Goal: Task Accomplishment & Management: Manage account settings

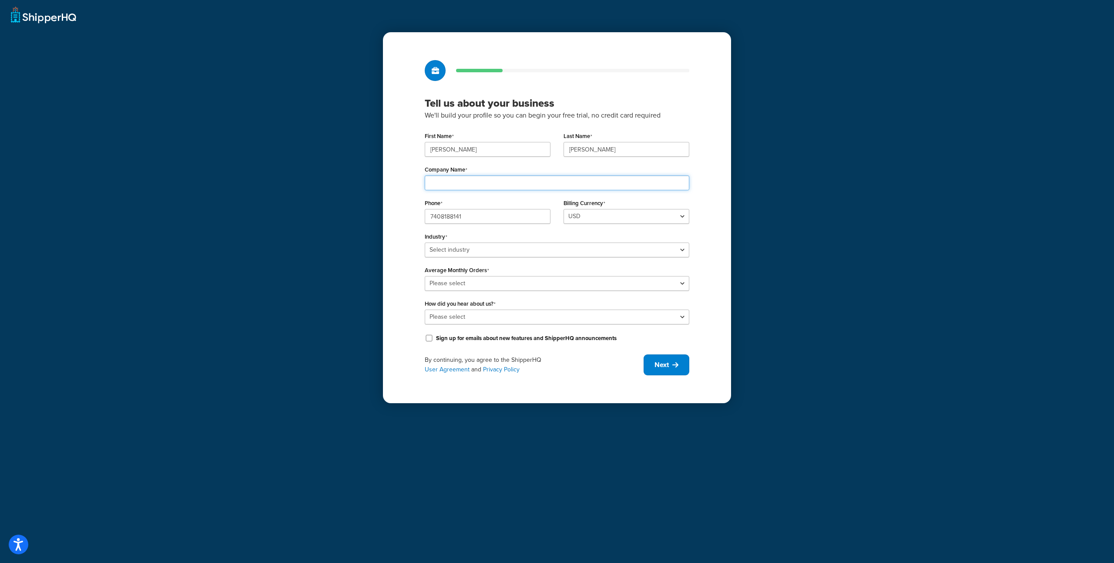
click at [471, 182] on input "Company Name" at bounding box center [557, 182] width 265 height 15
type input "Jellypuffs"
click at [514, 251] on select "Select industry Automotive Adult Agriculture Alcohol, Tobacco & CBD Arts & Craf…" at bounding box center [557, 249] width 265 height 15
select select "3"
click at [425, 242] on select "Select industry Automotive Adult Agriculture Alcohol, Tobacco & CBD Arts & Craf…" at bounding box center [557, 249] width 265 height 15
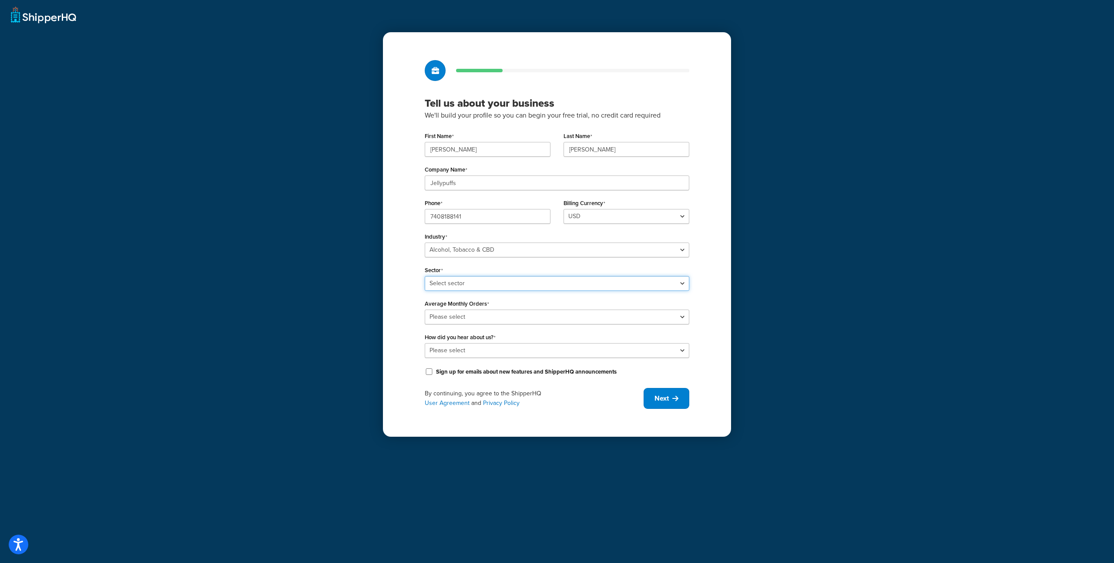
click at [527, 286] on select "Select sector Alcohol Manufacturing Beer CBD Liquor Store Spirits Tobacco Vape …" at bounding box center [557, 283] width 265 height 15
select select "9"
click at [425, 276] on select "Select sector Alcohol Manufacturing Beer CBD Liquor Store Spirits Tobacco Vape …" at bounding box center [557, 283] width 265 height 15
click at [506, 318] on select "Please select 0-500 501-1,000 1,001-10,000 10,001-20,000 Over 20,000" at bounding box center [557, 316] width 265 height 15
select select "1"
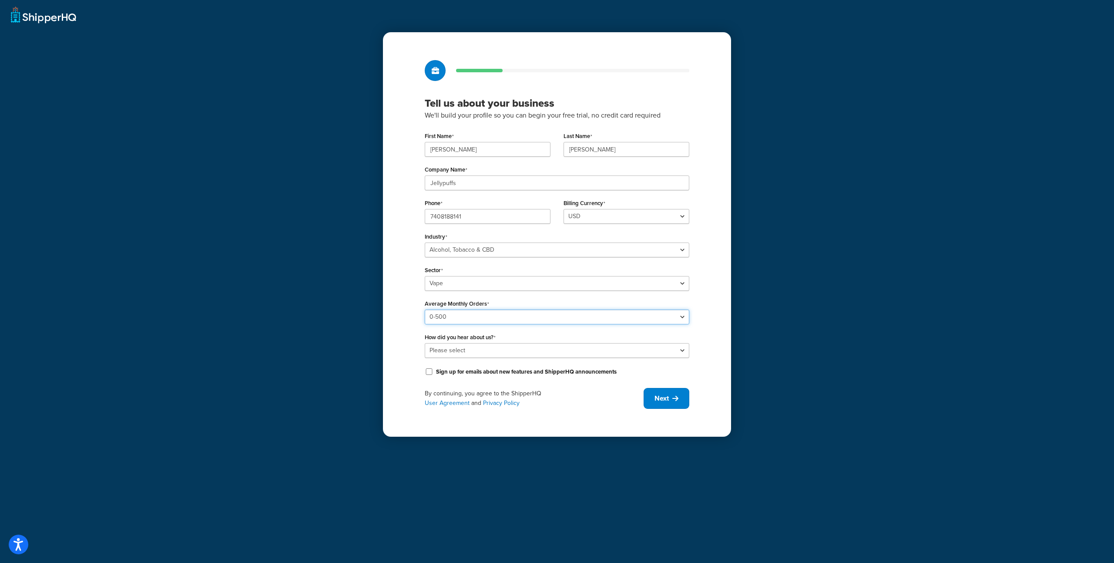
click at [425, 309] on select "Please select 0-500 501-1,000 1,001-10,000 10,001-20,000 Over 20,000" at bounding box center [557, 316] width 265 height 15
click at [507, 356] on select "Please select Online Search App Store or Marketplace Listing Referred by Agency…" at bounding box center [557, 350] width 265 height 15
select select "1"
click at [425, 343] on select "Please select Online Search App Store or Marketplace Listing Referred by Agency…" at bounding box center [557, 350] width 265 height 15
click at [667, 397] on span "Next" at bounding box center [661, 398] width 14 height 10
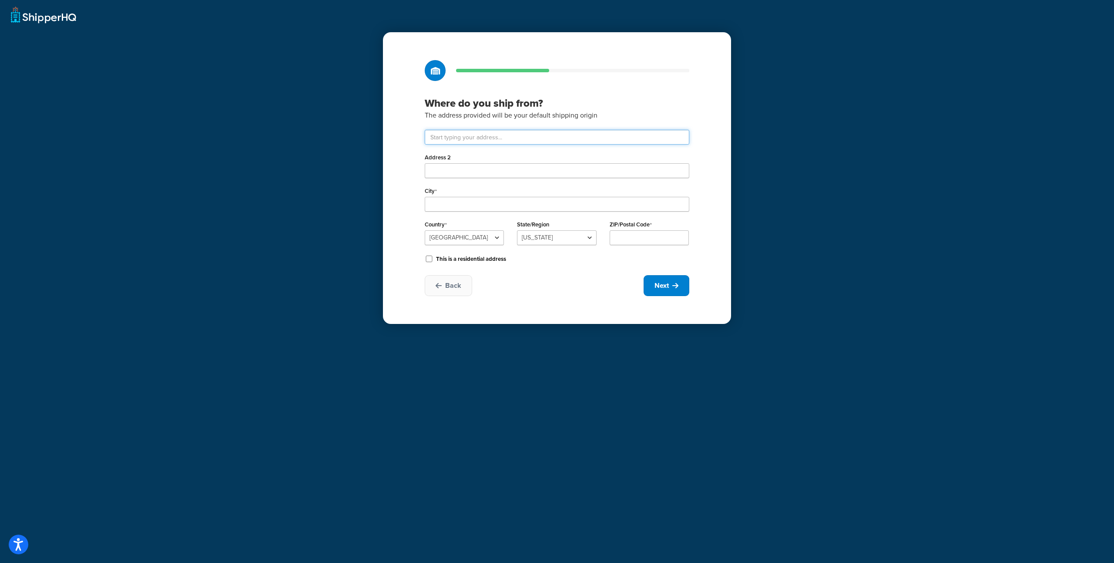
click at [475, 137] on input "text" at bounding box center [557, 137] width 265 height 15
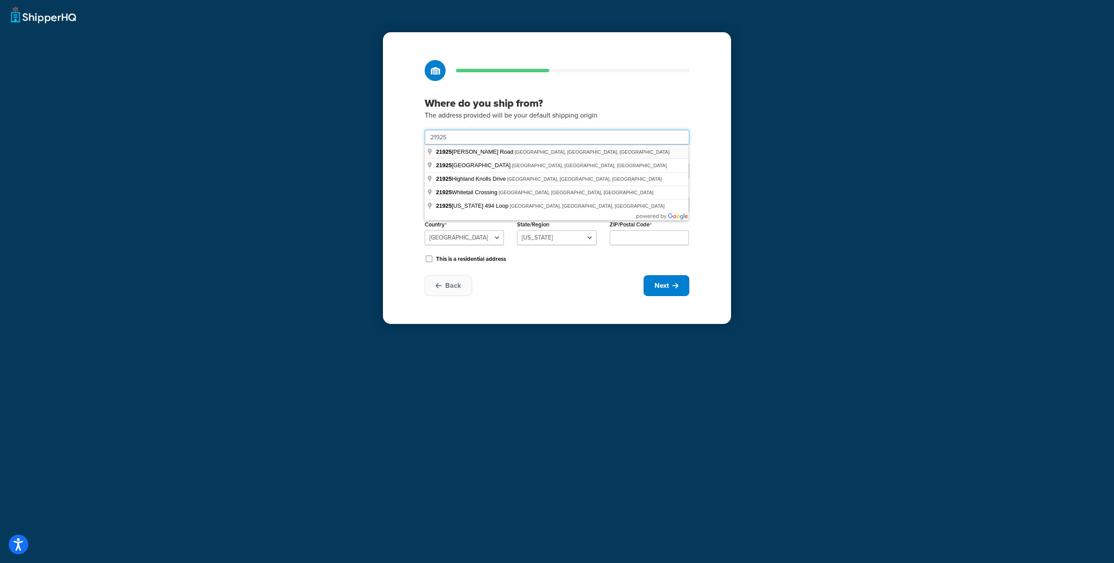
type input "21925 Franz Rd. Ste 501"
type input "Katy"
select select "43"
click at [400, 144] on div "Where do you ship from? The address provided will be your default shipping orig…" at bounding box center [557, 177] width 348 height 291
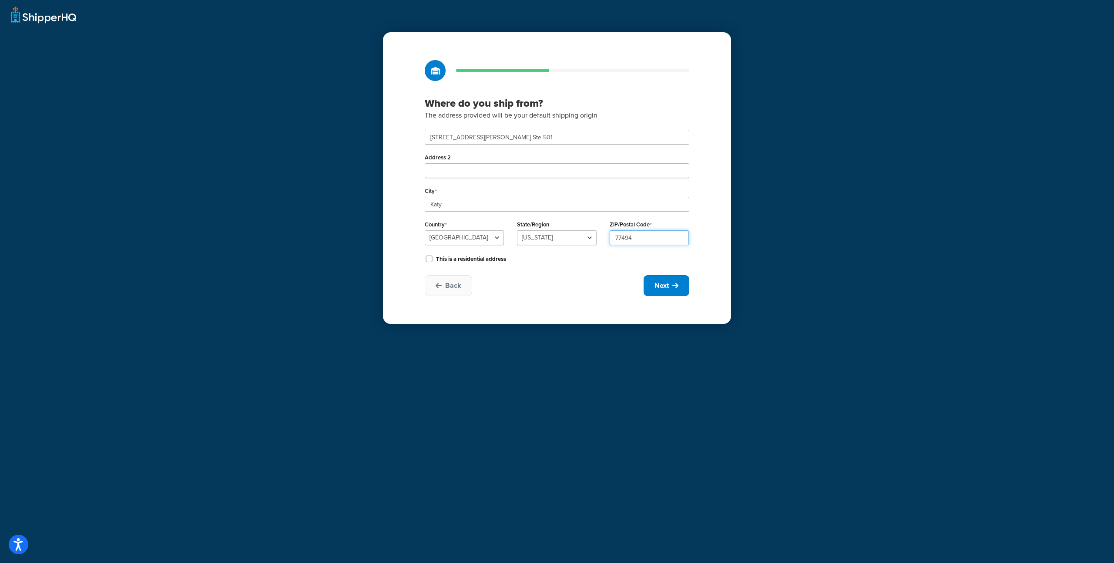
click at [658, 243] on input "77494" at bounding box center [648, 237] width 79 height 15
type input "77449"
click at [558, 261] on div "This is a residential address" at bounding box center [557, 257] width 265 height 13
click at [680, 285] on button "Next" at bounding box center [666, 285] width 46 height 21
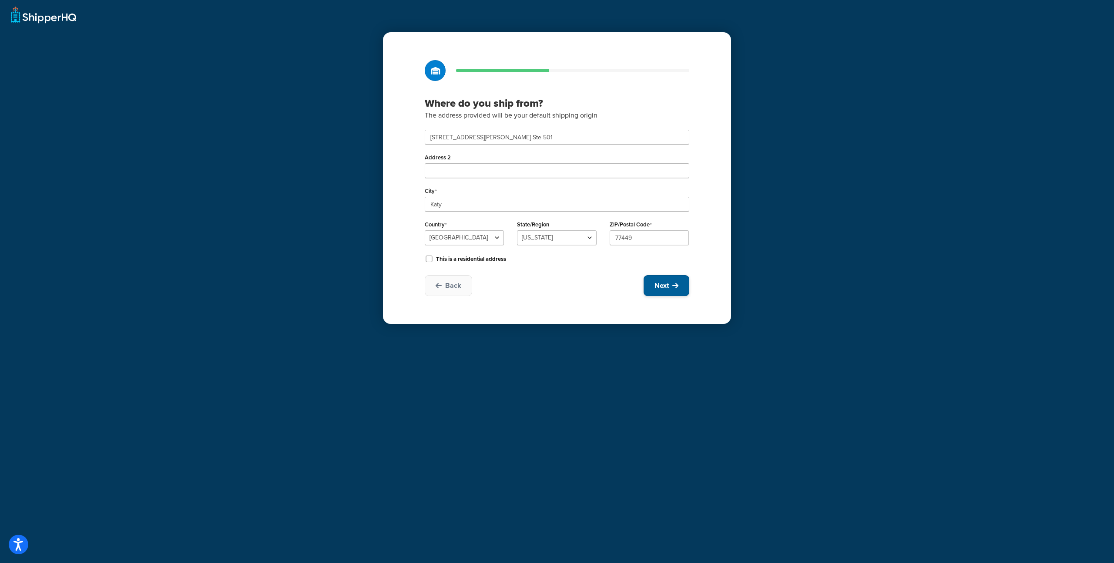
select select "1"
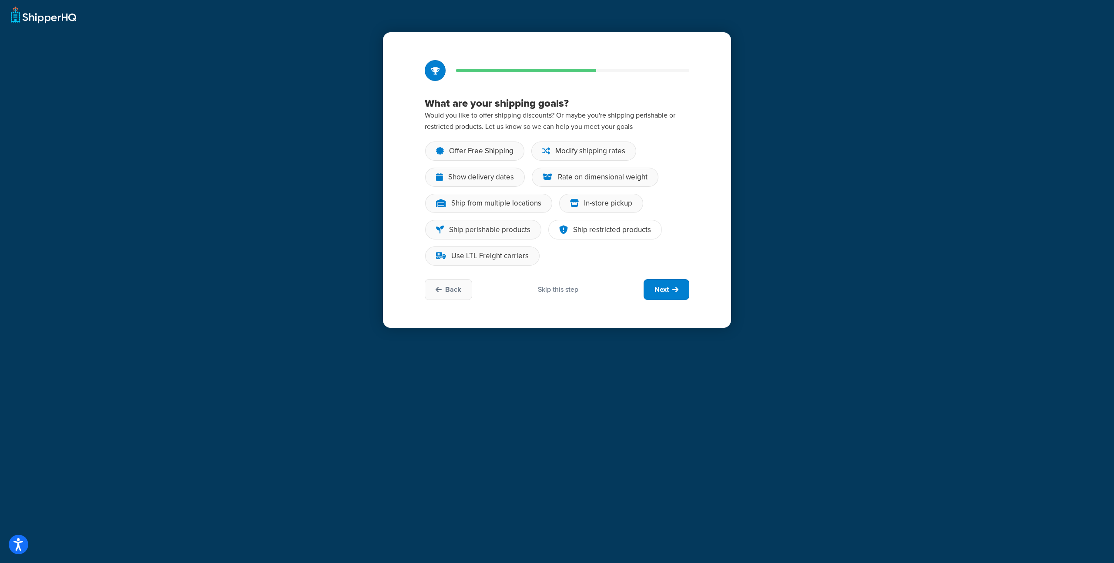
click at [598, 229] on div "Ship restricted products" at bounding box center [612, 229] width 78 height 9
click at [0, 0] on input "Ship restricted products" at bounding box center [0, 0] width 0 height 0
click at [666, 291] on span "Next" at bounding box center [661, 290] width 14 height 10
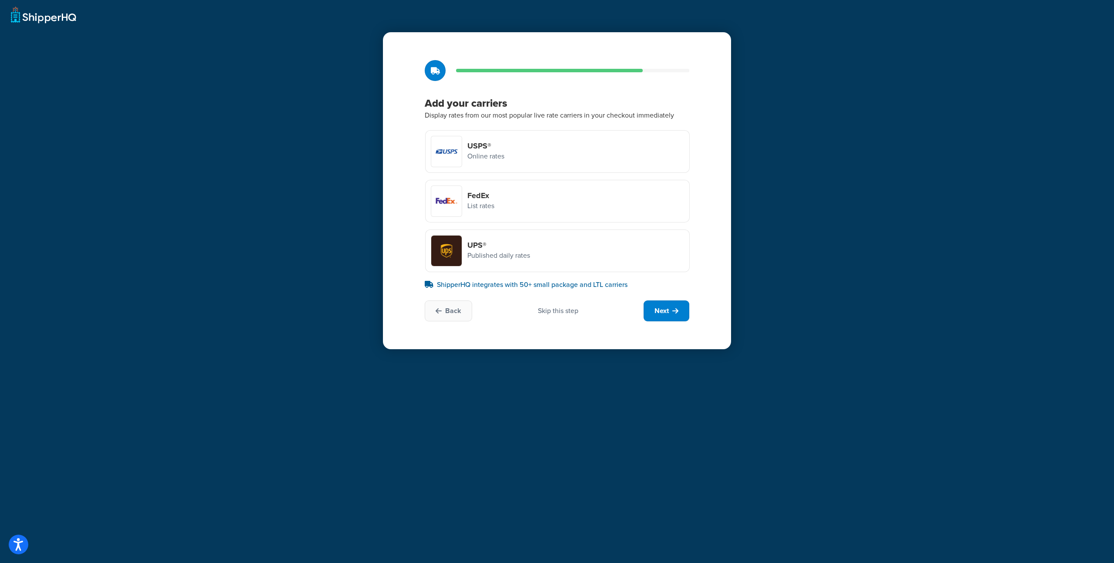
click at [479, 144] on h4 "USPS®" at bounding box center [485, 146] width 37 height 10
click at [0, 0] on input "USPS® Online rates" at bounding box center [0, 0] width 0 height 0
click at [485, 189] on div "FedEx List rates" at bounding box center [463, 200] width 64 height 31
click at [0, 0] on input "FedEx List rates" at bounding box center [0, 0] width 0 height 0
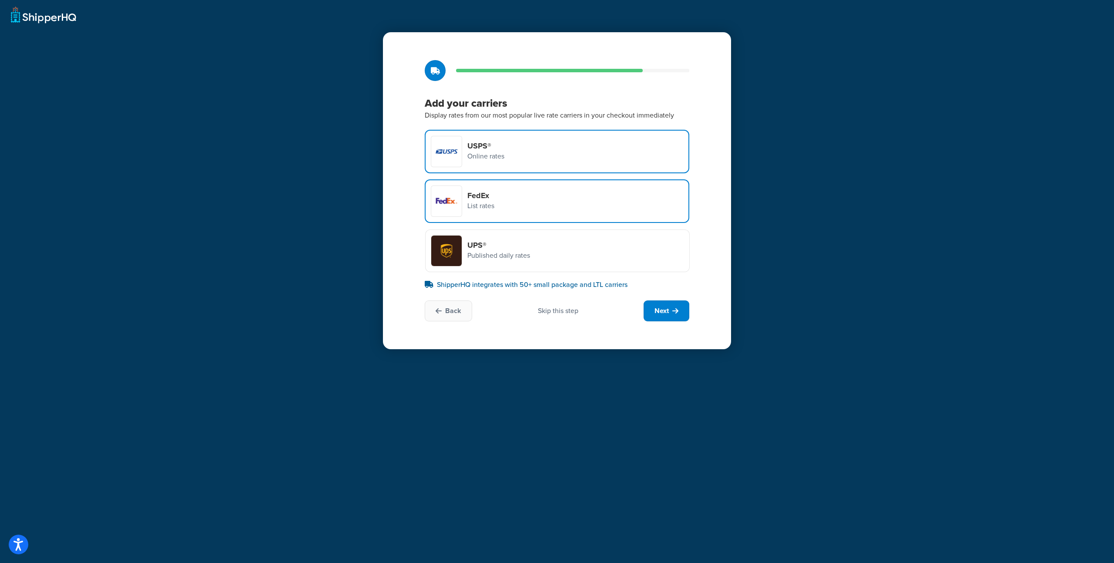
click at [519, 248] on h4 "UPS®" at bounding box center [498, 245] width 63 height 10
click at [0, 0] on input "UPS® Published daily rates" at bounding box center [0, 0] width 0 height 0
click at [539, 201] on div "FedEx List rates" at bounding box center [557, 201] width 265 height 44
click at [0, 0] on input "FedEx List rates" at bounding box center [0, 0] width 0 height 0
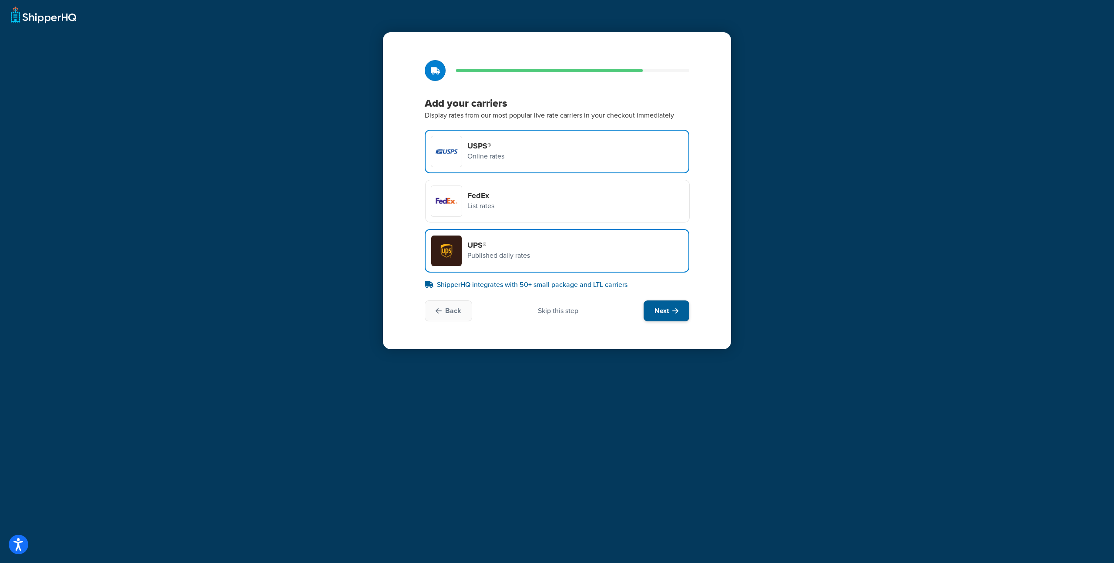
click at [671, 315] on button "Next" at bounding box center [666, 310] width 46 height 21
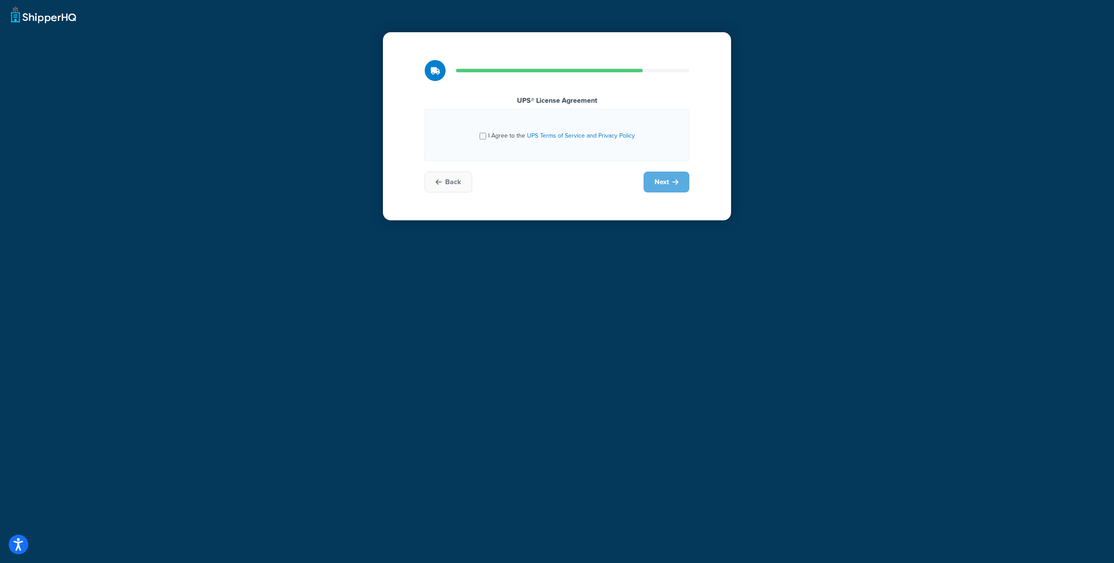
click at [494, 139] on span "I Agree to the UPS Terms of Service and Privacy Policy" at bounding box center [561, 135] width 147 height 9
click at [486, 139] on input "I Agree to the UPS Terms of Service and Privacy Policy" at bounding box center [482, 136] width 7 height 7
checkbox input "true"
click at [668, 182] on span "Next" at bounding box center [661, 182] width 14 height 10
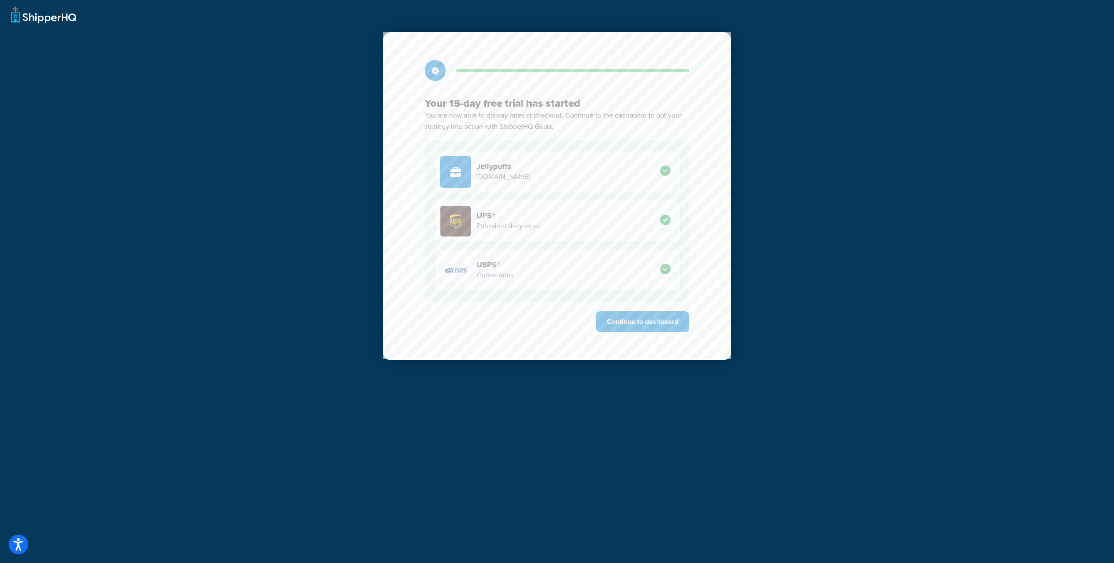
click at [628, 309] on div "Your 15-day free trial has started You are now able to display rates at checkou…" at bounding box center [557, 196] width 348 height 328
click at [631, 321] on button "Continue to dashboard" at bounding box center [642, 321] width 93 height 21
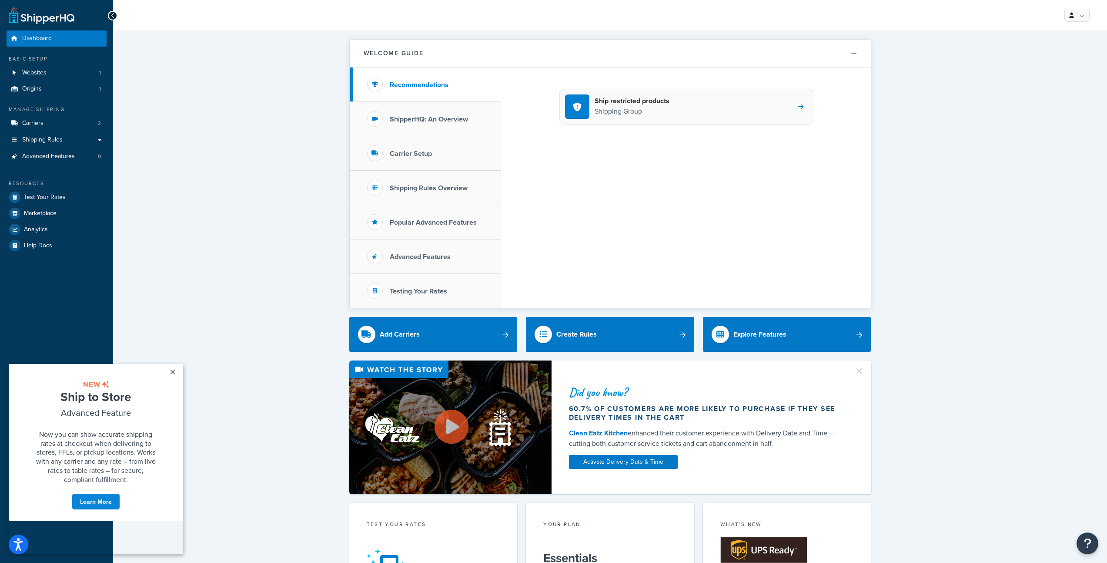
click at [618, 115] on p "Shipping Group" at bounding box center [632, 111] width 75 height 11
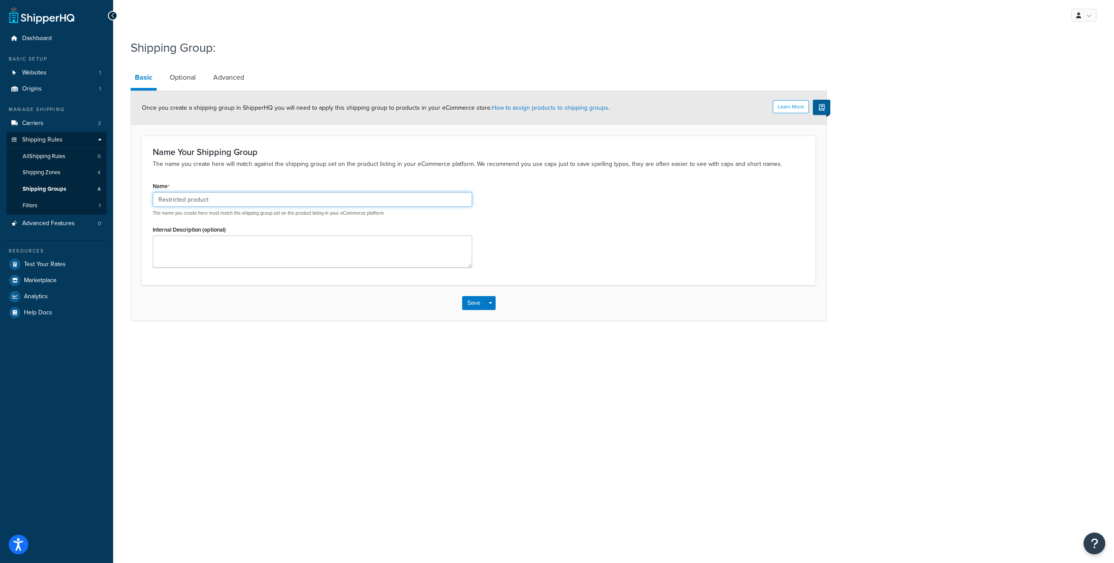
click at [382, 199] on input "Restricted product" at bounding box center [312, 199] width 319 height 15
click at [273, 248] on textarea "Internal Description (optional)" at bounding box center [312, 251] width 319 height 32
click at [279, 290] on div "Save Save Dropdown Save and Edit Save and Duplicate Save and Create New" at bounding box center [478, 303] width 695 height 36
click at [303, 257] on textarea "Internal Description (optional)" at bounding box center [312, 251] width 319 height 32
type textarea "Texa"
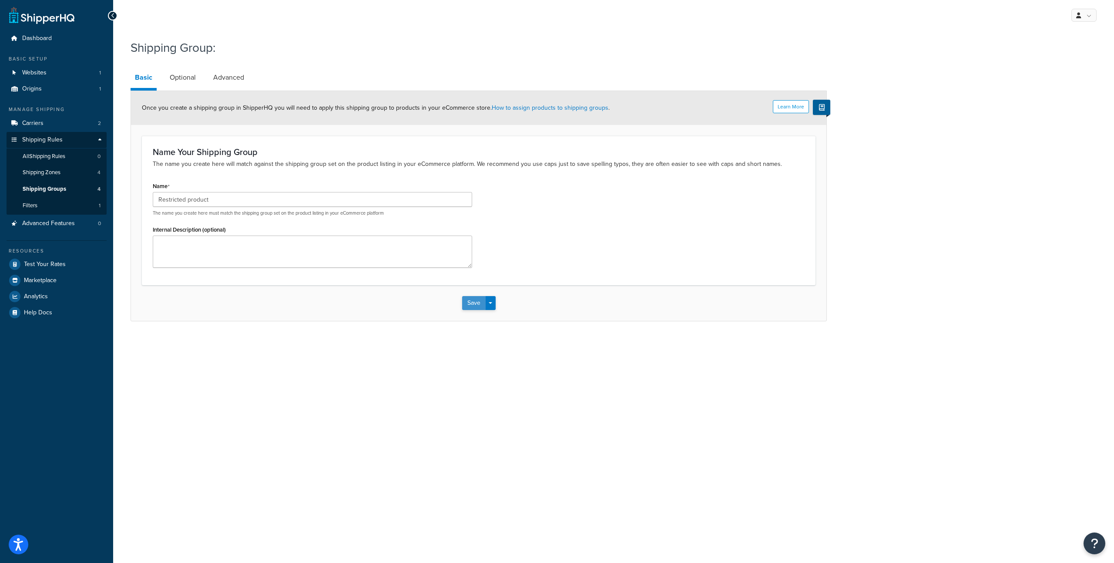
click at [478, 302] on button "Save" at bounding box center [473, 303] width 23 height 14
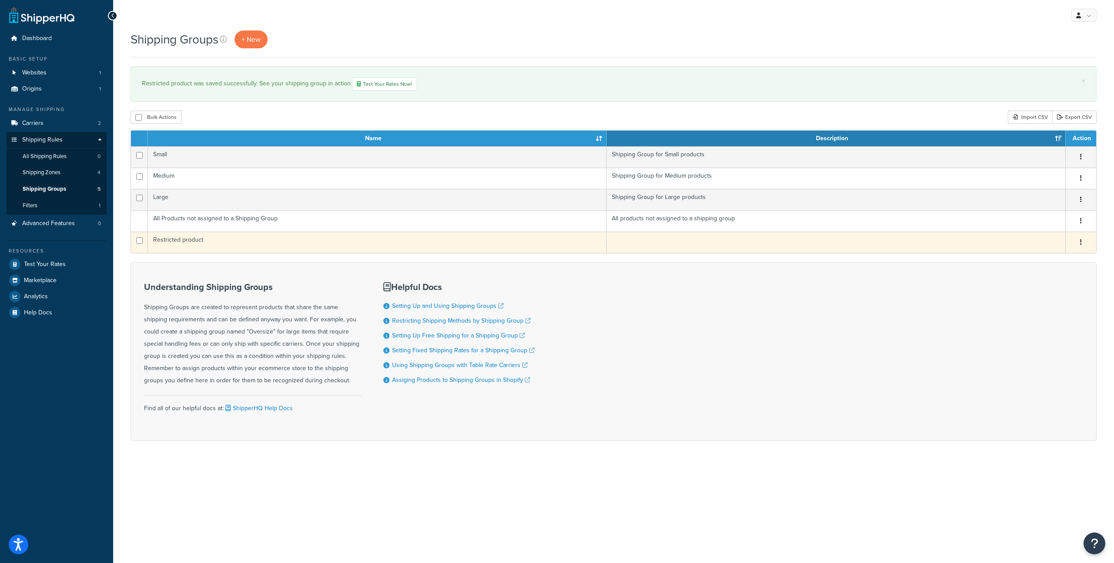
click at [237, 241] on td "Restricted product" at bounding box center [377, 241] width 459 height 21
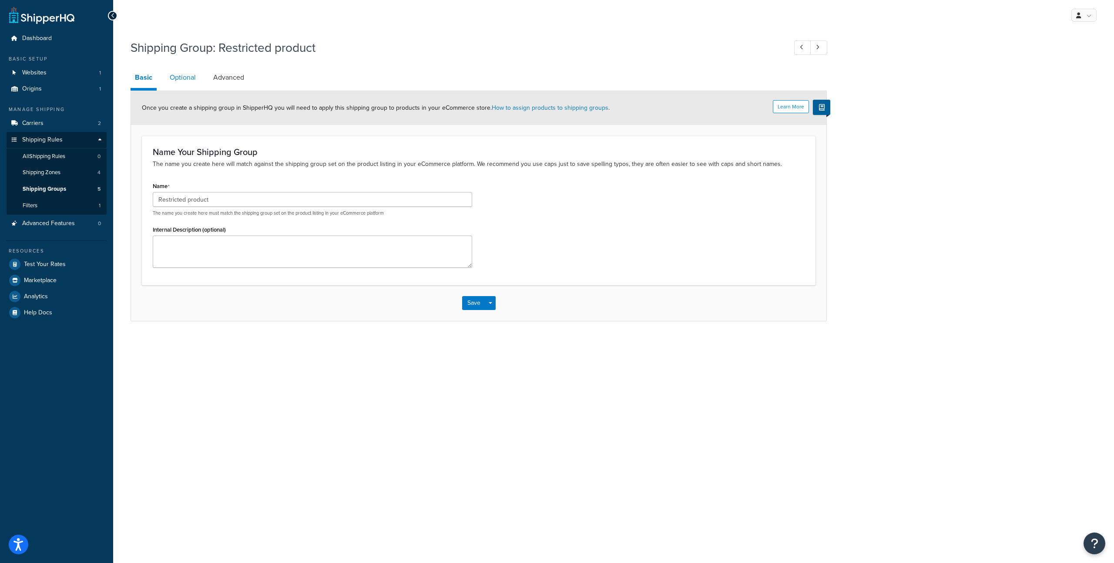
click at [184, 71] on link "Optional" at bounding box center [182, 77] width 35 height 21
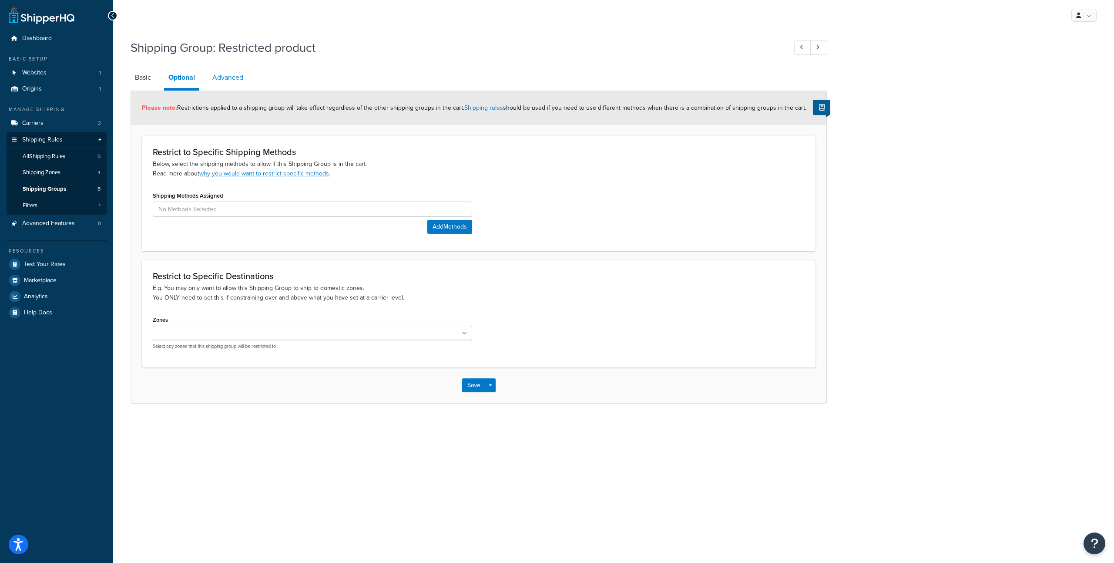
click at [231, 77] on link "Advanced" at bounding box center [228, 77] width 40 height 21
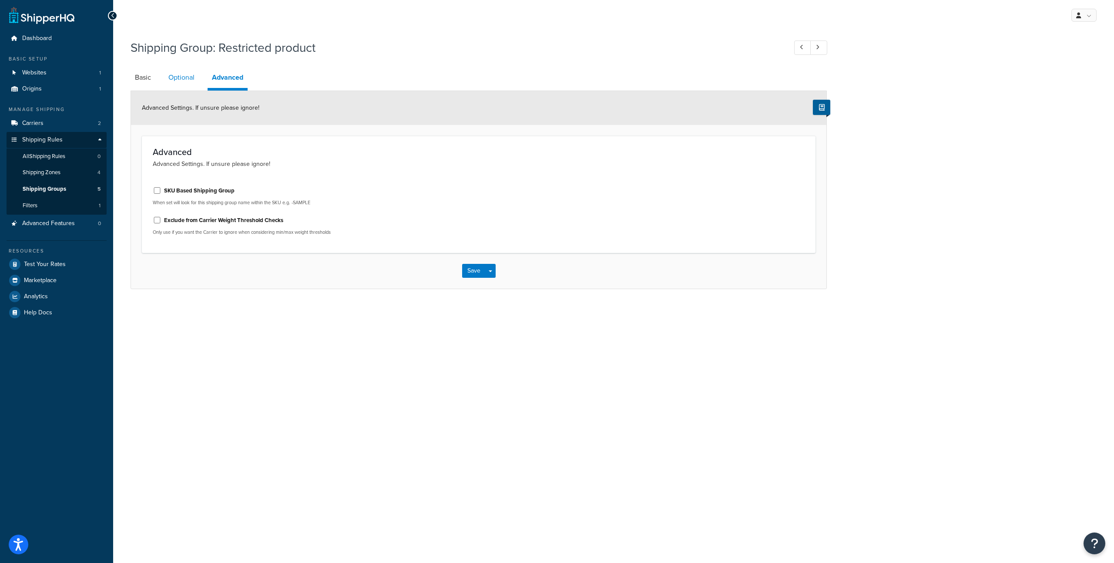
click at [191, 77] on link "Optional" at bounding box center [181, 77] width 35 height 21
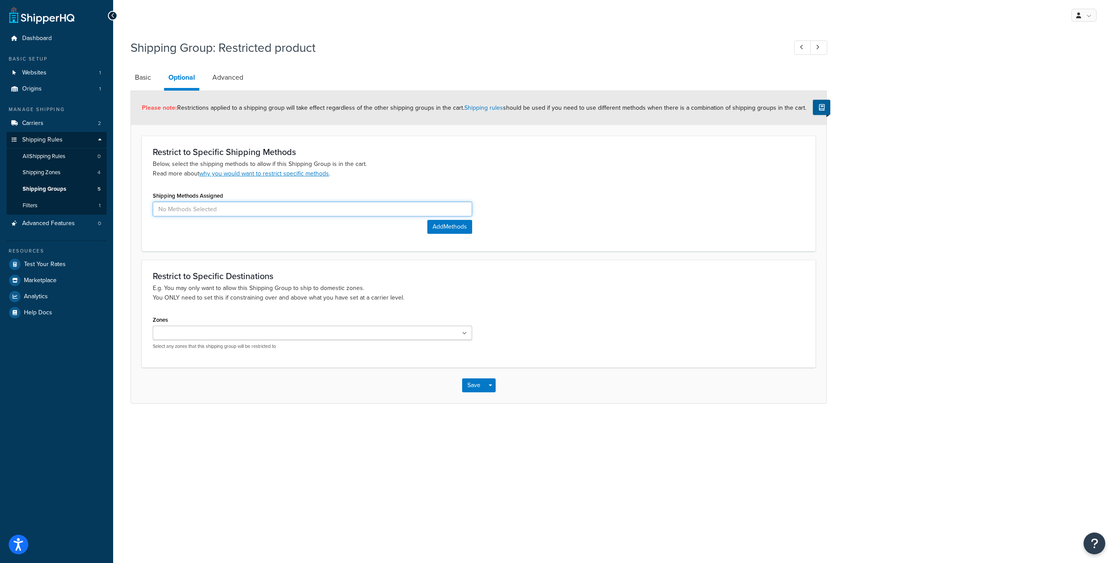
click at [206, 211] on input at bounding box center [312, 208] width 319 height 15
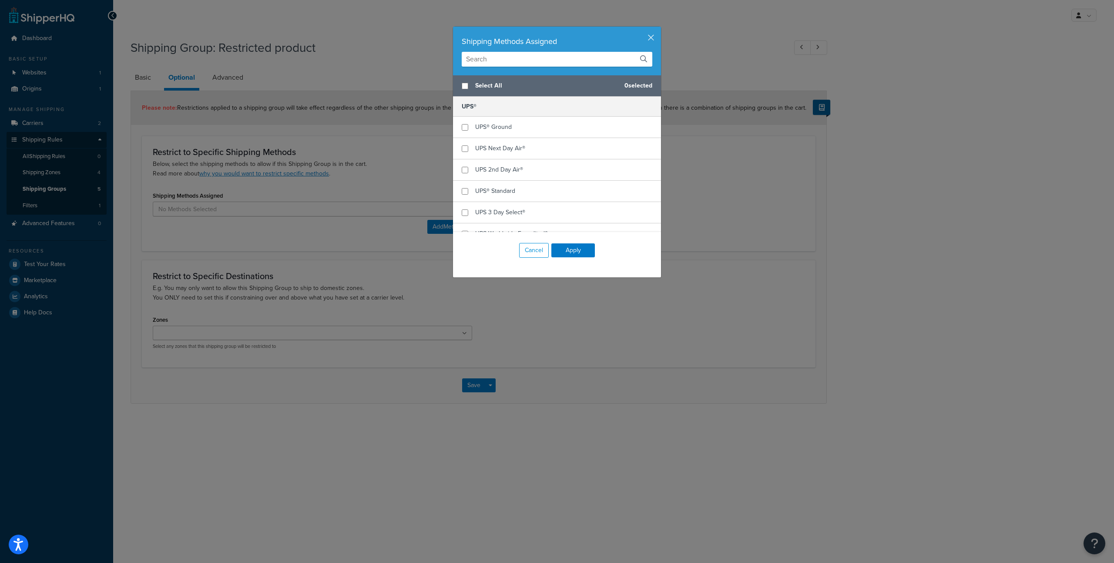
click at [309, 244] on div "Shipping Methods Assigned Select All 0 selected UPS® UPS® Ground UPS Next Day A…" at bounding box center [557, 281] width 1114 height 563
click at [534, 253] on button "Cancel" at bounding box center [534, 250] width 30 height 15
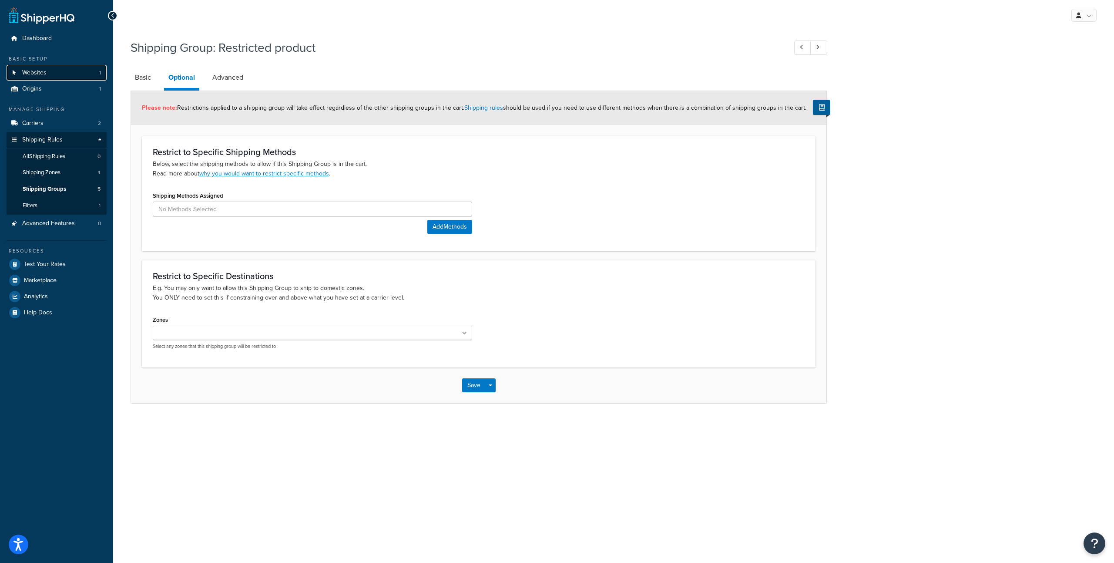
click at [81, 75] on link "Websites 1" at bounding box center [57, 73] width 100 height 16
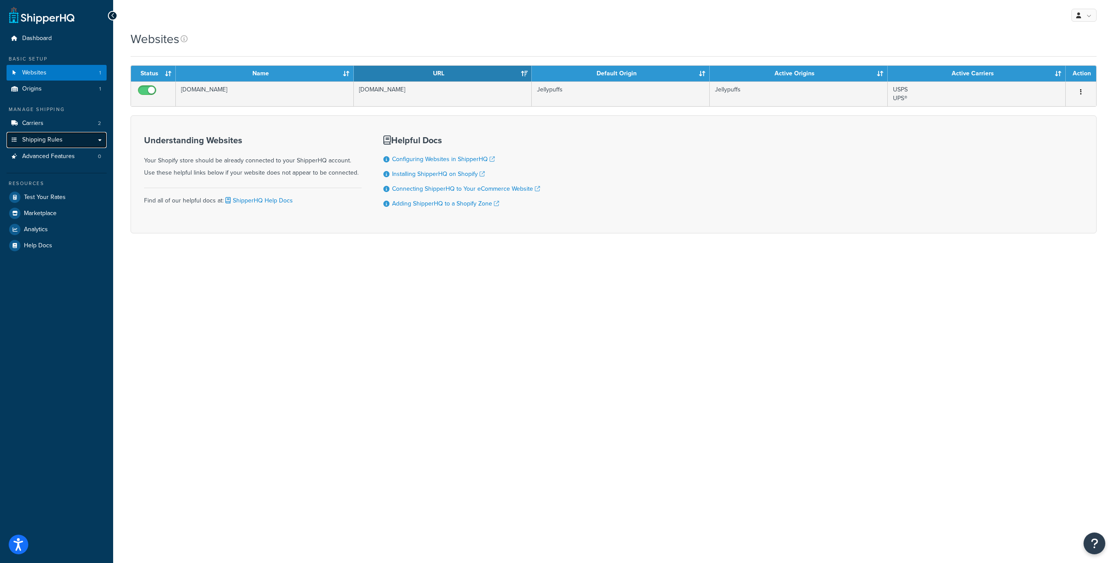
click at [72, 138] on link "Shipping Rules" at bounding box center [57, 140] width 100 height 16
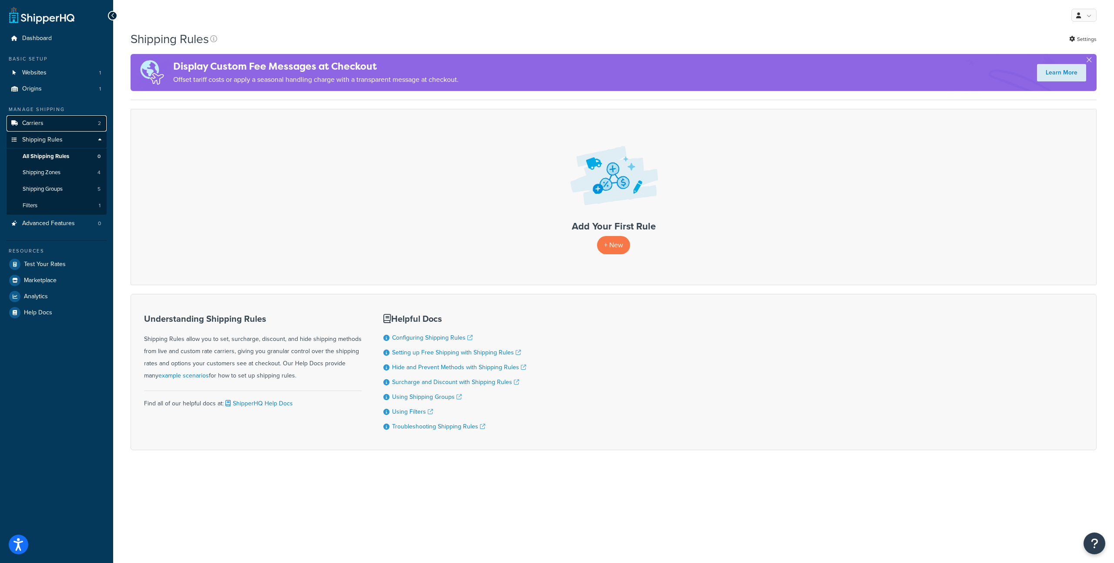
click at [56, 124] on link "Carriers 2" at bounding box center [57, 123] width 100 height 16
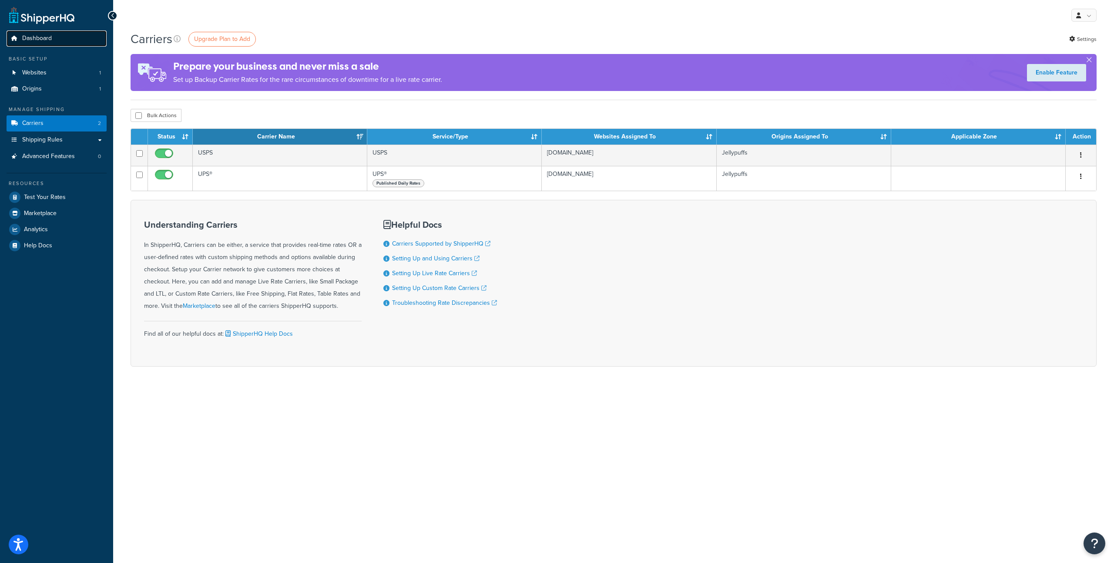
click at [69, 37] on link "Dashboard" at bounding box center [57, 38] width 100 height 16
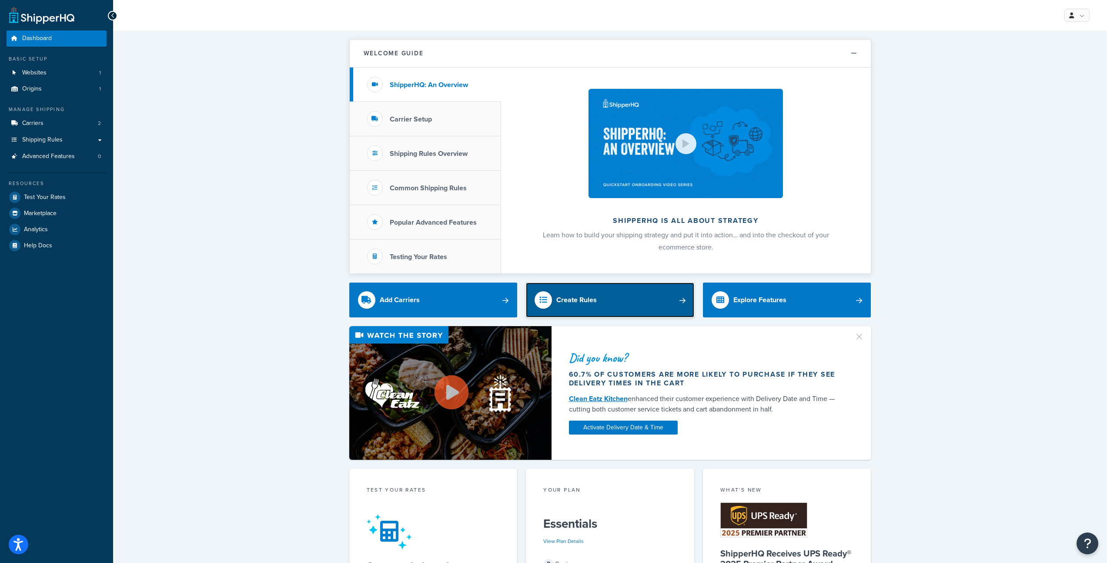
click at [609, 307] on link "Create Rules" at bounding box center [610, 299] width 168 height 35
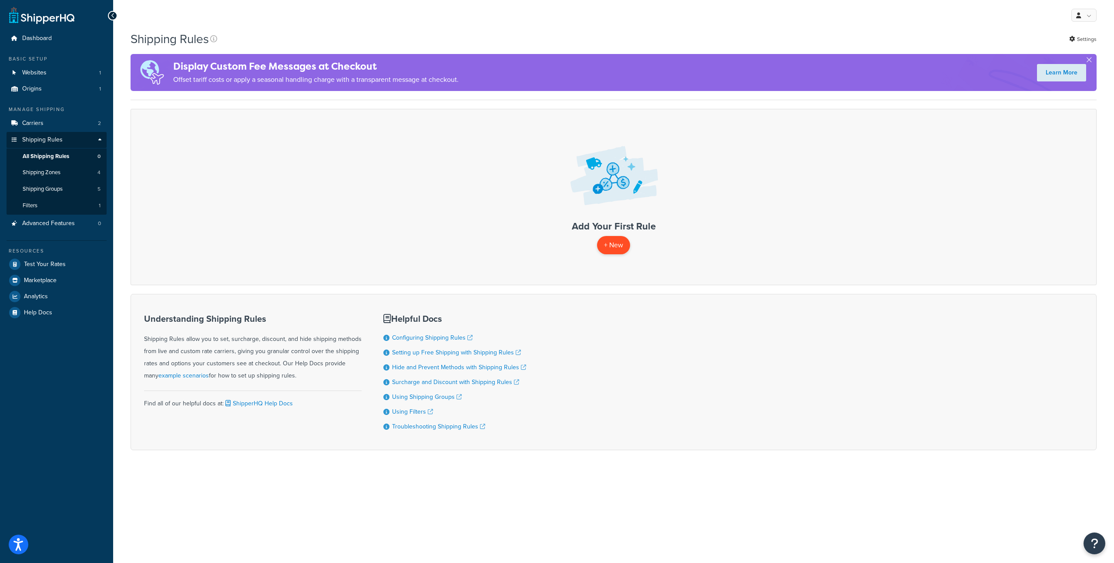
click at [614, 247] on p "+ New" at bounding box center [613, 245] width 33 height 18
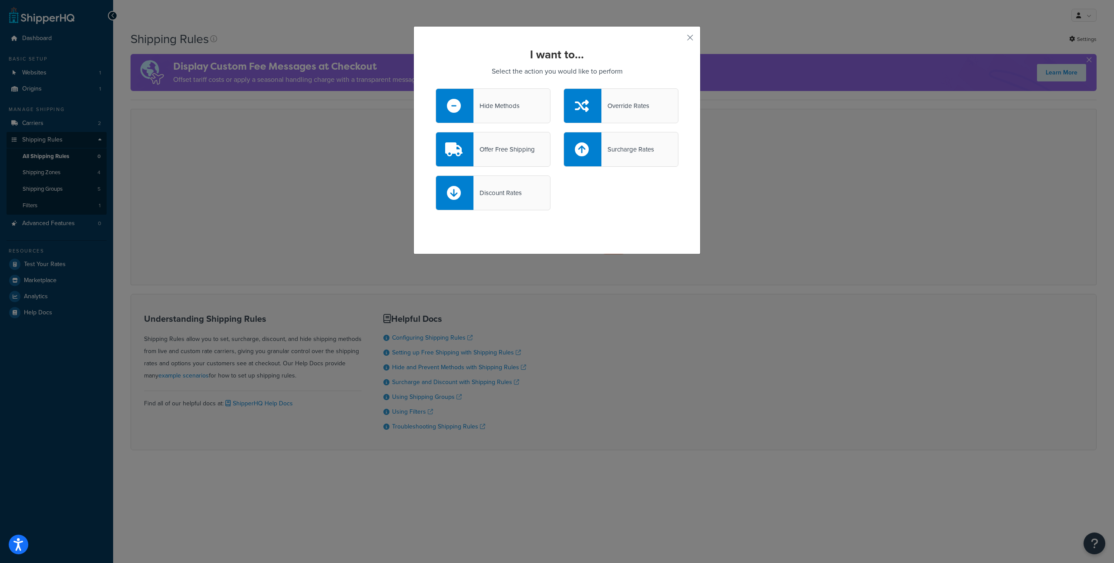
click at [454, 107] on icon at bounding box center [454, 106] width 14 height 14
click at [0, 0] on input "Hide Methods" at bounding box center [0, 0] width 0 height 0
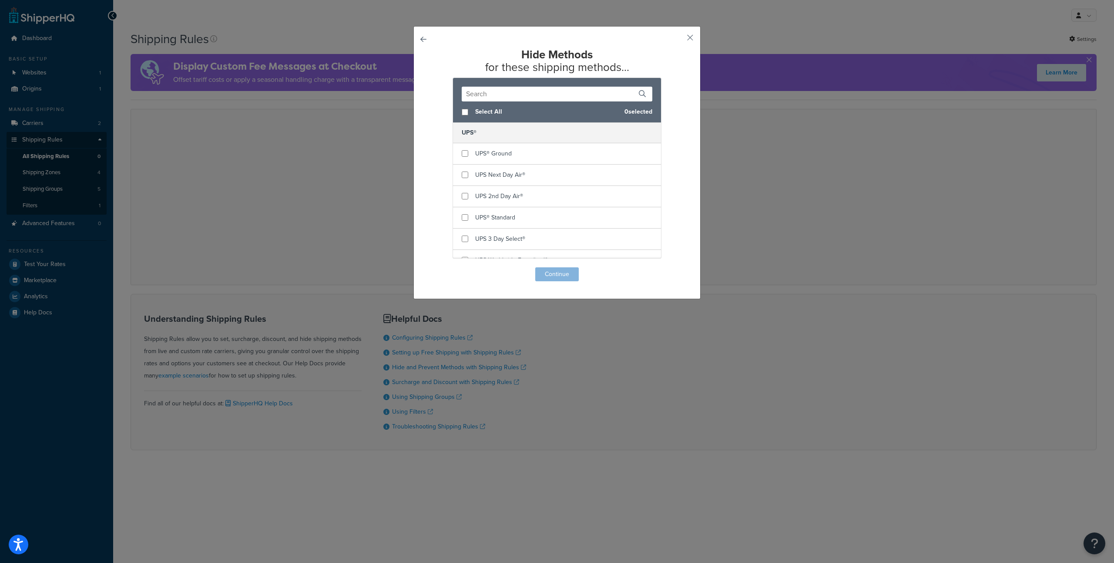
click at [416, 40] on div "Hide Methods for these shipping methods... Select All 0 selected UPS® UPS® Grou…" at bounding box center [556, 162] width 287 height 273
click at [431, 43] on div "Hide Methods for these shipping methods... Select All 0 selected UPS® UPS® Grou…" at bounding box center [556, 162] width 287 height 273
click at [435, 267] on button "button" at bounding box center [435, 267] width 0 height 0
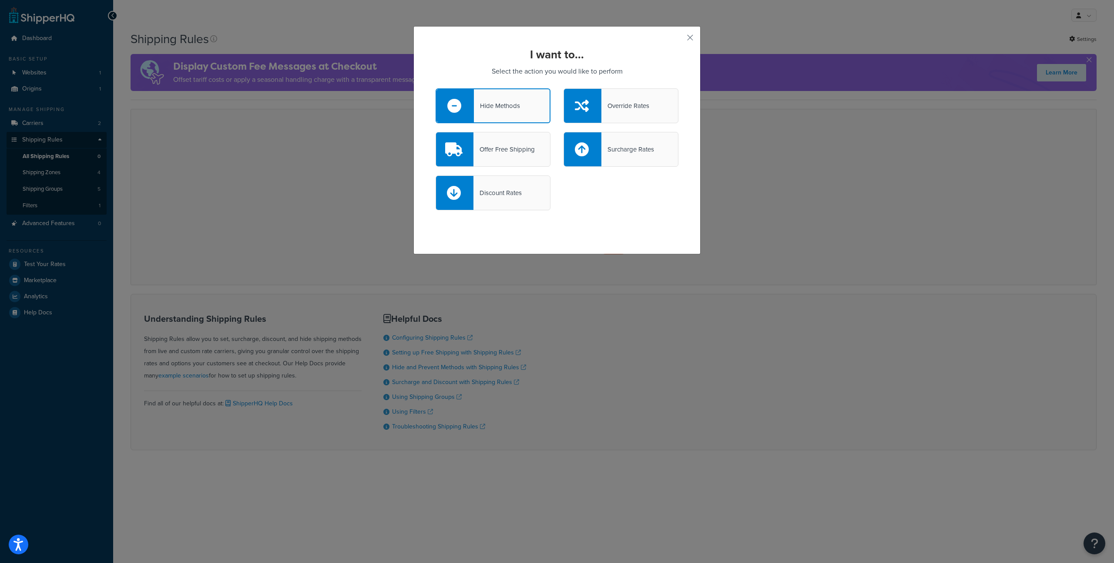
click at [340, 121] on div "I want to... Select the action you would like to perform Hide Methods Override …" at bounding box center [557, 281] width 1114 height 563
click at [678, 40] on button "button" at bounding box center [677, 41] width 2 height 2
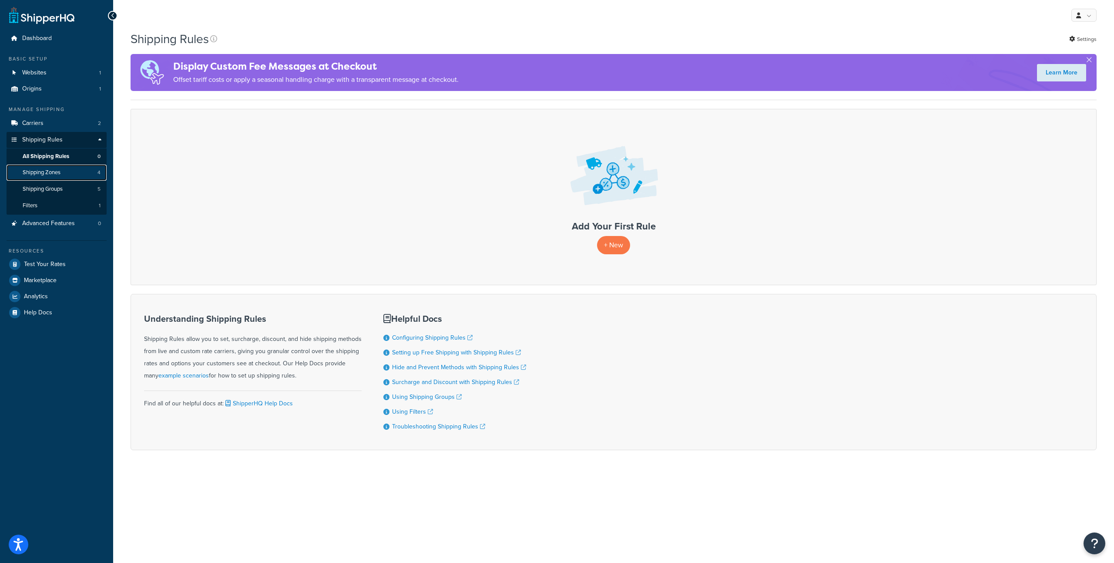
click at [85, 167] on link "Shipping Zones 4" at bounding box center [57, 172] width 100 height 16
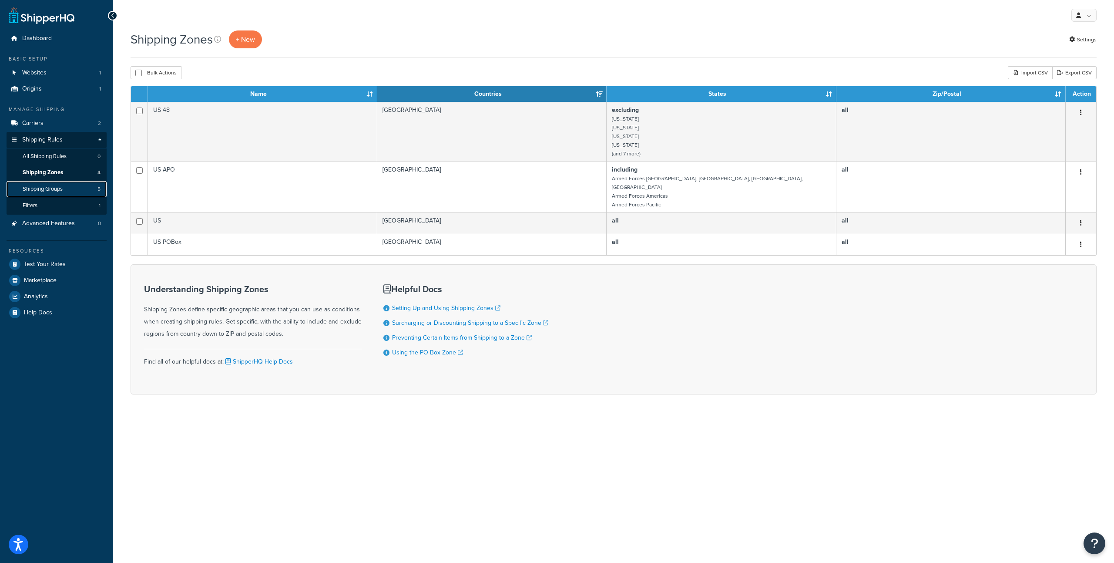
click at [73, 193] on link "Shipping Groups 5" at bounding box center [57, 189] width 100 height 16
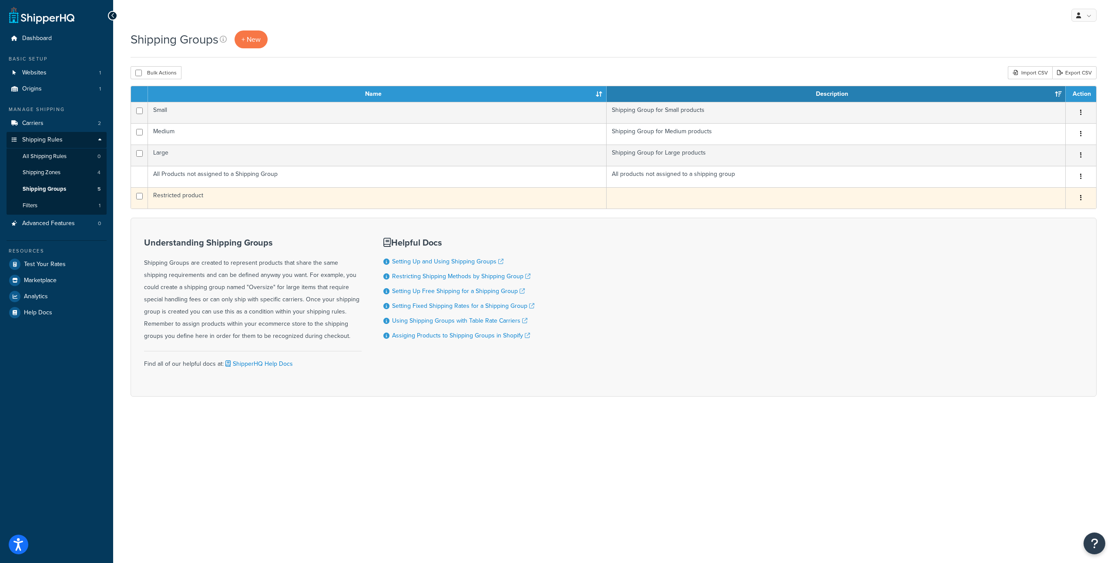
click at [356, 204] on td "Restricted product" at bounding box center [377, 197] width 459 height 21
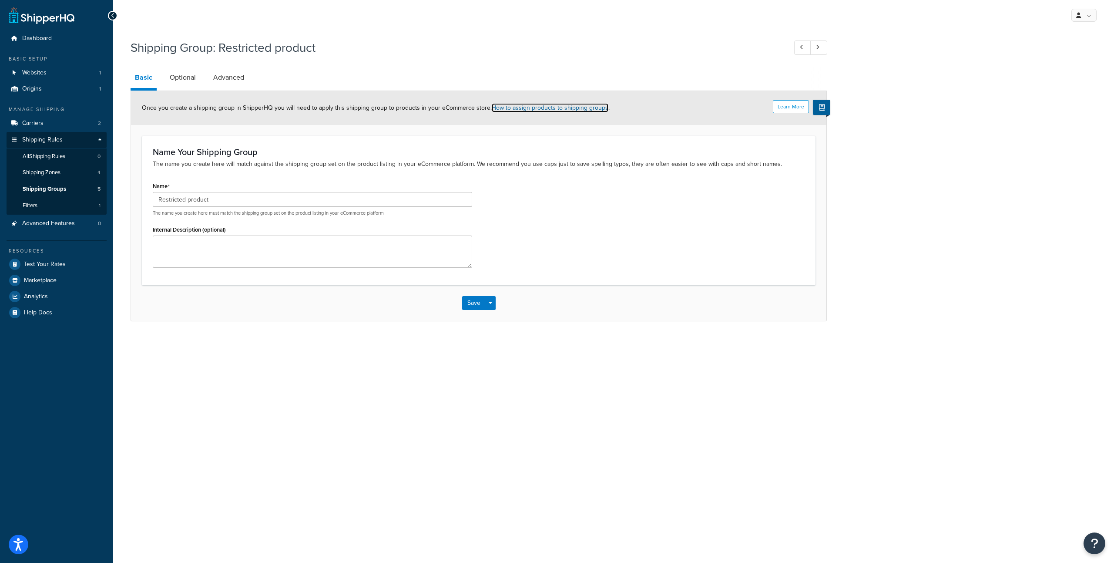
click at [512, 109] on link "How to assign products to shipping groups" at bounding box center [550, 107] width 117 height 9
click at [190, 87] on link "Optional" at bounding box center [182, 77] width 35 height 21
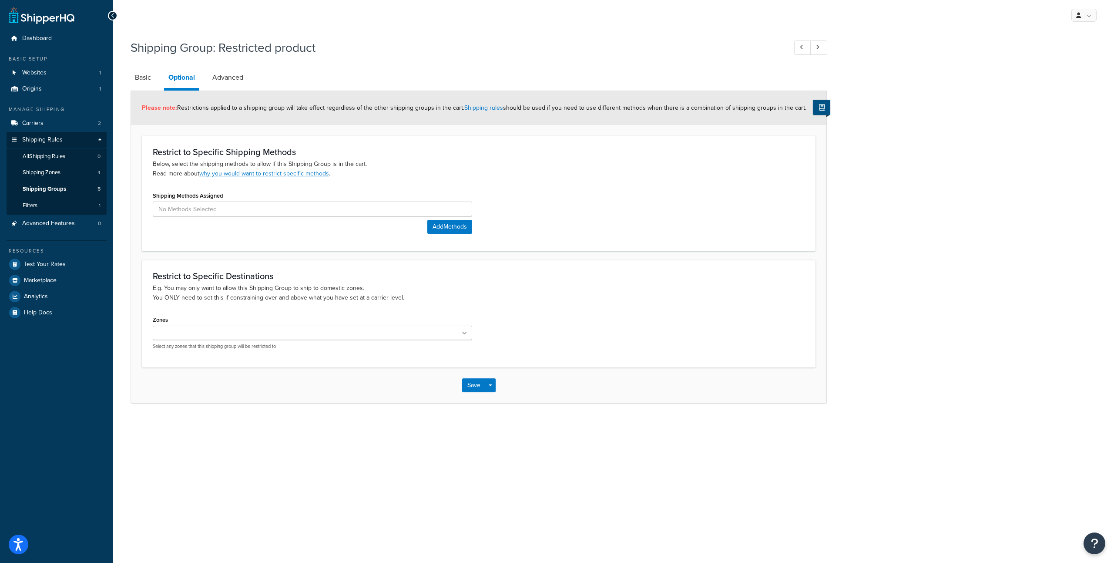
click at [823, 105] on icon at bounding box center [822, 107] width 6 height 7
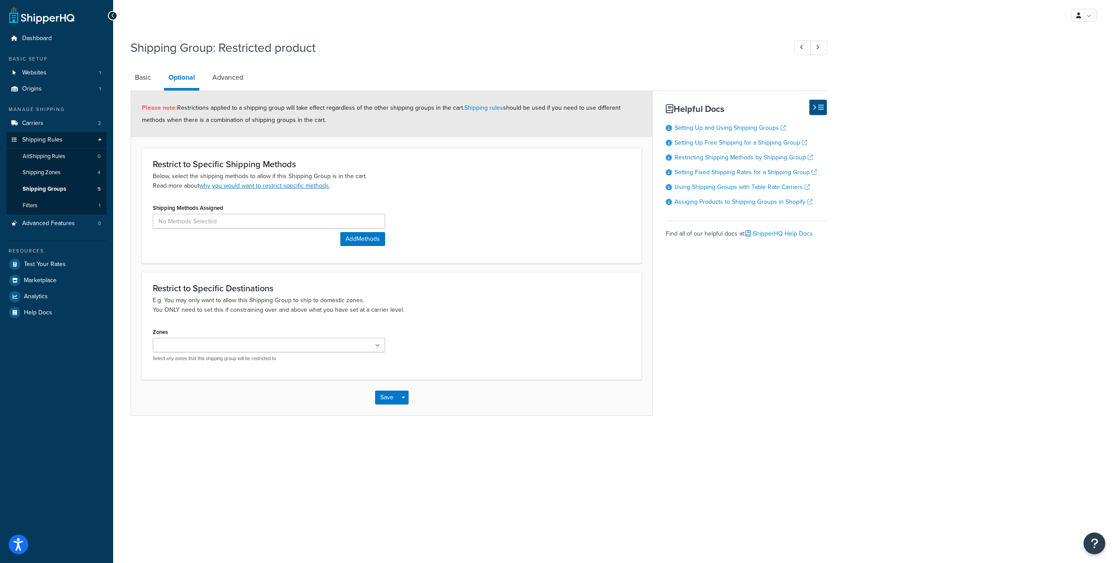
click at [823, 105] on icon at bounding box center [821, 107] width 6 height 7
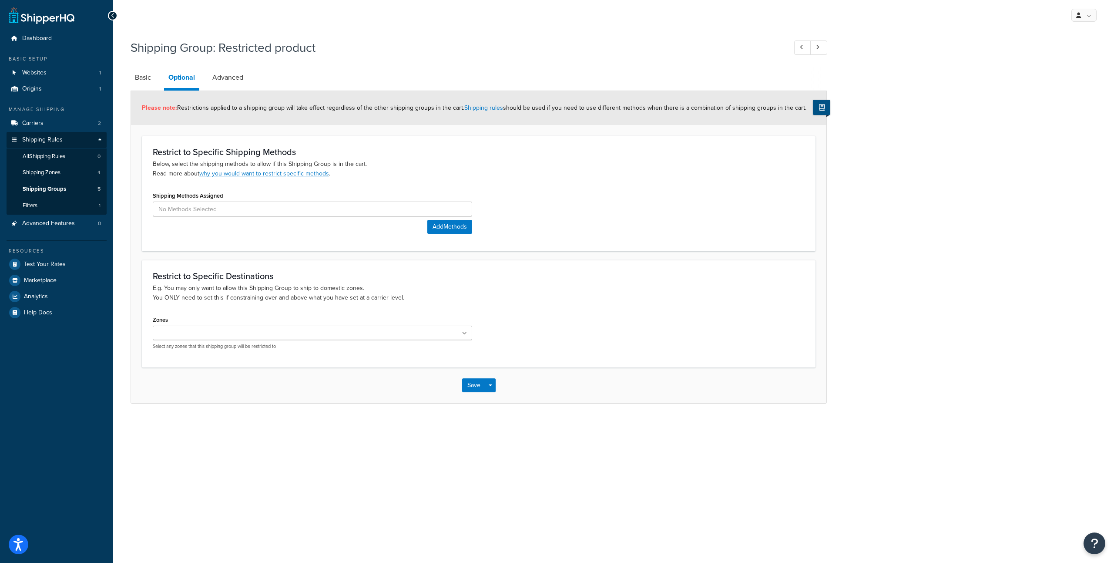
click at [823, 105] on icon at bounding box center [822, 107] width 6 height 7
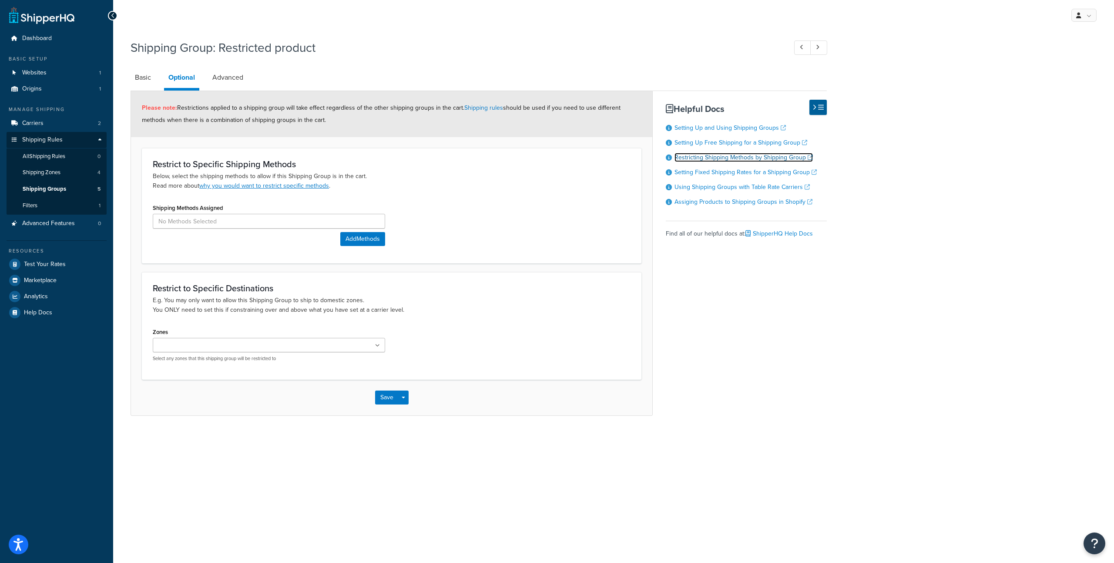
click at [770, 160] on link "Restricting Shipping Methods by Shipping Group" at bounding box center [743, 157] width 138 height 9
click at [268, 219] on input at bounding box center [269, 221] width 232 height 15
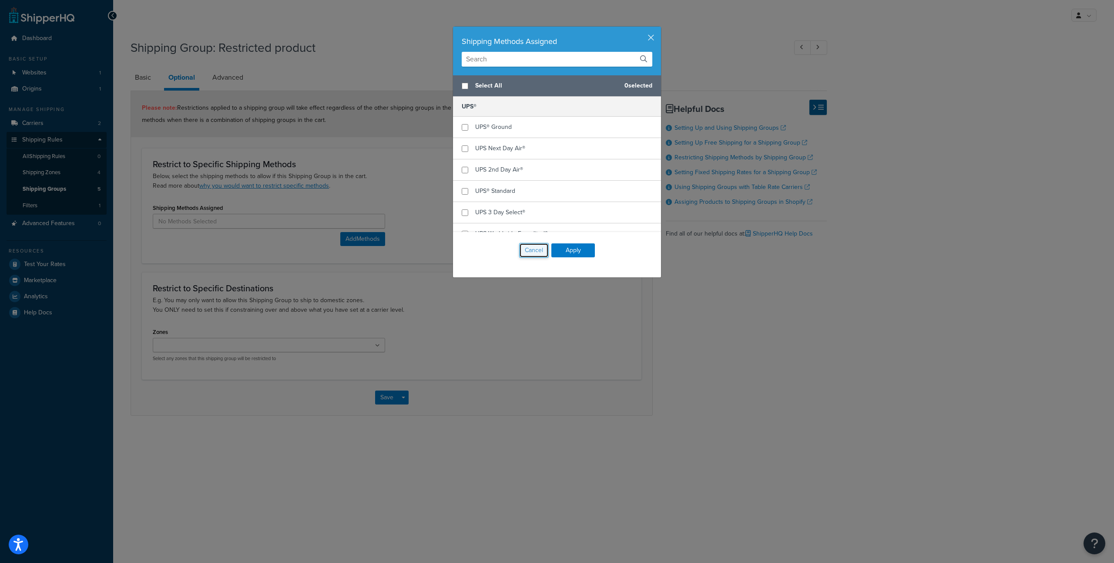
click at [536, 255] on button "Cancel" at bounding box center [534, 250] width 30 height 15
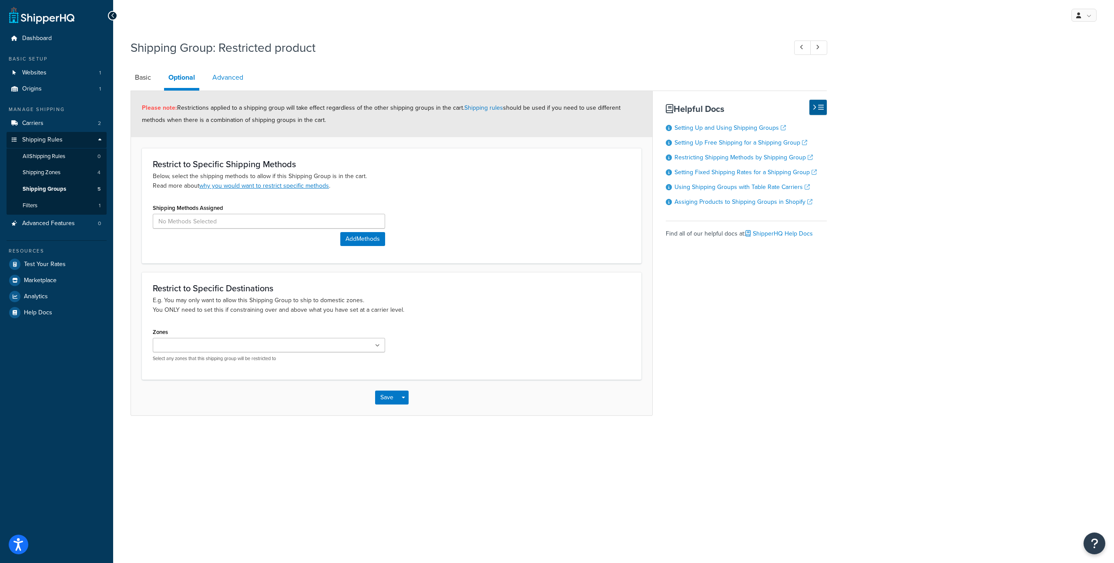
click at [236, 81] on link "Advanced" at bounding box center [228, 77] width 40 height 21
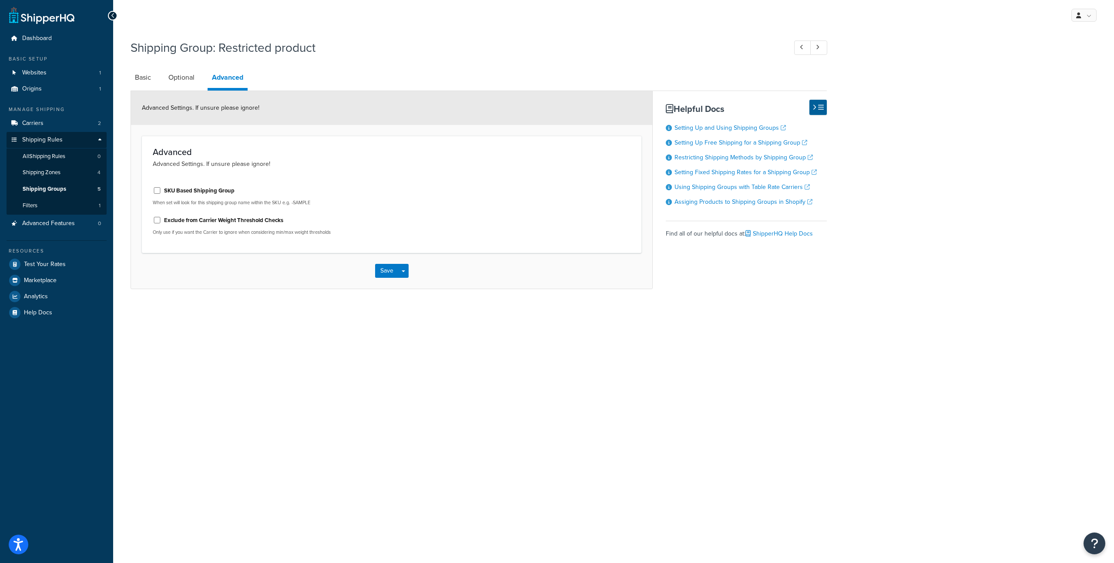
click at [228, 189] on label "SKU Based Shipping Group" at bounding box center [199, 191] width 70 height 8
click at [161, 189] on input "SKU Based Shipping Group" at bounding box center [157, 190] width 9 height 7
click at [228, 189] on label "SKU Based Shipping Group" at bounding box center [199, 191] width 70 height 8
click at [161, 189] on input "SKU Based Shipping Group" at bounding box center [157, 190] width 9 height 7
checkbox input "false"
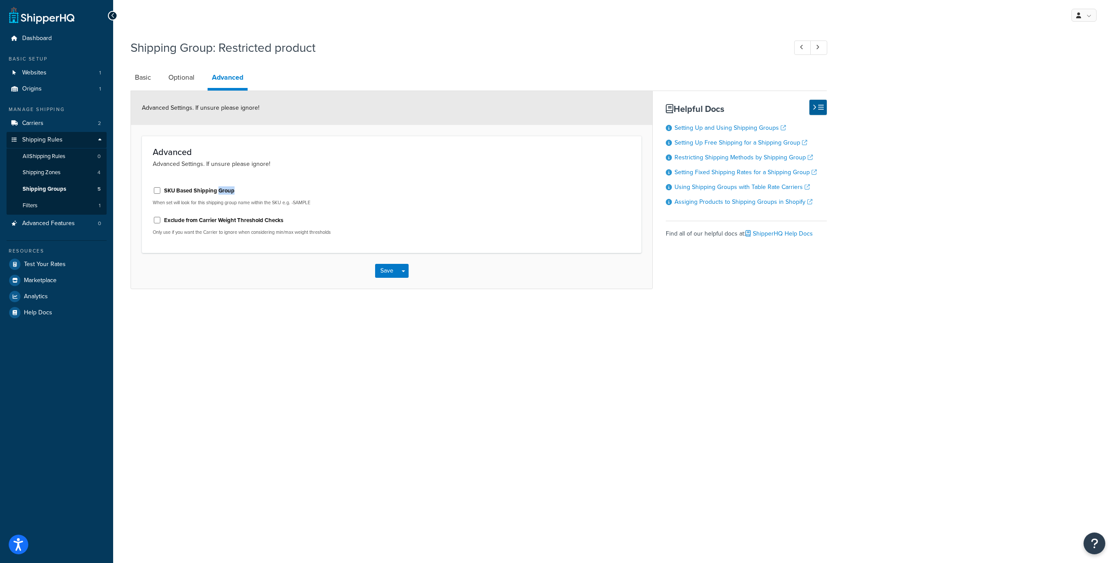
click at [257, 189] on div "SKU Based Shipping Group" at bounding box center [269, 189] width 232 height 13
click at [64, 228] on link "Advanced Features 0" at bounding box center [57, 223] width 100 height 16
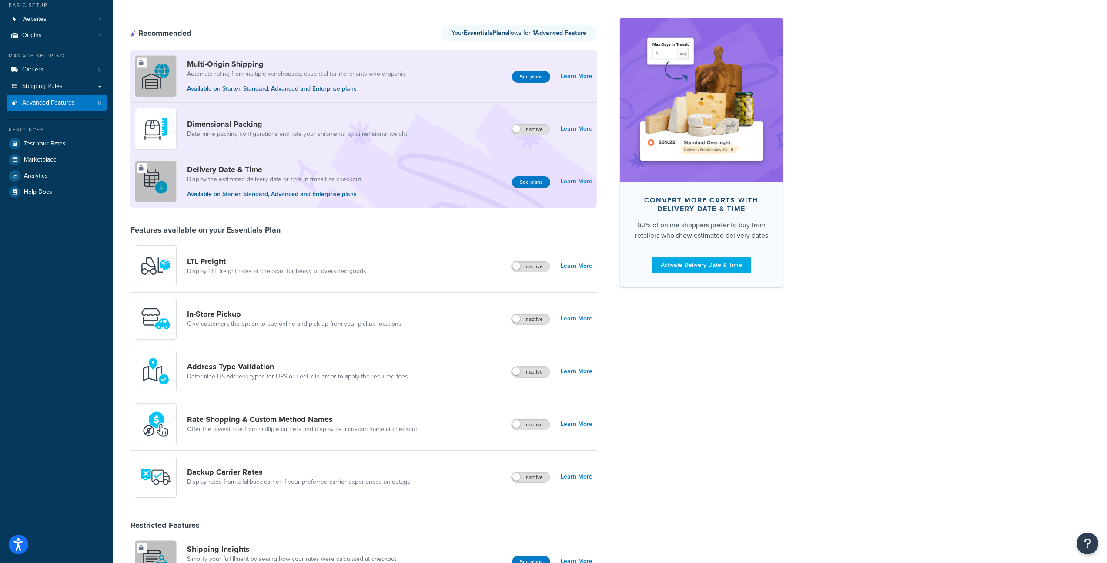
scroll to position [33, 0]
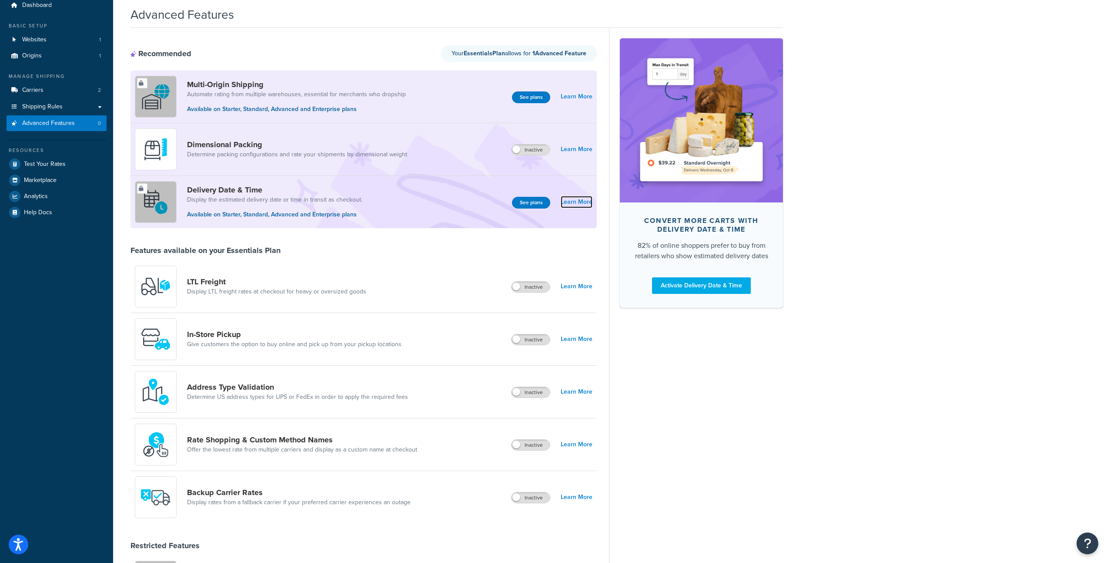
click at [573, 203] on link "Learn More" at bounding box center [577, 202] width 32 height 12
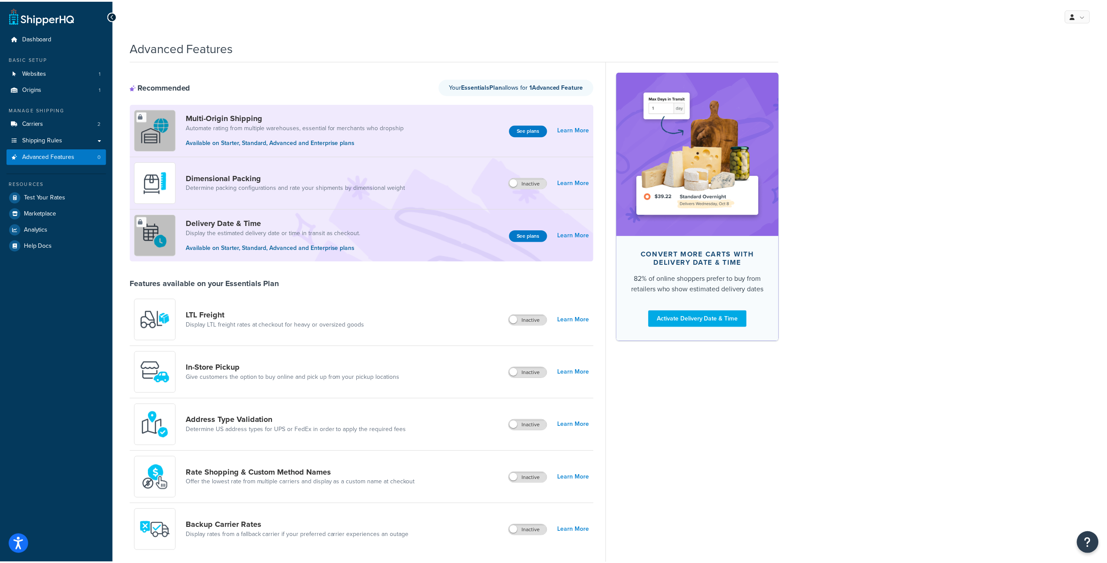
scroll to position [33, 0]
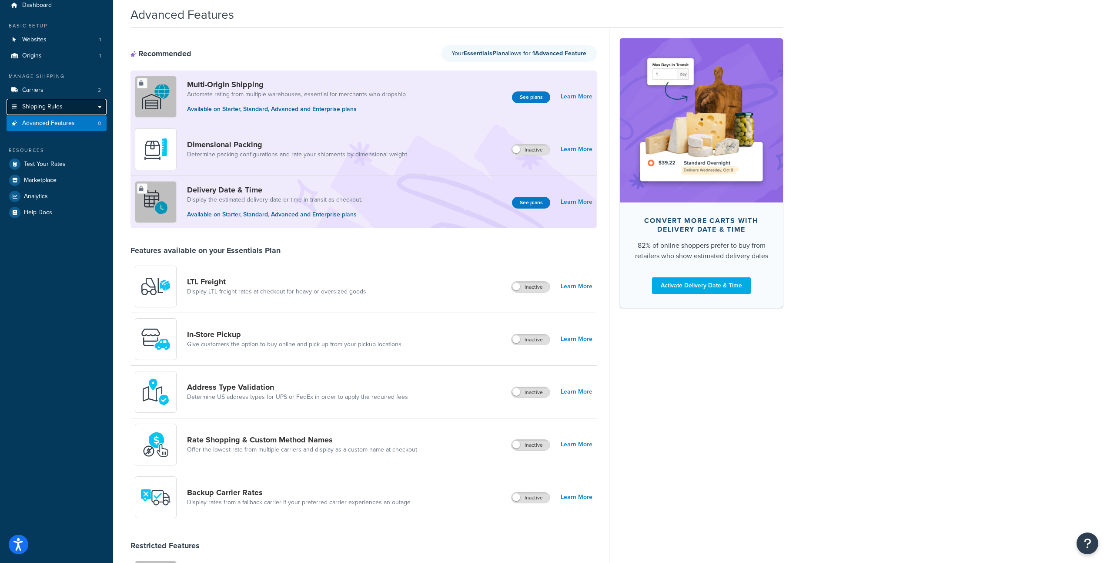
click at [50, 104] on span "Shipping Rules" at bounding box center [42, 106] width 40 height 7
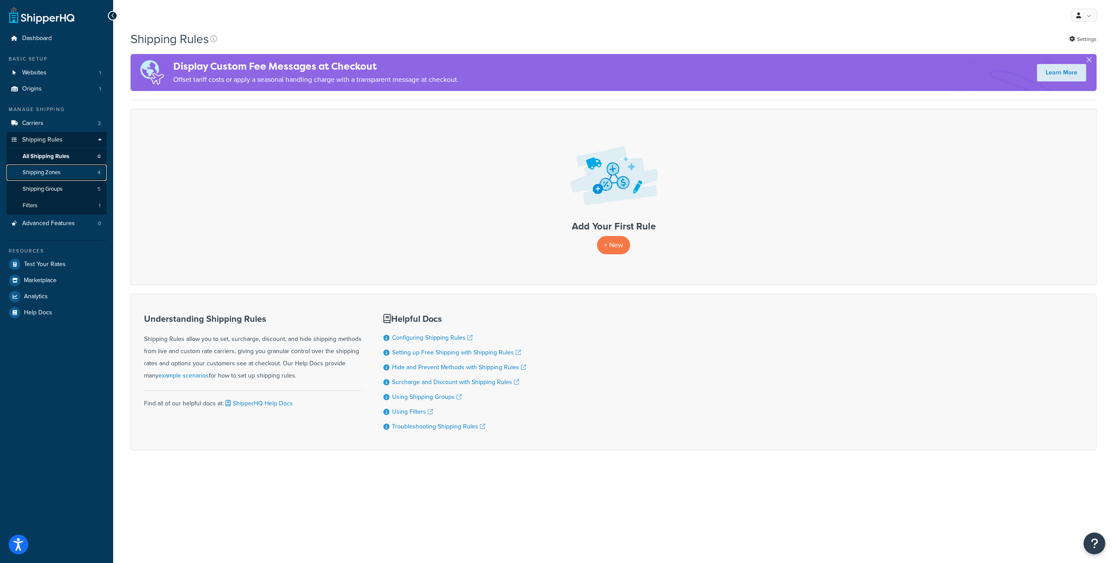
click at [78, 174] on link "Shipping Zones 4" at bounding box center [57, 172] width 100 height 16
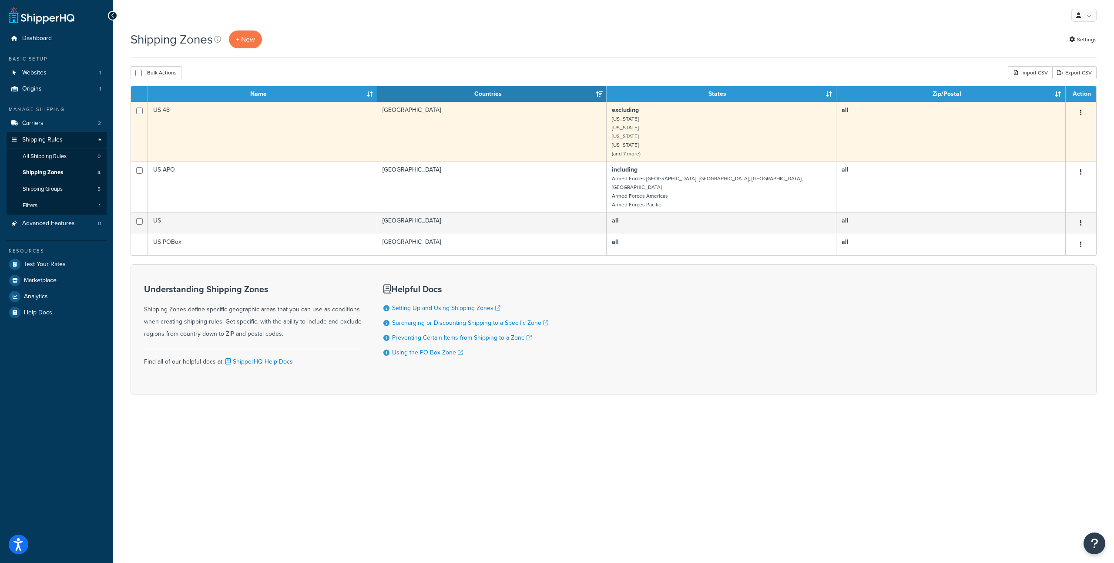
click at [144, 110] on td at bounding box center [139, 132] width 17 height 60
click at [142, 111] on input "checkbox" at bounding box center [139, 110] width 7 height 7
click at [140, 112] on input "checkbox" at bounding box center [139, 110] width 7 height 7
checkbox input "true"
click at [214, 119] on td "US 48" at bounding box center [262, 132] width 229 height 60
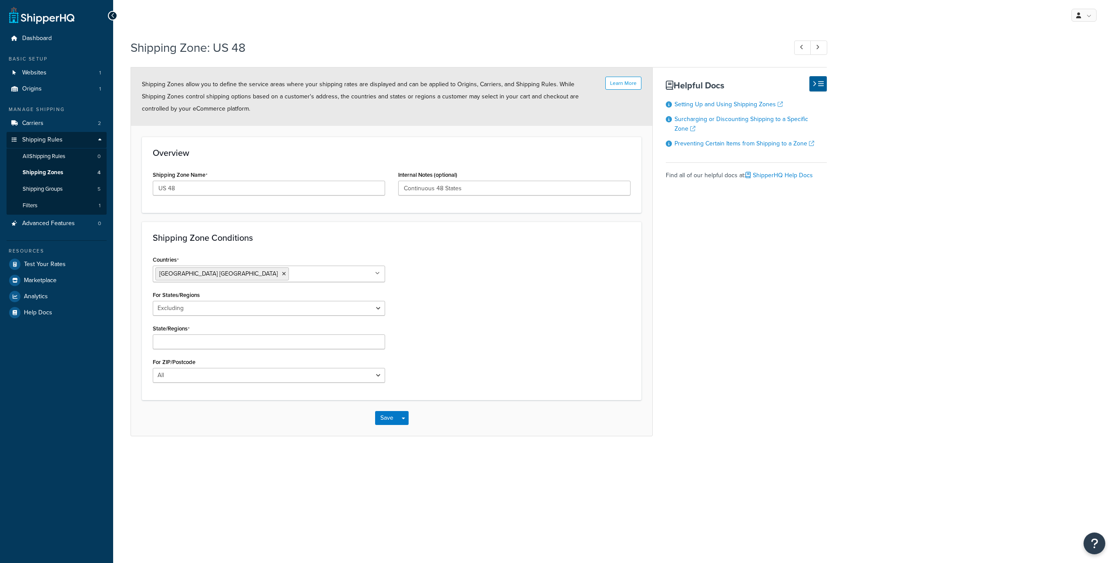
select select "excluding"
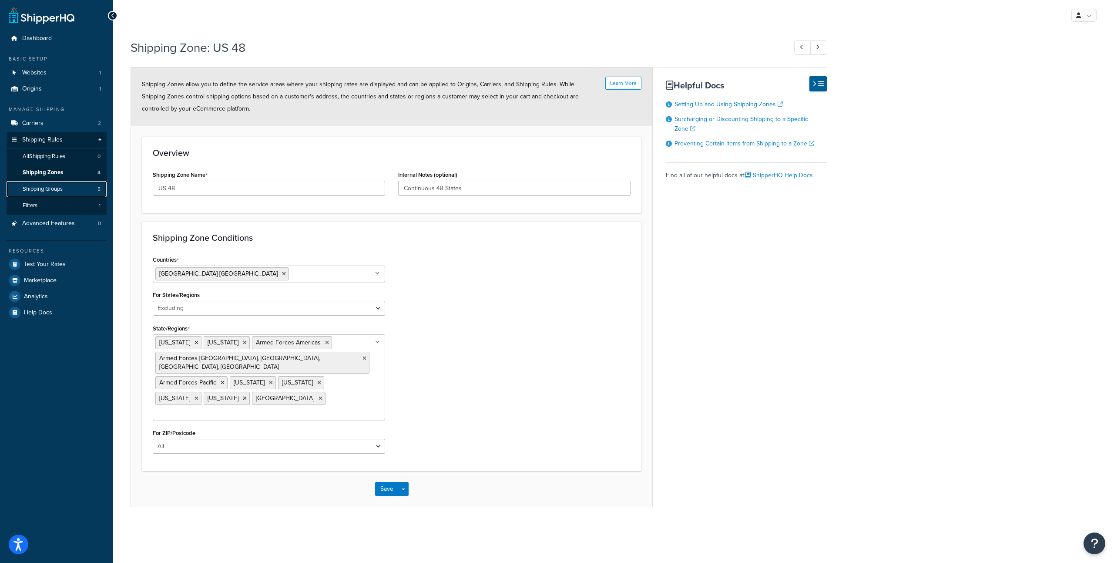
click at [76, 189] on link "Shipping Groups 5" at bounding box center [57, 189] width 100 height 16
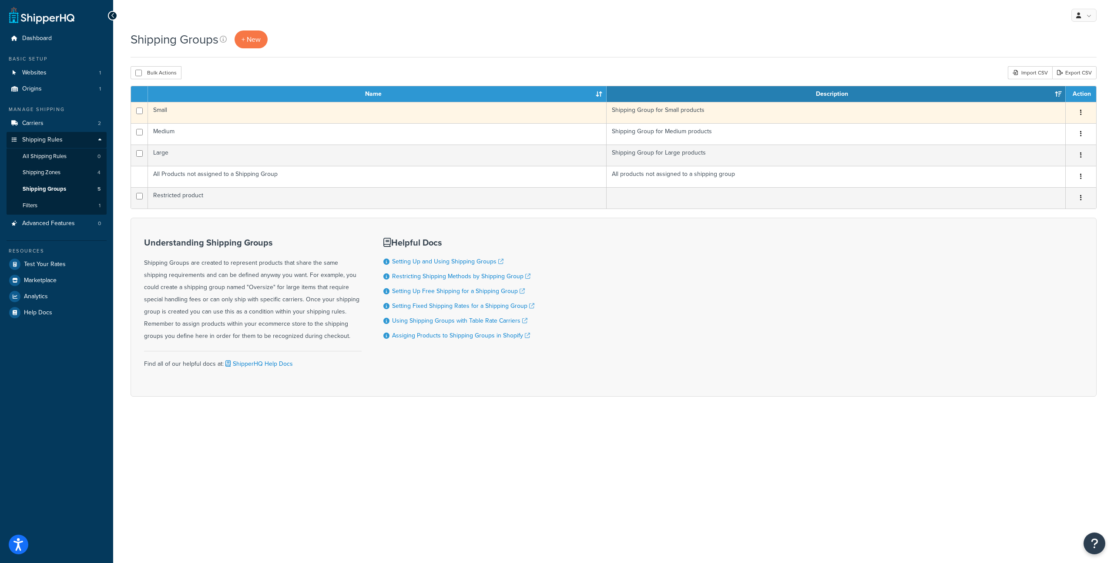
click at [1075, 111] on button "button" at bounding box center [1081, 113] width 12 height 14
click at [1077, 111] on button "button" at bounding box center [1081, 113] width 12 height 14
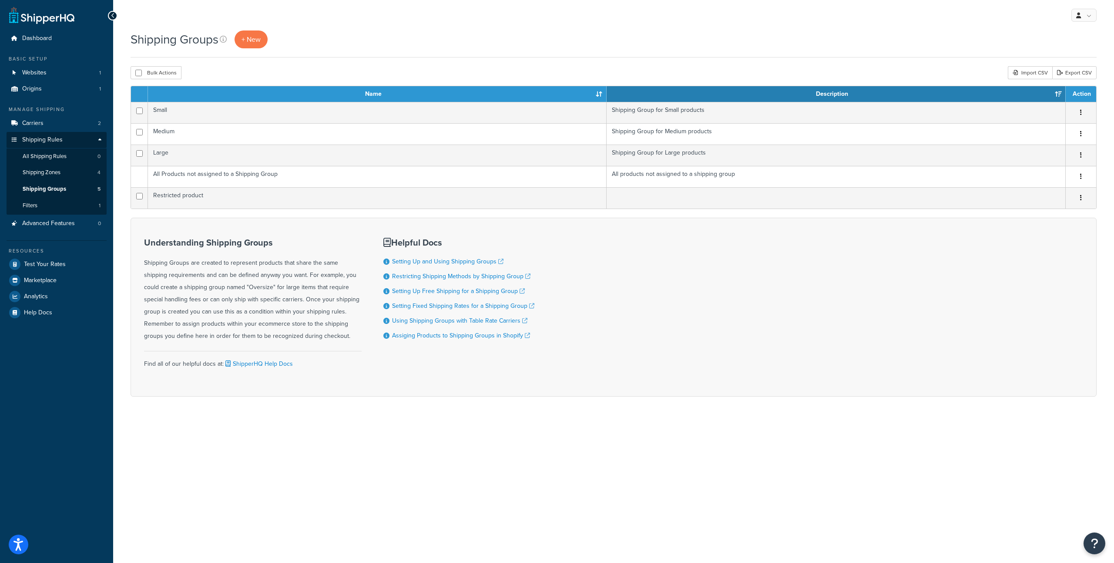
click at [349, 102] on th "Name" at bounding box center [377, 94] width 459 height 16
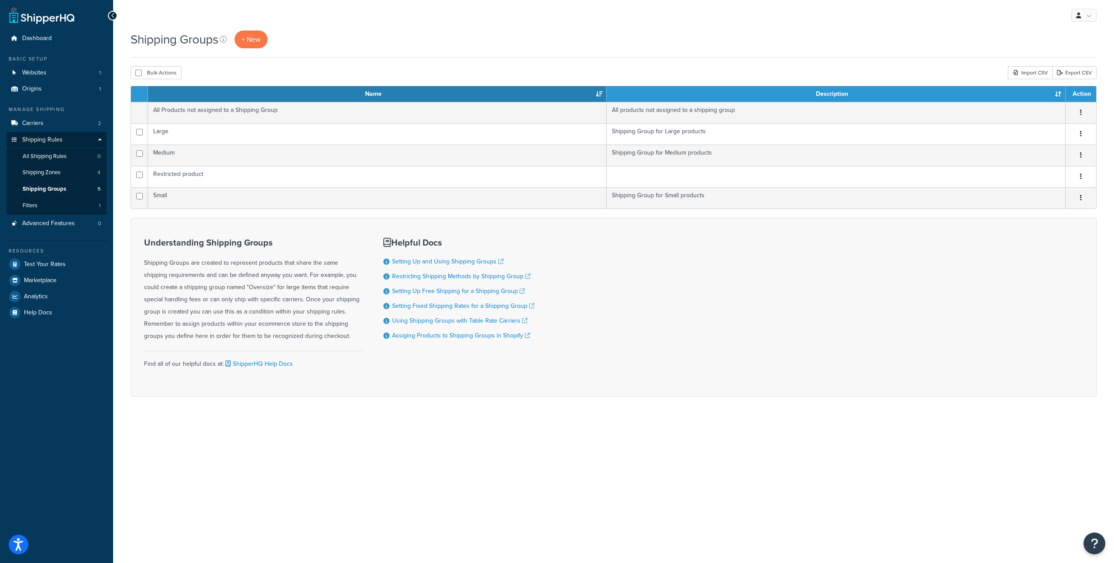
click at [352, 92] on th "Name" at bounding box center [377, 94] width 459 height 16
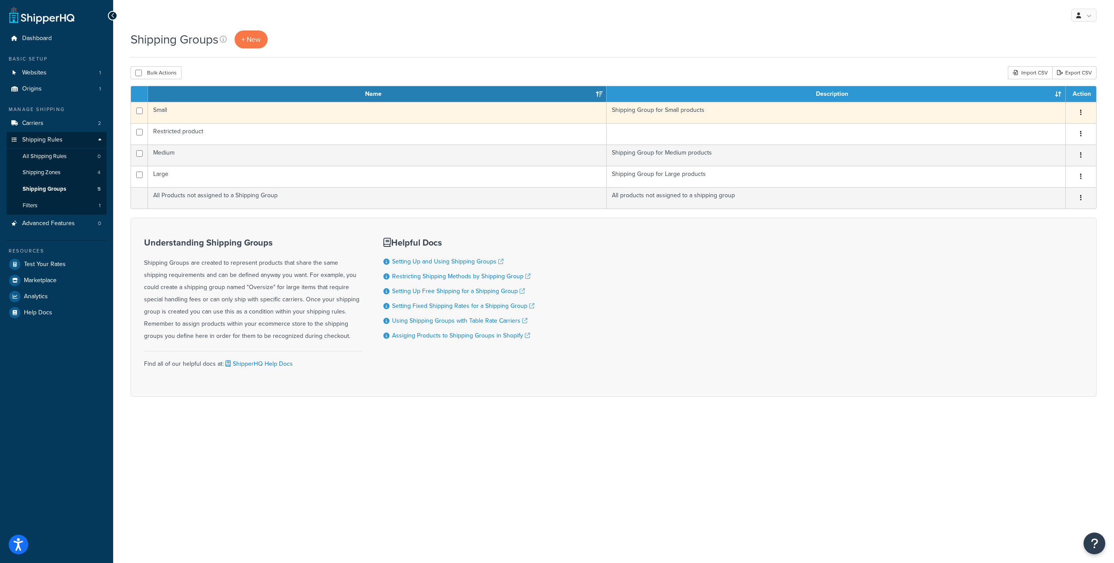
click at [349, 114] on td "Small" at bounding box center [377, 112] width 459 height 21
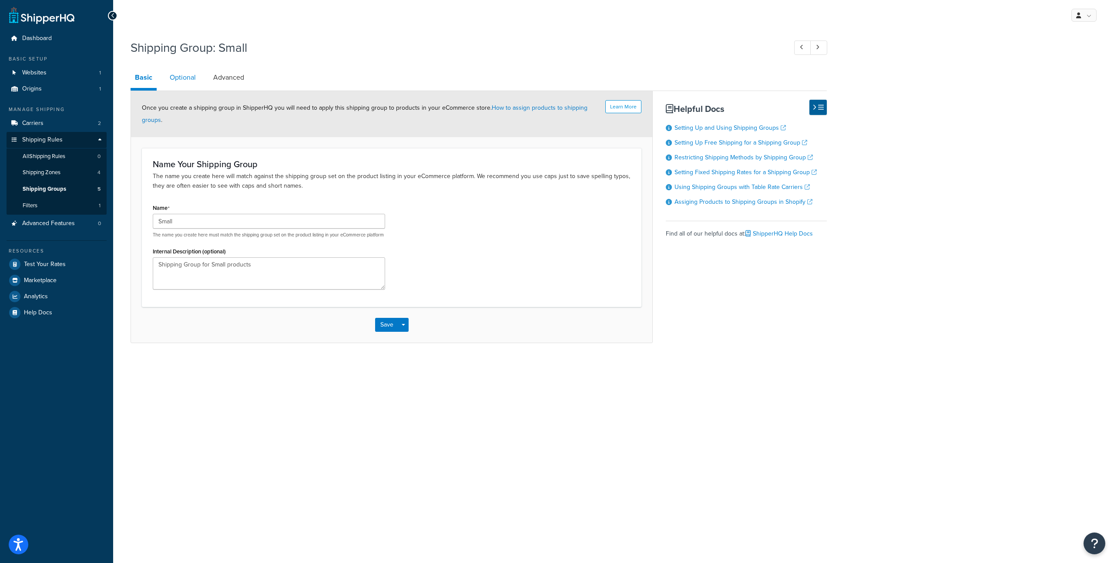
click at [166, 74] on link "Optional" at bounding box center [182, 77] width 35 height 21
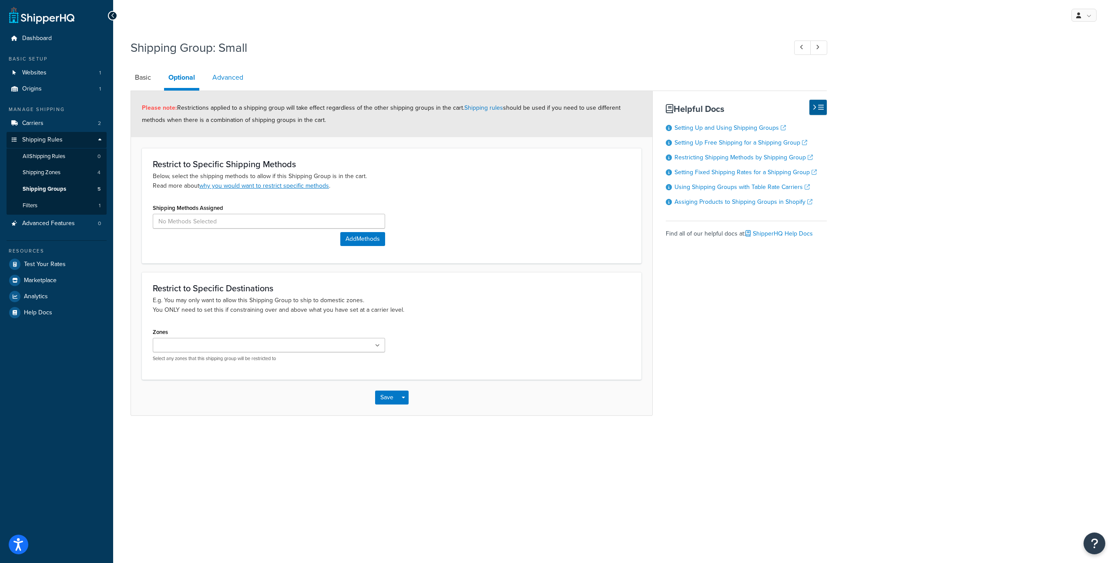
click at [222, 75] on link "Advanced" at bounding box center [228, 77] width 40 height 21
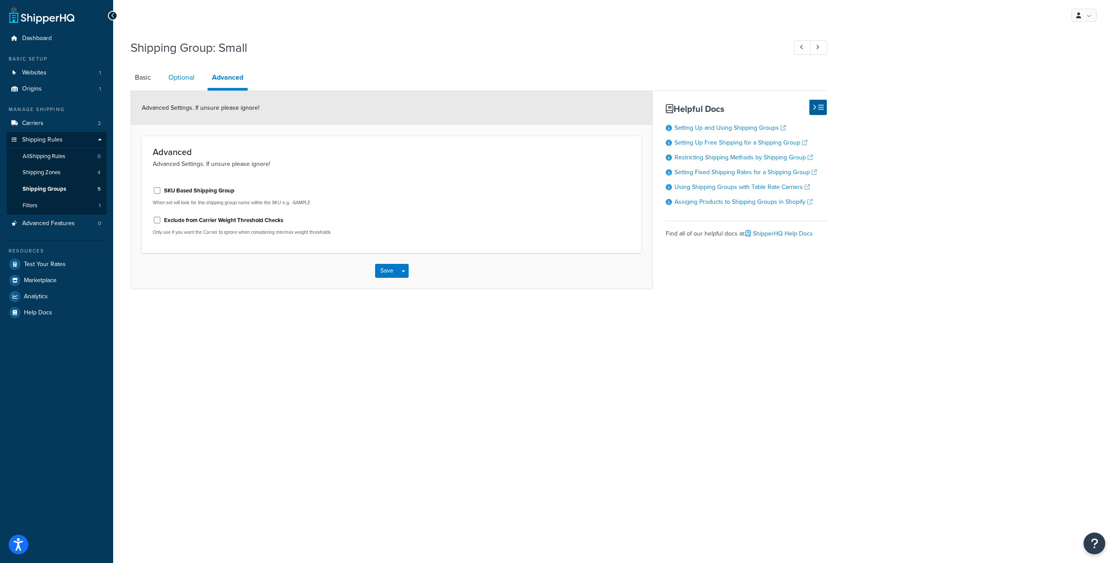
click at [194, 75] on link "Optional" at bounding box center [181, 77] width 35 height 21
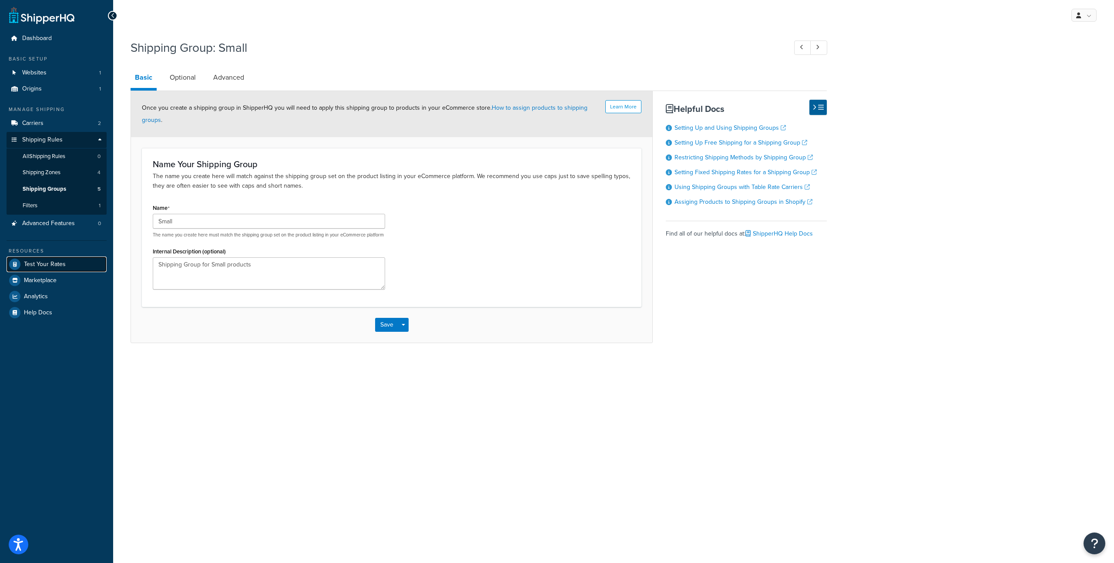
click at [66, 266] on link "Test Your Rates" at bounding box center [57, 264] width 100 height 16
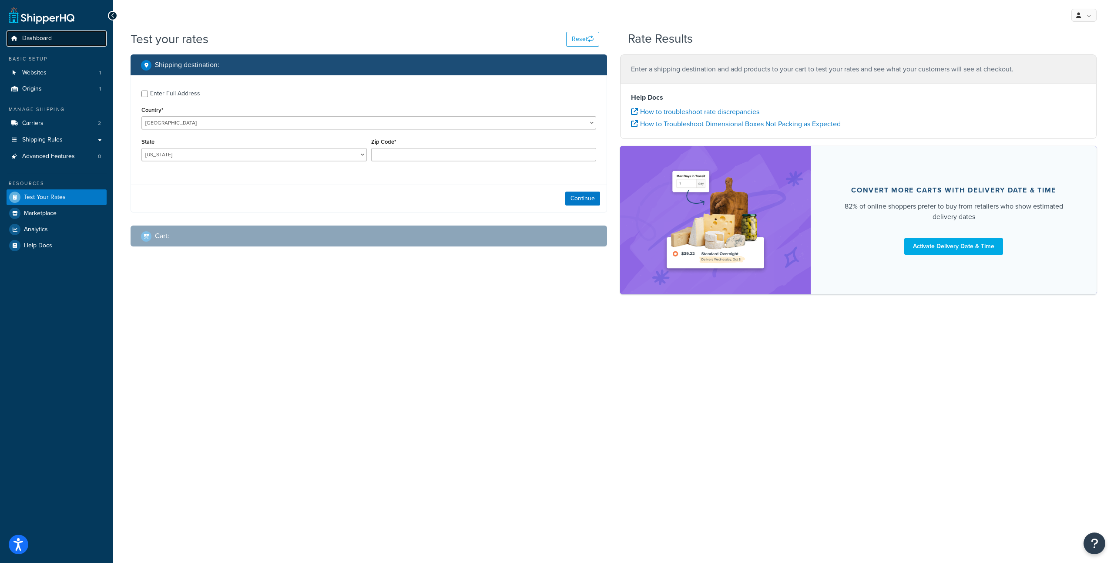
click at [36, 36] on span "Dashboard" at bounding box center [37, 38] width 30 height 7
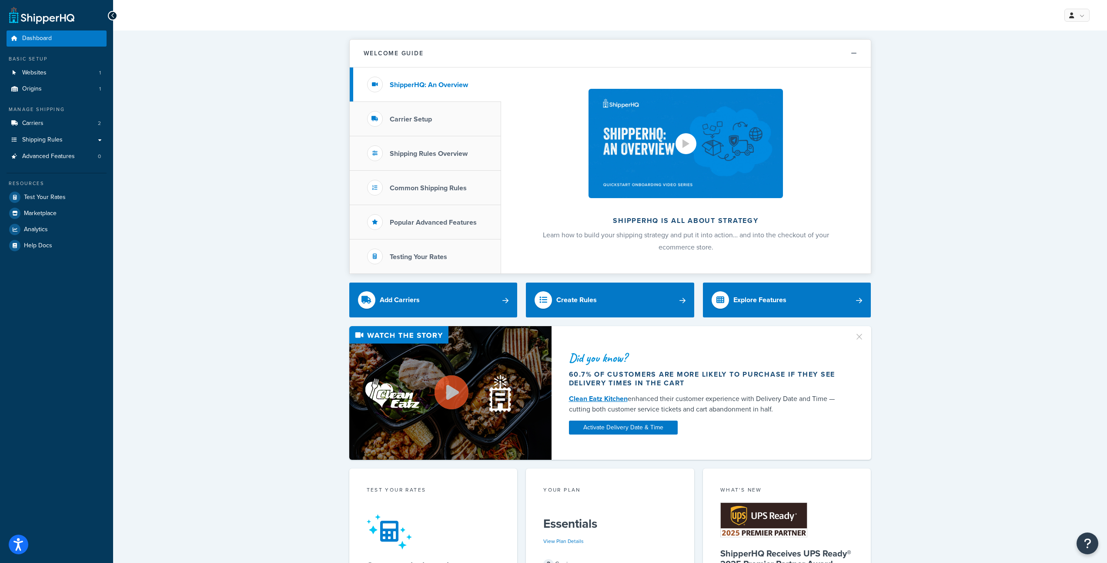
click at [702, 171] on img at bounding box center [686, 143] width 194 height 109
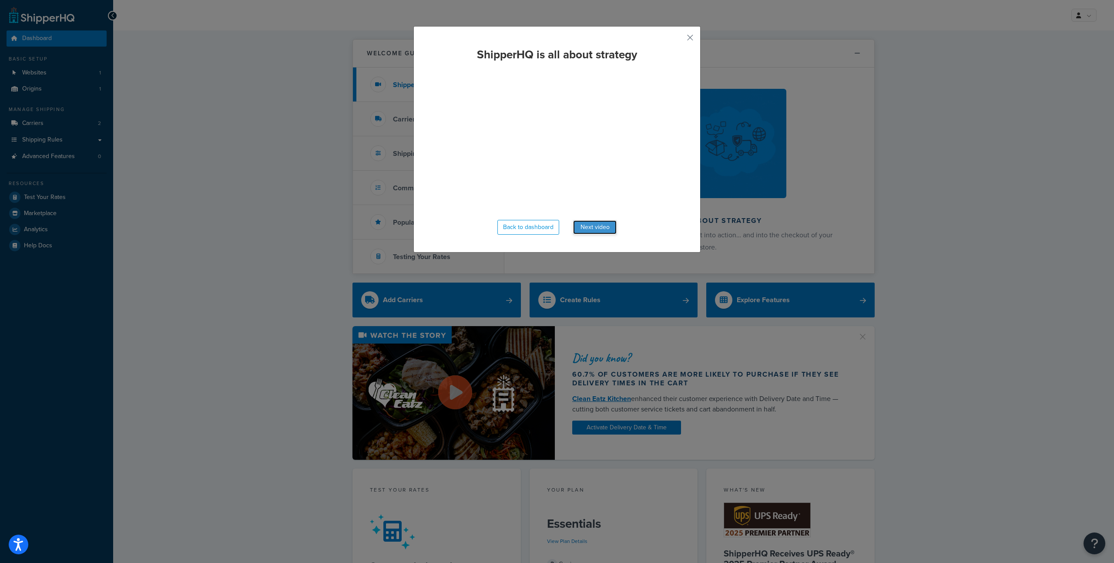
click at [582, 230] on button "Next video" at bounding box center [595, 227] width 44 height 14
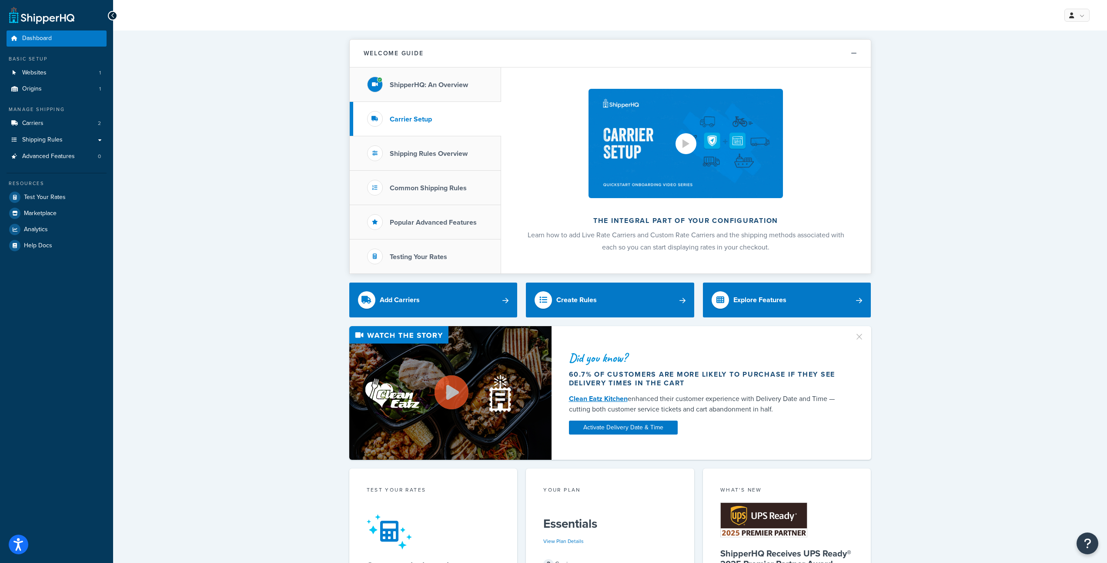
click at [683, 162] on img at bounding box center [686, 143] width 194 height 109
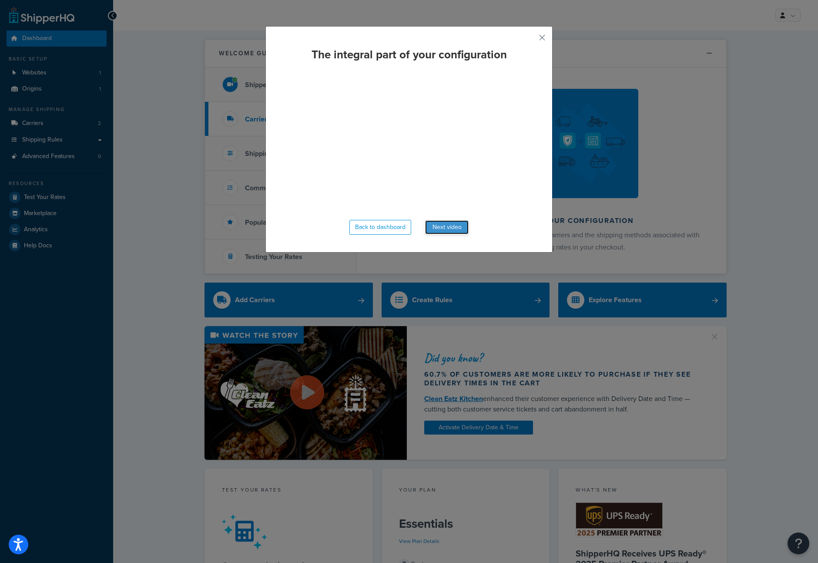
click at [442, 225] on button "Next video" at bounding box center [447, 227] width 44 height 14
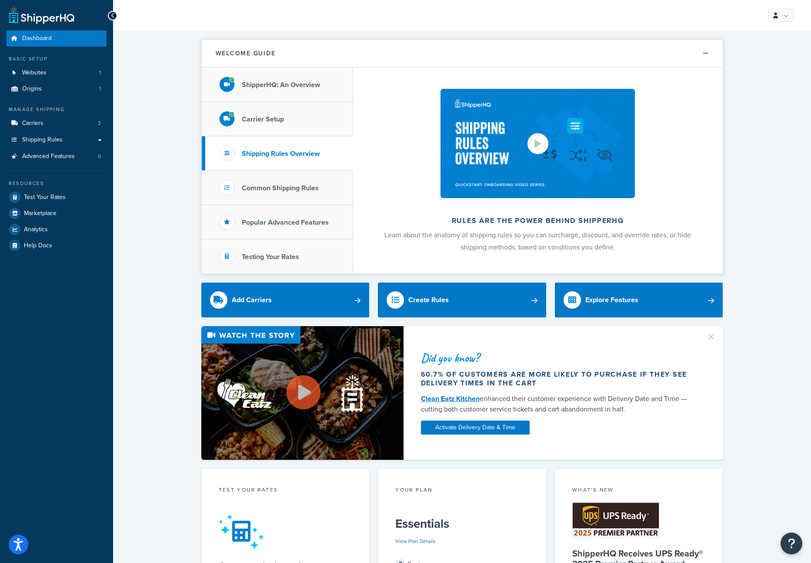
click at [539, 143] on div at bounding box center [538, 143] width 7 height 9
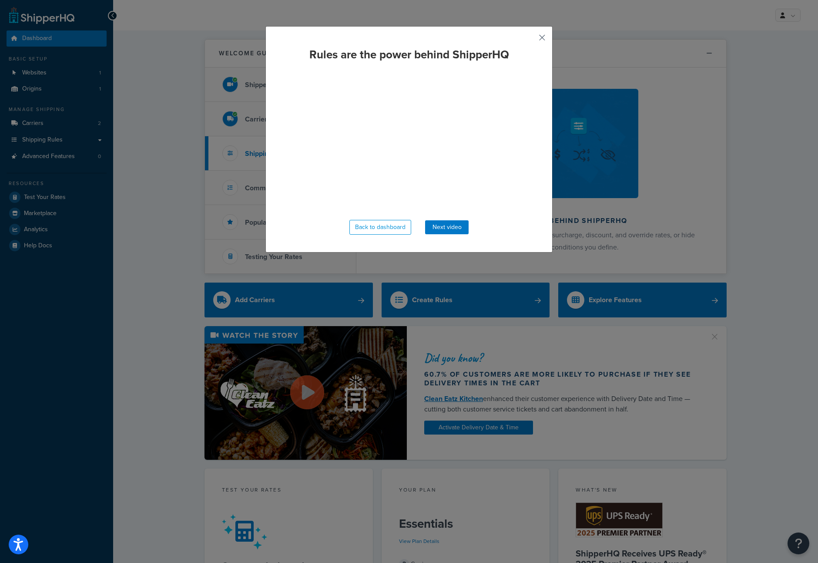
click at [530, 40] on button "button" at bounding box center [529, 41] width 2 height 2
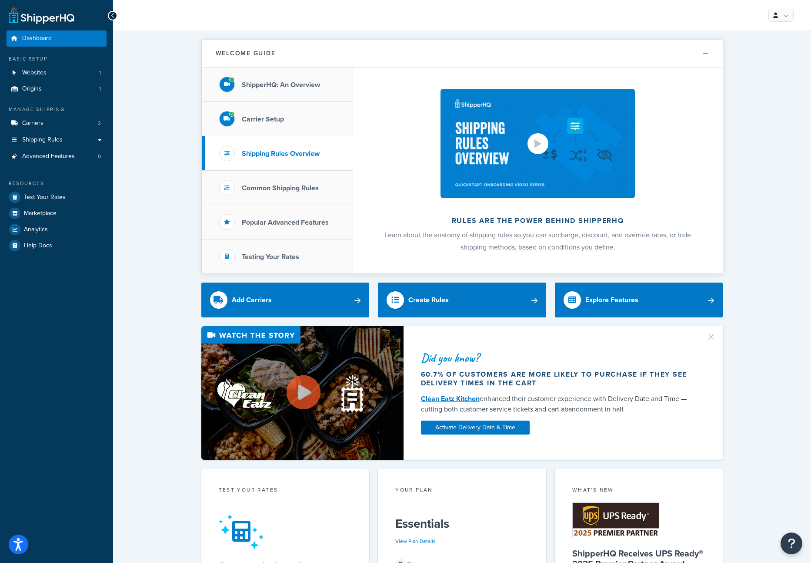
click at [537, 170] on img at bounding box center [538, 143] width 194 height 109
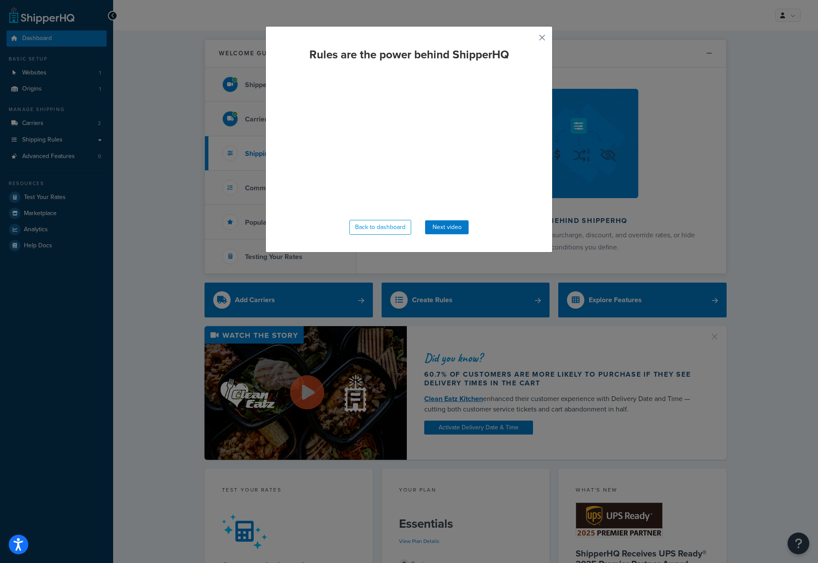
click at [530, 40] on button "button" at bounding box center [529, 41] width 2 height 2
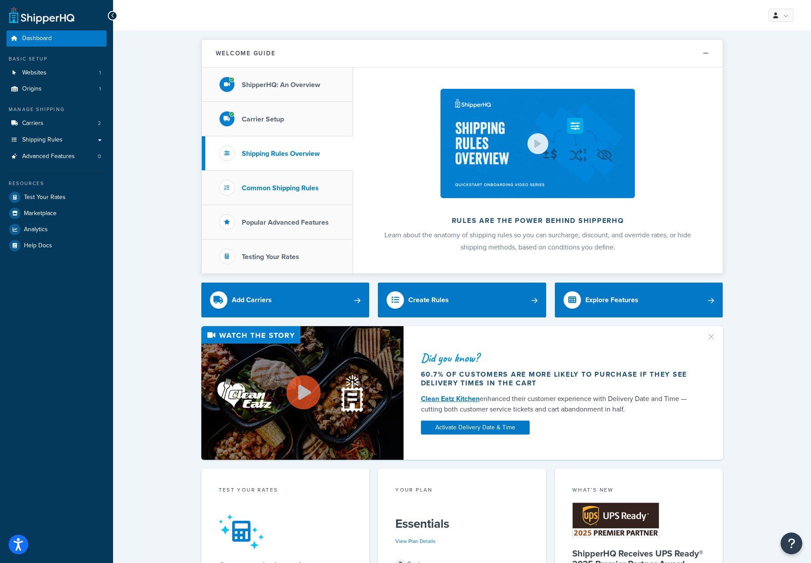
click at [315, 184] on h3 "Common Shipping Rules" at bounding box center [280, 188] width 77 height 8
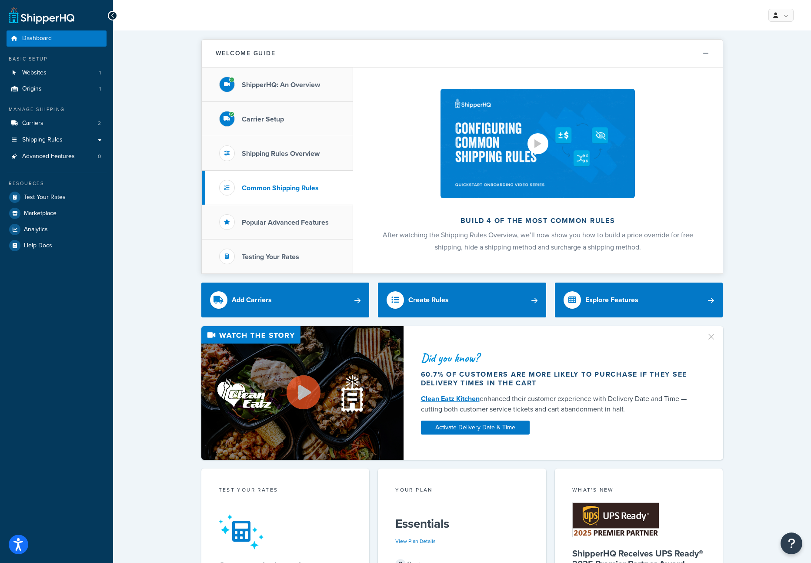
click at [545, 147] on div at bounding box center [538, 143] width 21 height 21
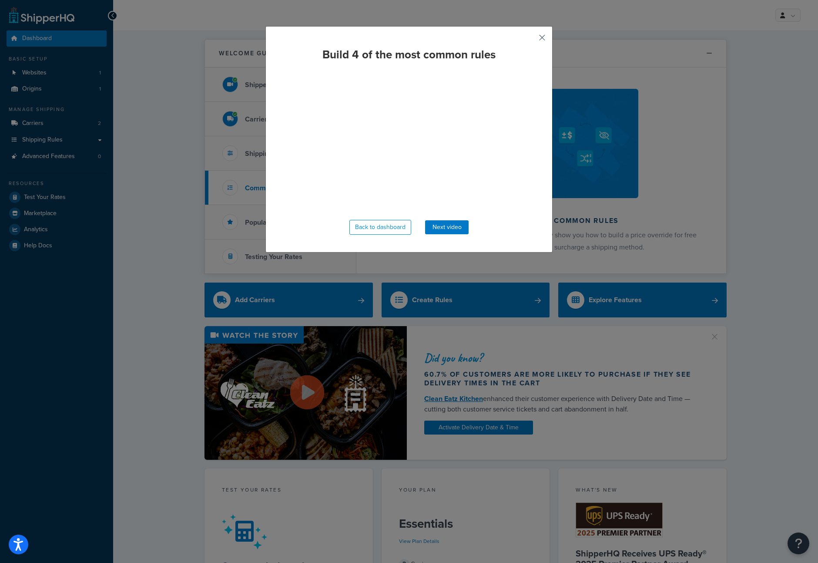
click at [530, 40] on button "button" at bounding box center [529, 41] width 2 height 2
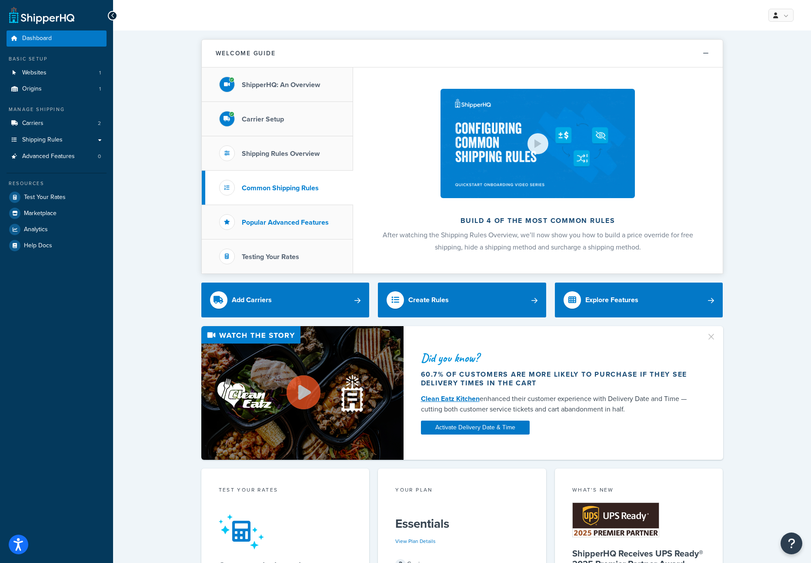
click at [332, 217] on li "Popular Advanced Features" at bounding box center [277, 222] width 151 height 34
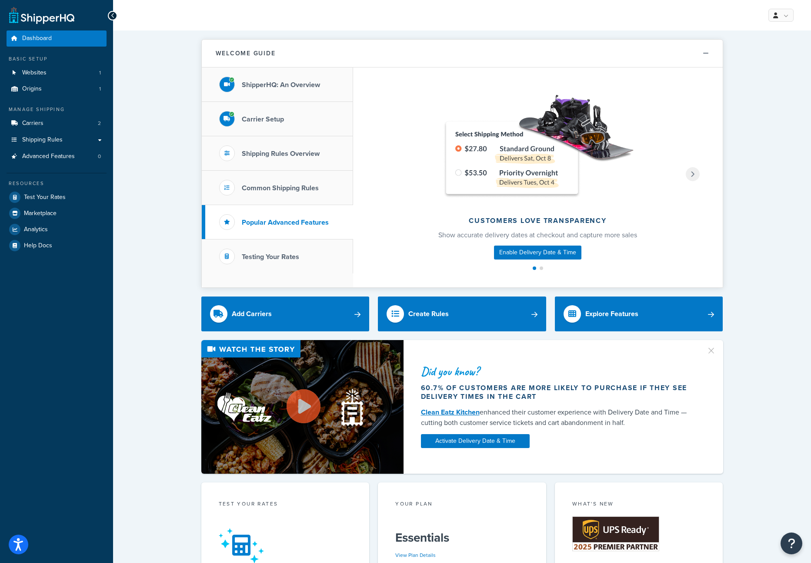
click at [534, 133] on div "Customers love transparency Show accurate delivery dates at checkout and captur…" at bounding box center [538, 173] width 254 height 171
click at [284, 263] on li "Testing Your Rates" at bounding box center [277, 256] width 151 height 34
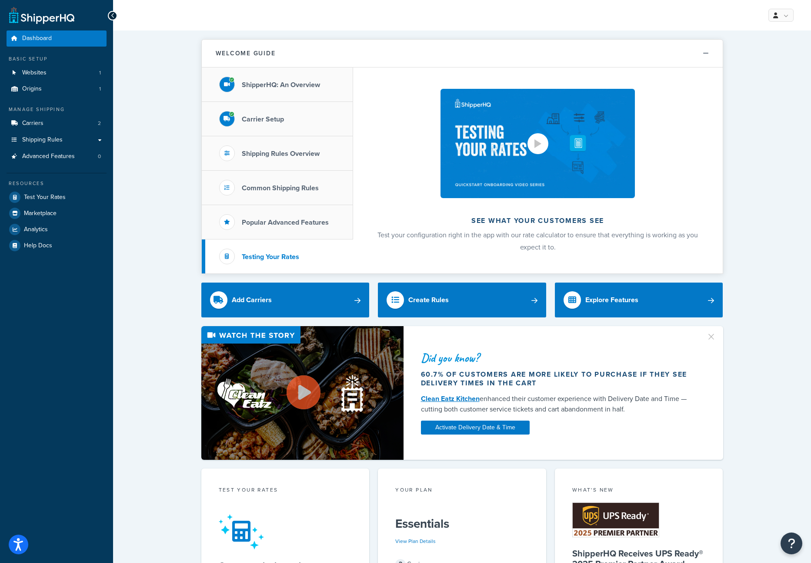
click at [526, 157] on img at bounding box center [538, 143] width 194 height 109
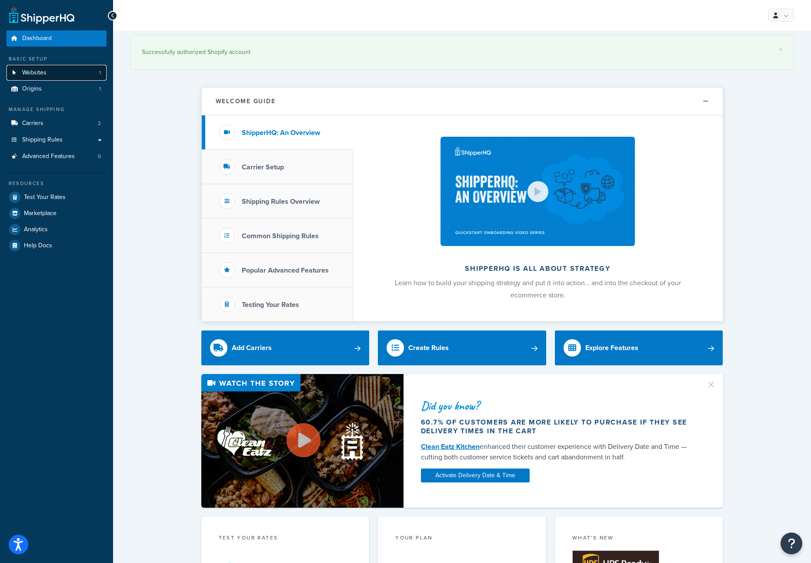
click at [47, 76] on link "Websites 1" at bounding box center [57, 73] width 100 height 16
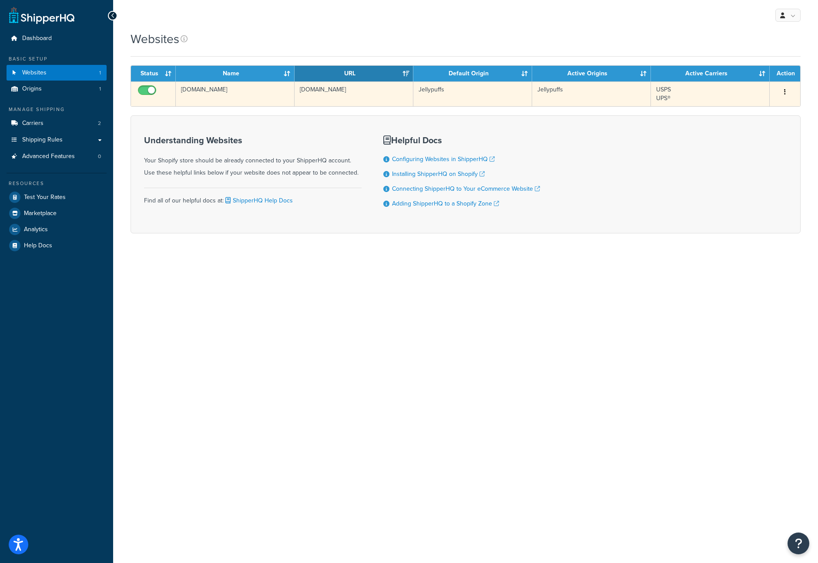
click at [211, 91] on td "[DOMAIN_NAME]" at bounding box center [235, 93] width 119 height 25
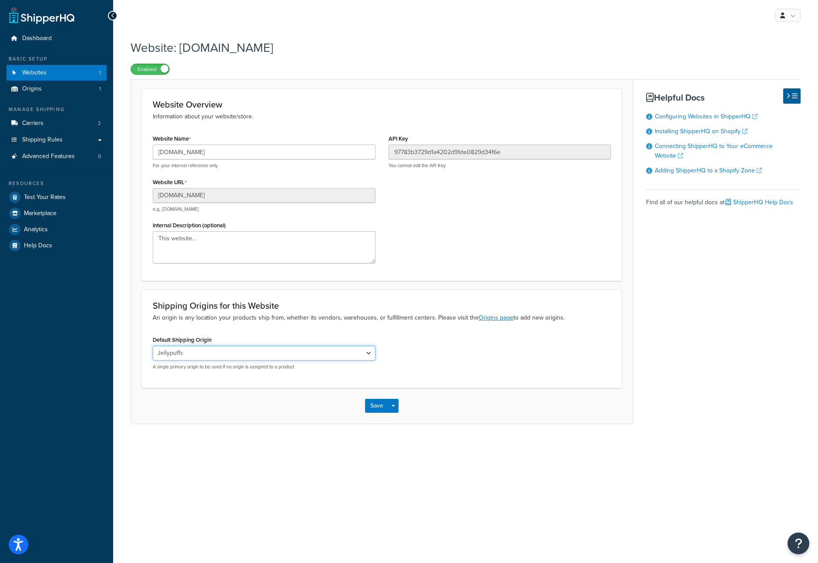
click at [289, 352] on select "Jellypuffs" at bounding box center [264, 352] width 223 height 15
click at [71, 87] on link "Origins 1" at bounding box center [57, 89] width 100 height 16
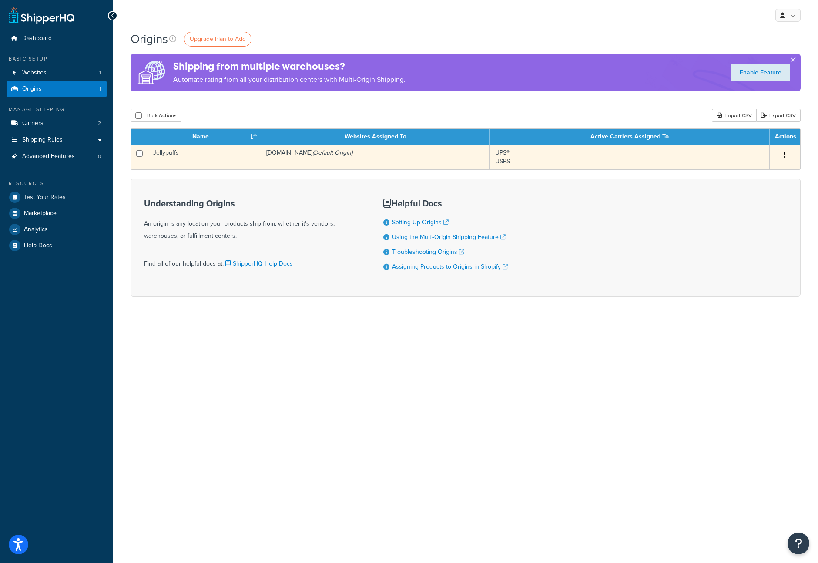
click at [336, 157] on td "[DOMAIN_NAME] (Default Origin)" at bounding box center [375, 156] width 229 height 25
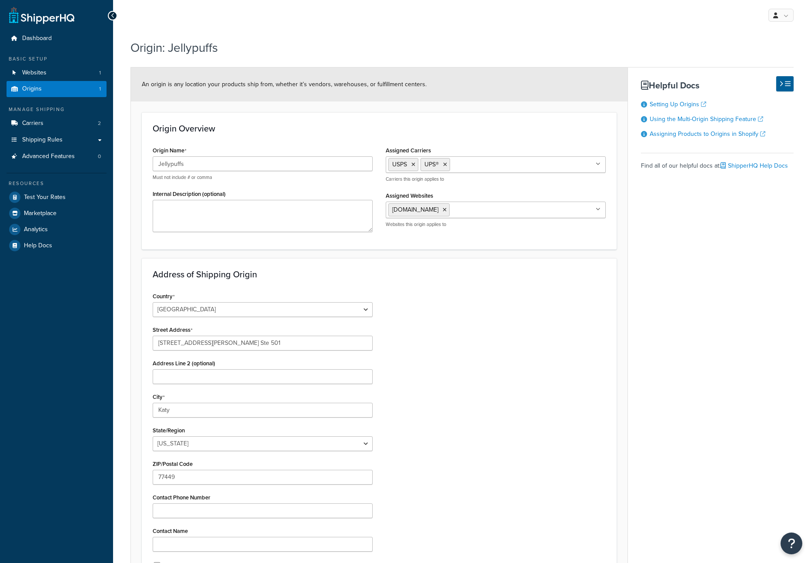
select select "43"
click at [85, 90] on link "Origins 1" at bounding box center [57, 89] width 100 height 16
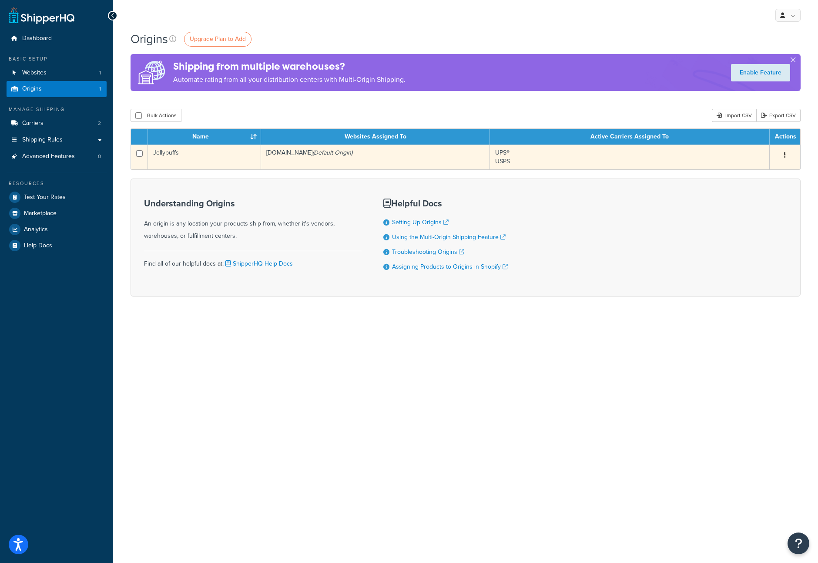
click at [198, 156] on td "Jellypuffs" at bounding box center [204, 156] width 113 height 25
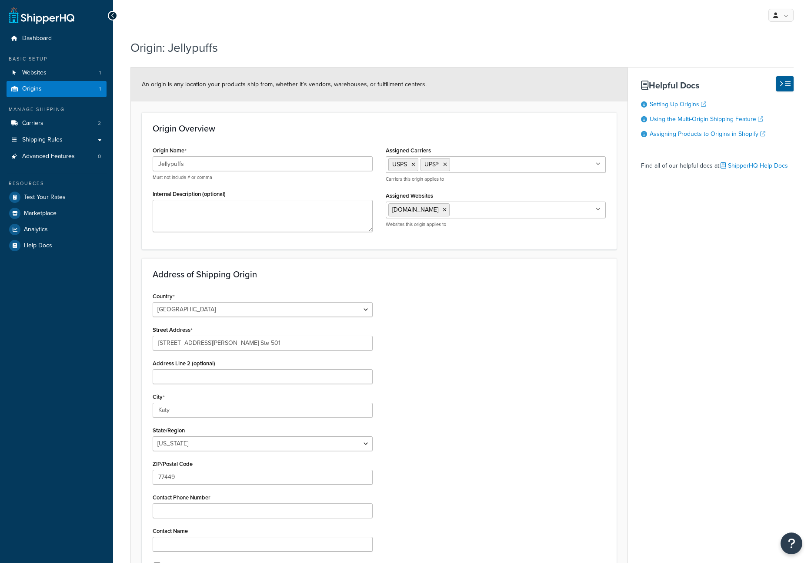
select select "43"
click at [432, 213] on span "[DOMAIN_NAME]" at bounding box center [415, 209] width 46 height 9
click at [332, 133] on h3 "Origin Overview" at bounding box center [379, 129] width 453 height 10
click at [60, 121] on link "Carriers 2" at bounding box center [57, 123] width 100 height 16
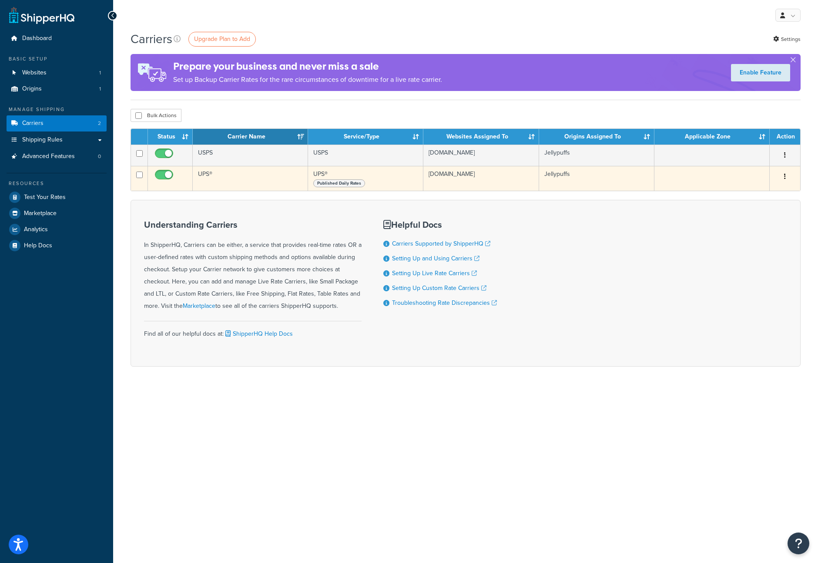
click at [338, 187] on span "Published Daily Rates" at bounding box center [339, 183] width 52 height 8
click at [786, 174] on button "button" at bounding box center [785, 177] width 12 height 14
click at [723, 197] on link "Edit" at bounding box center [749, 194] width 69 height 18
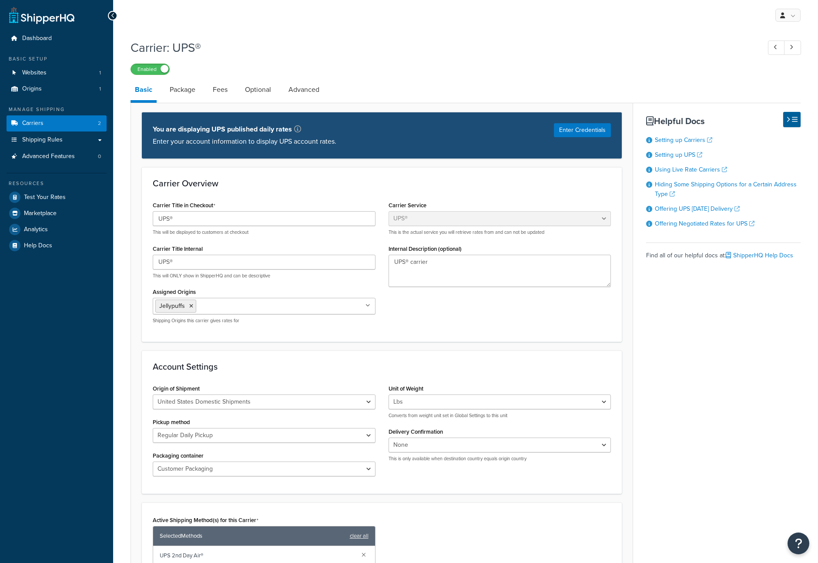
select select "ups"
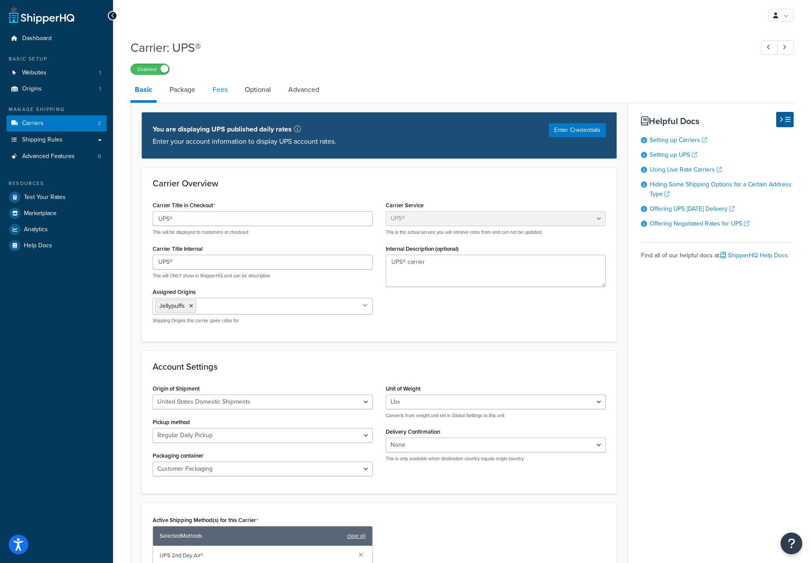
click at [225, 84] on link "Fees" at bounding box center [219, 89] width 23 height 21
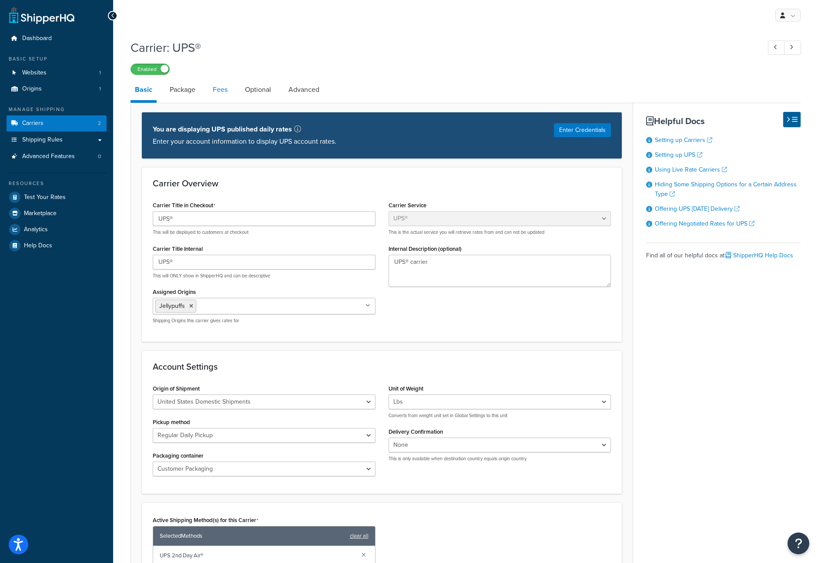
select select "AFTER"
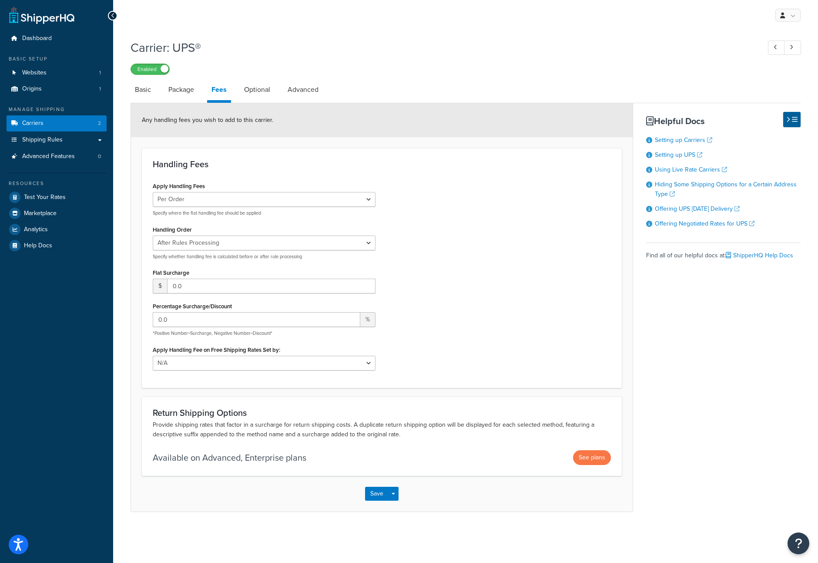
select select "ups"
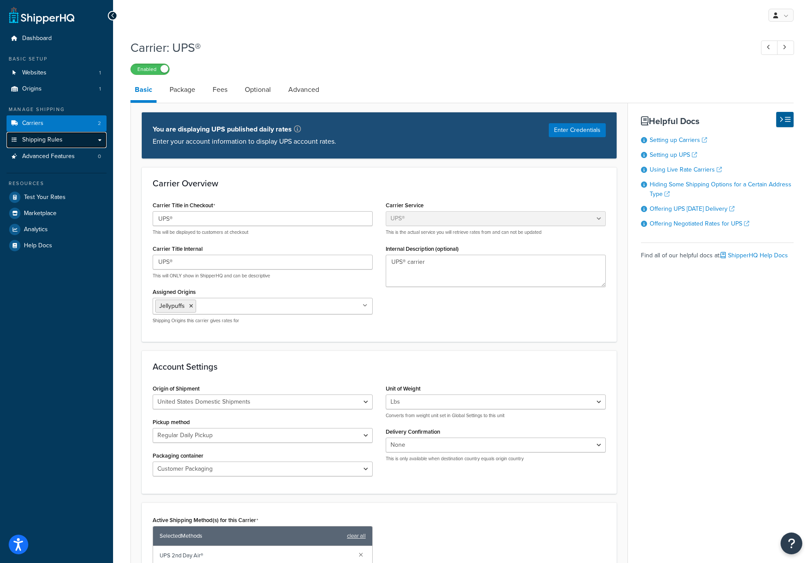
click at [53, 139] on span "Shipping Rules" at bounding box center [42, 139] width 40 height 7
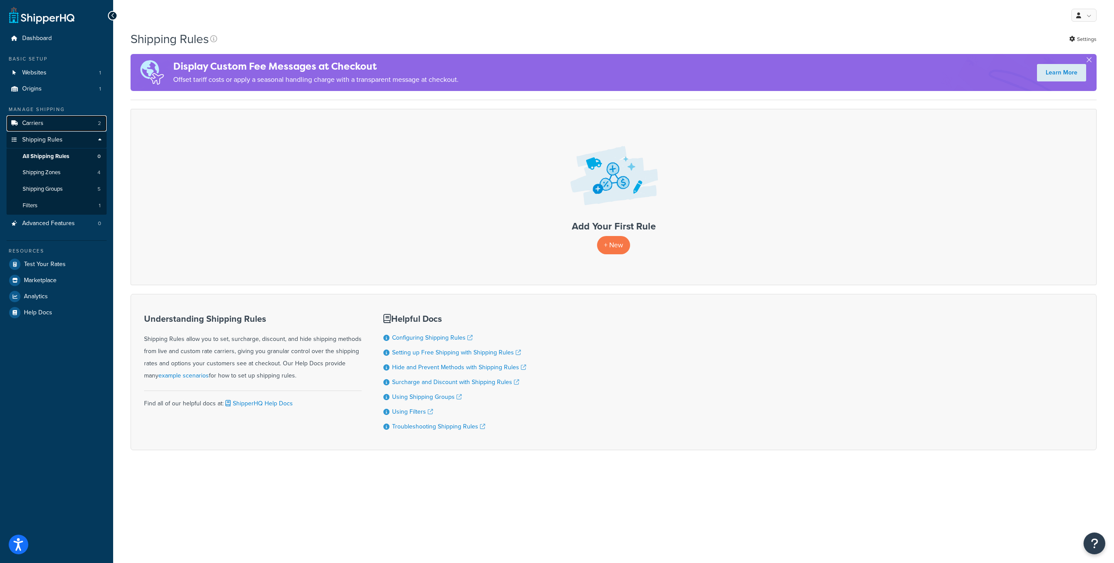
click at [47, 124] on link "Carriers 2" at bounding box center [57, 123] width 100 height 16
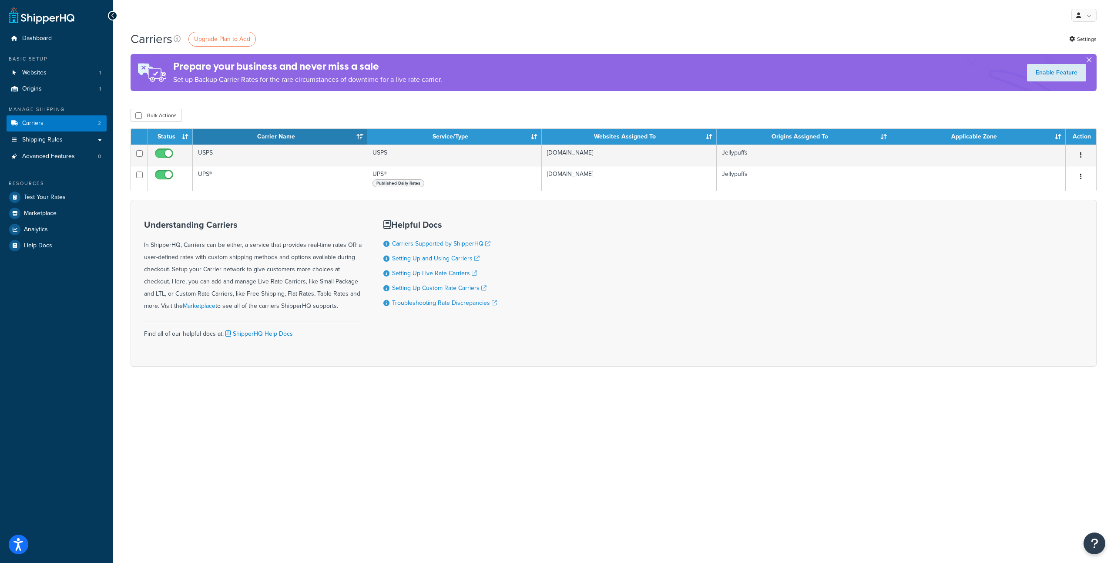
click at [1088, 60] on button "button" at bounding box center [1089, 61] width 2 height 2
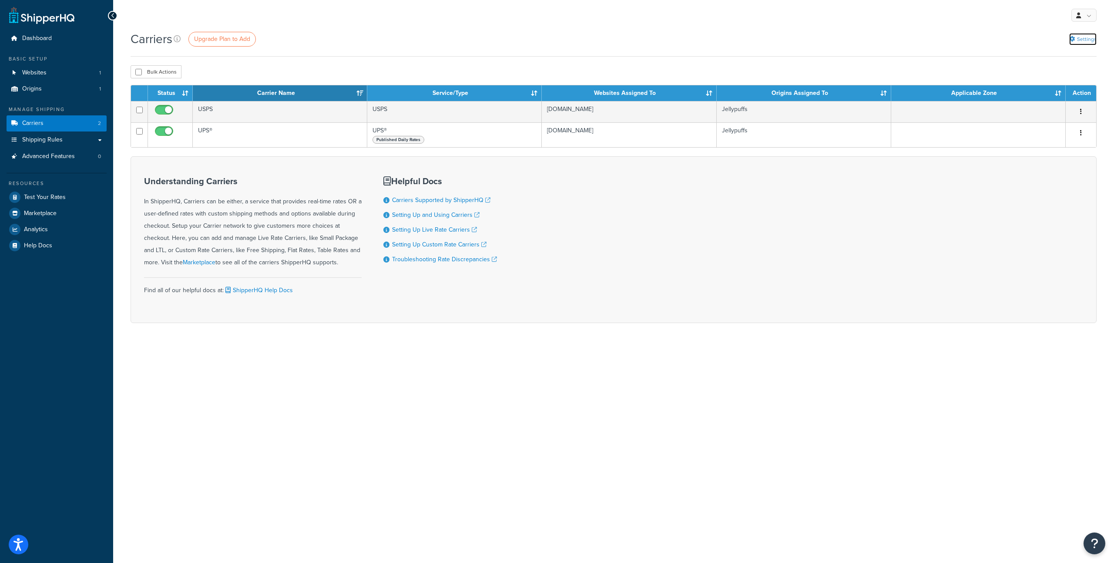
click at [1081, 40] on link "Settings" at bounding box center [1082, 39] width 27 height 12
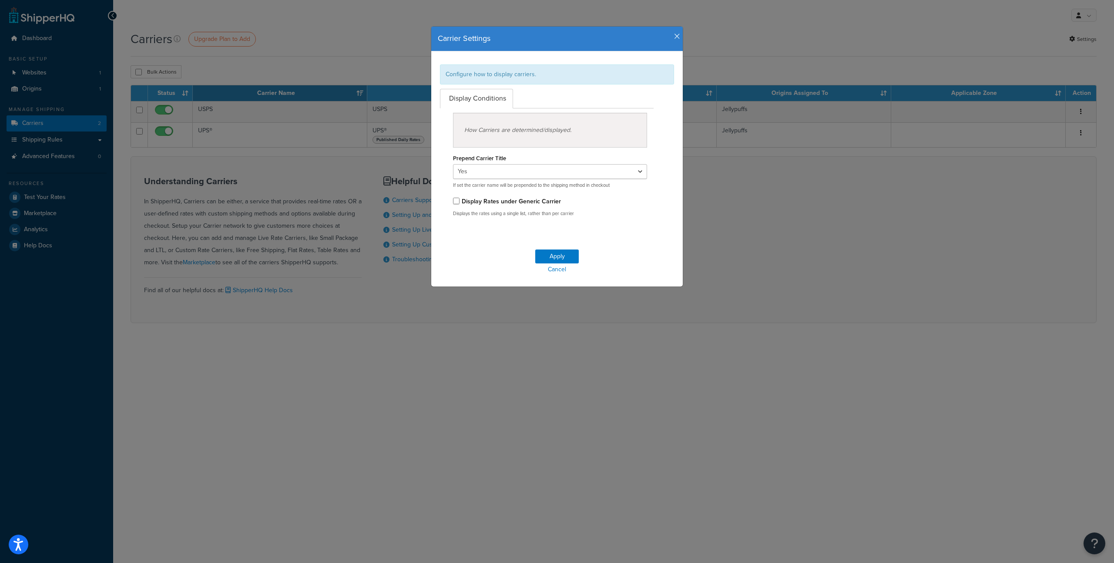
click at [674, 39] on icon "button" at bounding box center [677, 37] width 6 height 8
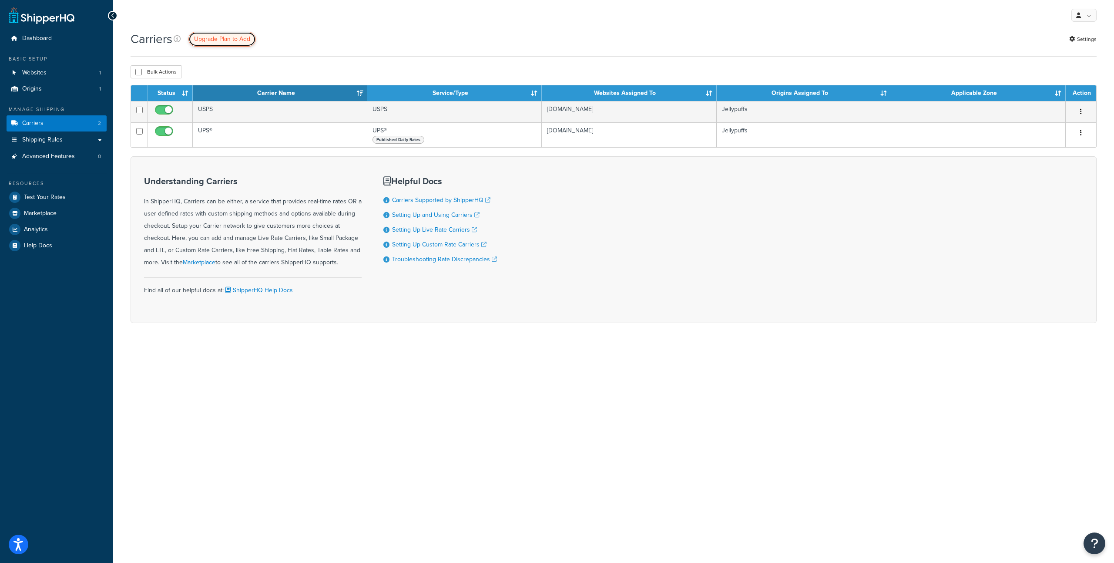
click at [214, 40] on span "Upgrade Plan to Add" at bounding box center [222, 38] width 56 height 9
click at [216, 44] on link "Upgrade Plan to Add" at bounding box center [221, 39] width 67 height 15
click at [50, 133] on link "Shipping Rules" at bounding box center [57, 140] width 100 height 16
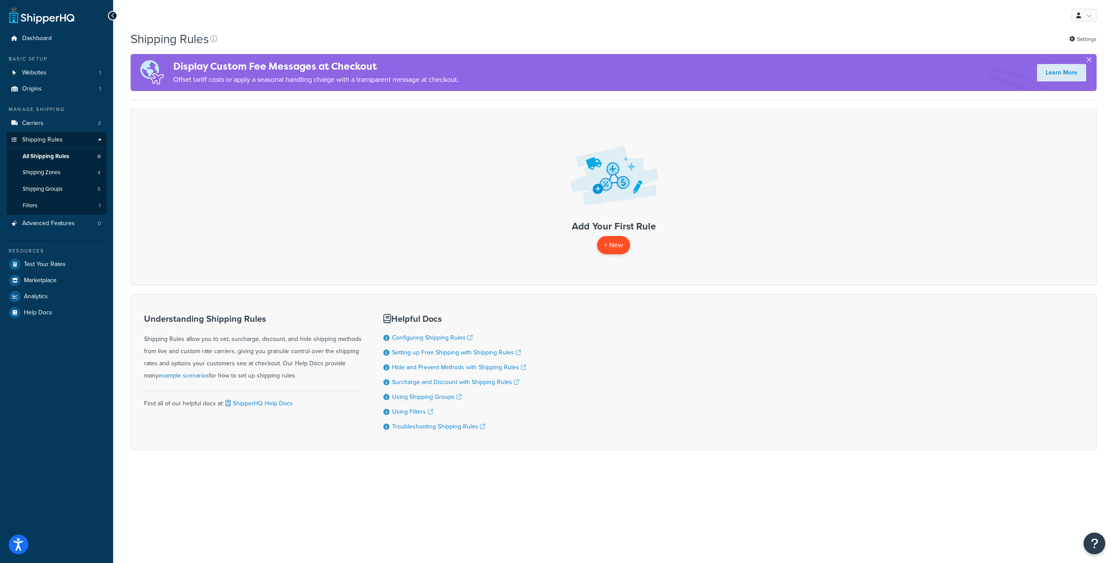
click at [618, 244] on p "+ New" at bounding box center [613, 245] width 33 height 18
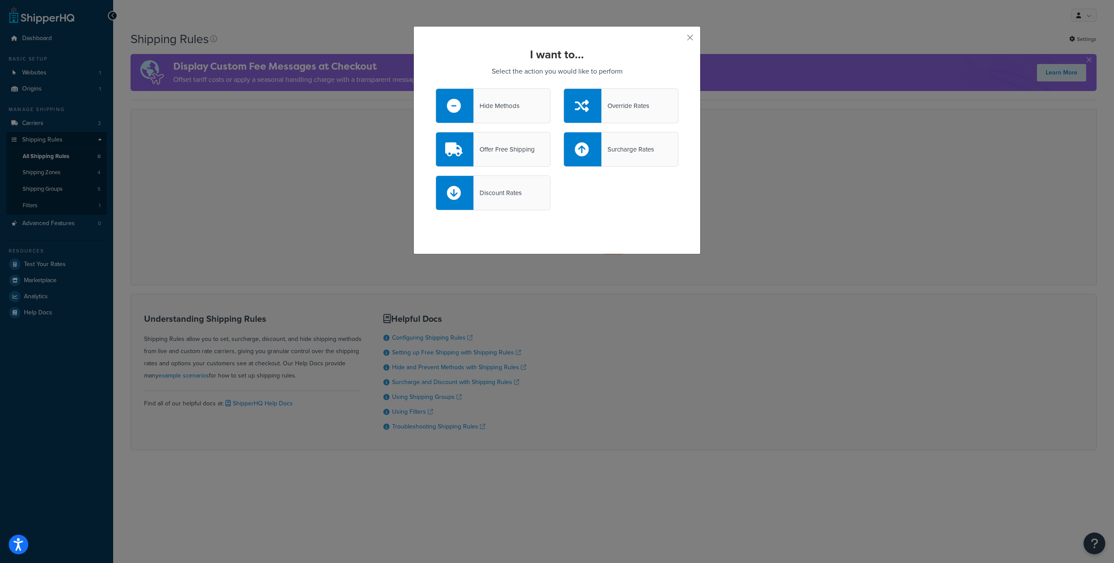
click at [623, 161] on div "Surcharge Rates" at bounding box center [620, 149] width 115 height 35
click at [0, 0] on input "Surcharge Rates" at bounding box center [0, 0] width 0 height 0
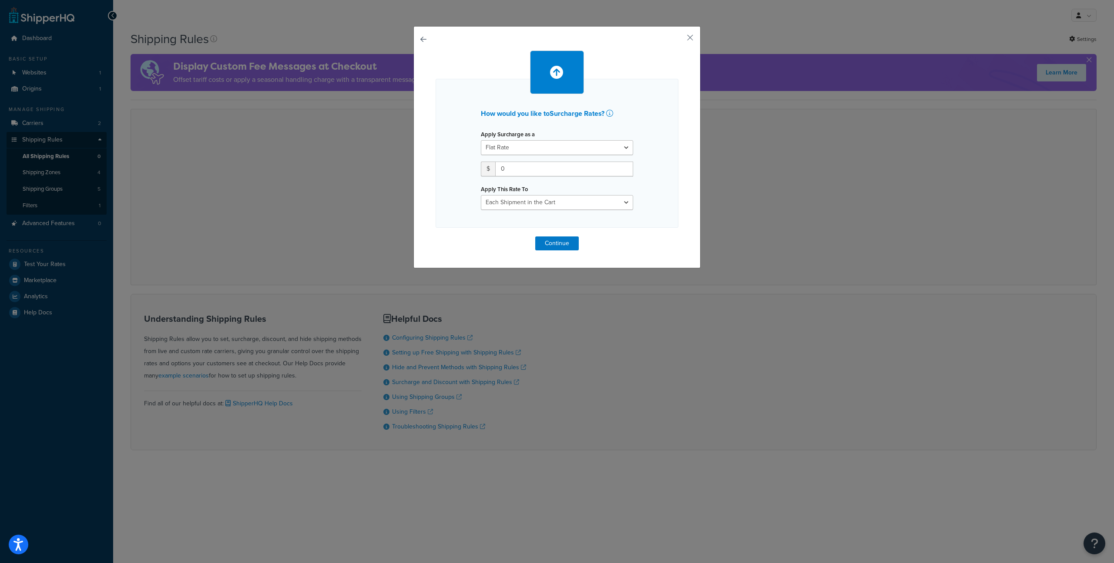
click at [415, 38] on div "How would you like to Surcharge Rates ? Apply Surcharge as a Flat Rate Percenta…" at bounding box center [556, 147] width 287 height 242
click at [435, 236] on button "button" at bounding box center [435, 236] width 0 height 0
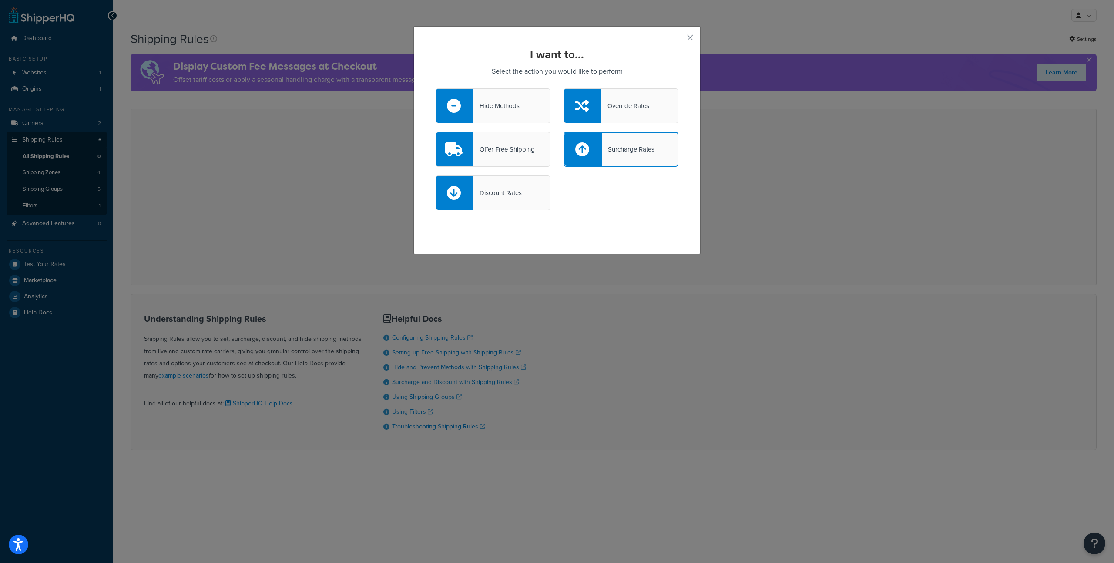
click at [653, 112] on div "Override Rates" at bounding box center [620, 105] width 115 height 35
click at [0, 0] on input "Override Rates" at bounding box center [0, 0] width 0 height 0
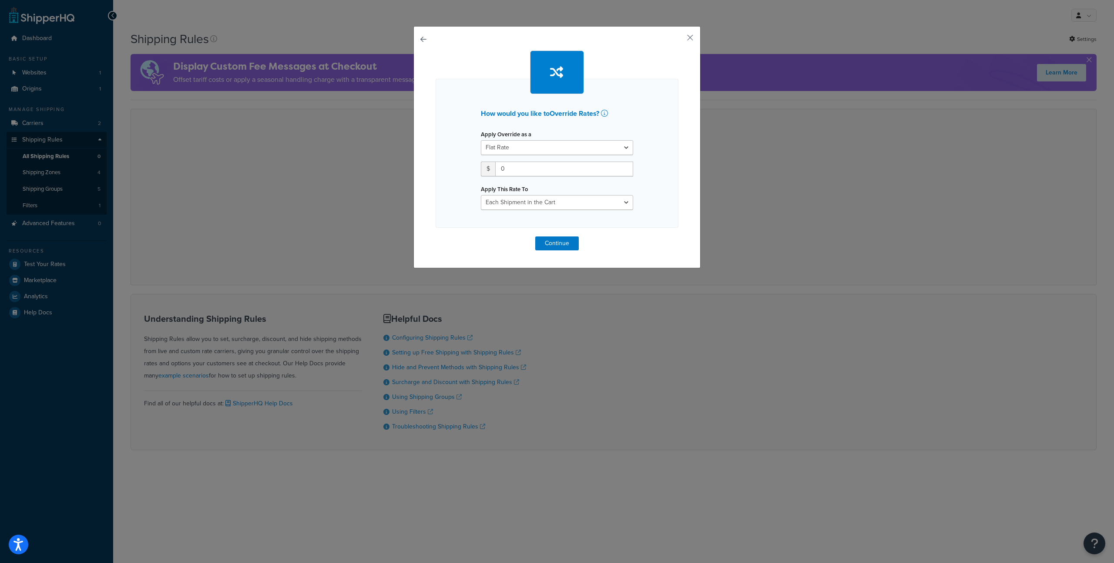
click at [435, 236] on button "button" at bounding box center [435, 236] width 0 height 0
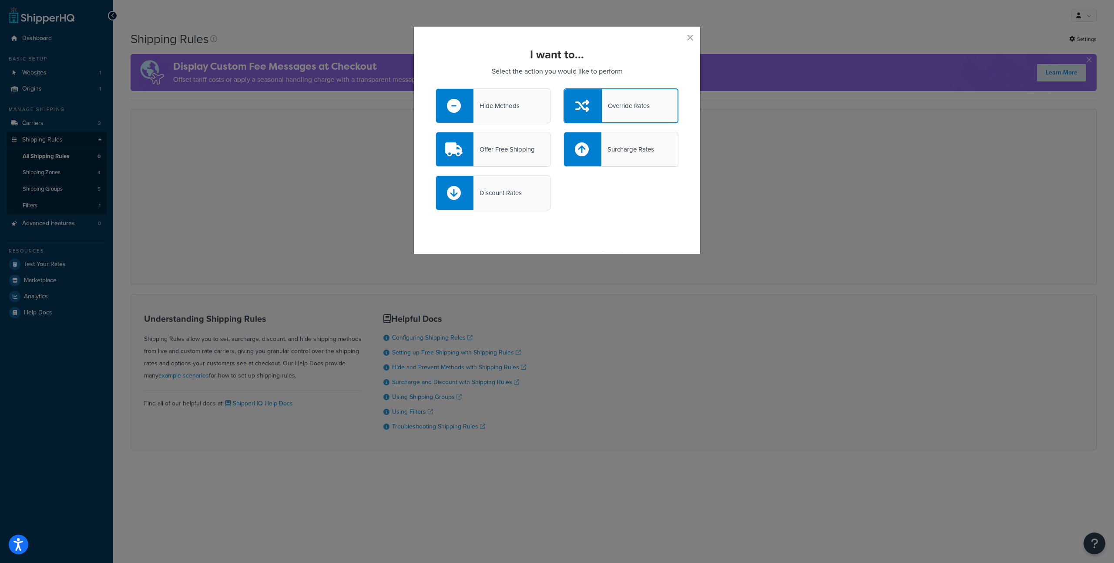
click at [516, 149] on div "Offer Free Shipping" at bounding box center [503, 149] width 61 height 12
click at [0, 0] on input "Offer Free Shipping" at bounding box center [0, 0] width 0 height 0
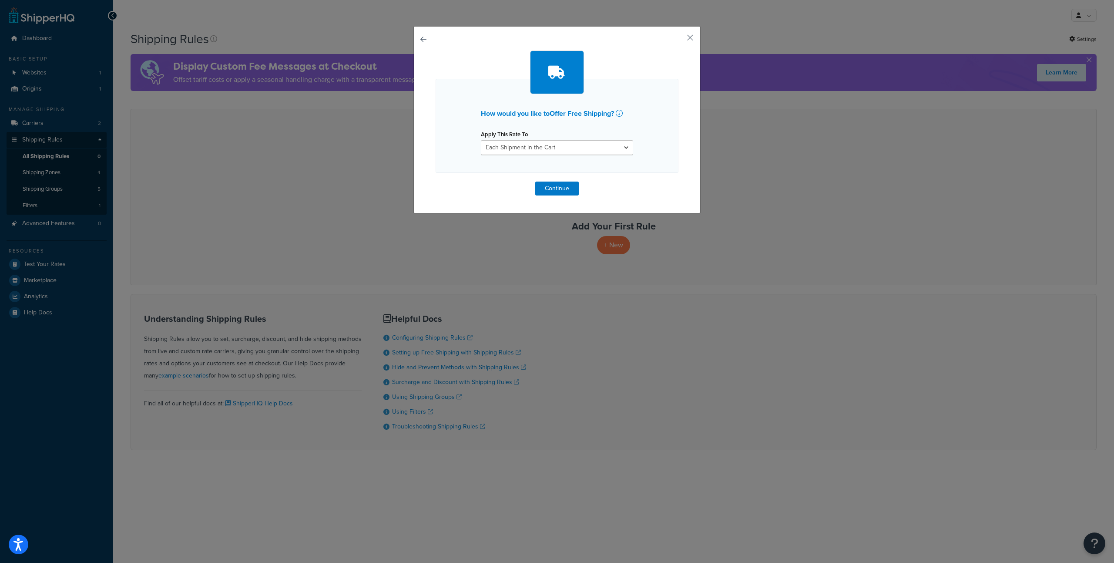
click at [424, 40] on div "How would you like to Offer Free Shipping ? Apply This Rate To Each Shipment in…" at bounding box center [556, 119] width 287 height 187
click at [435, 181] on button "button" at bounding box center [435, 181] width 0 height 0
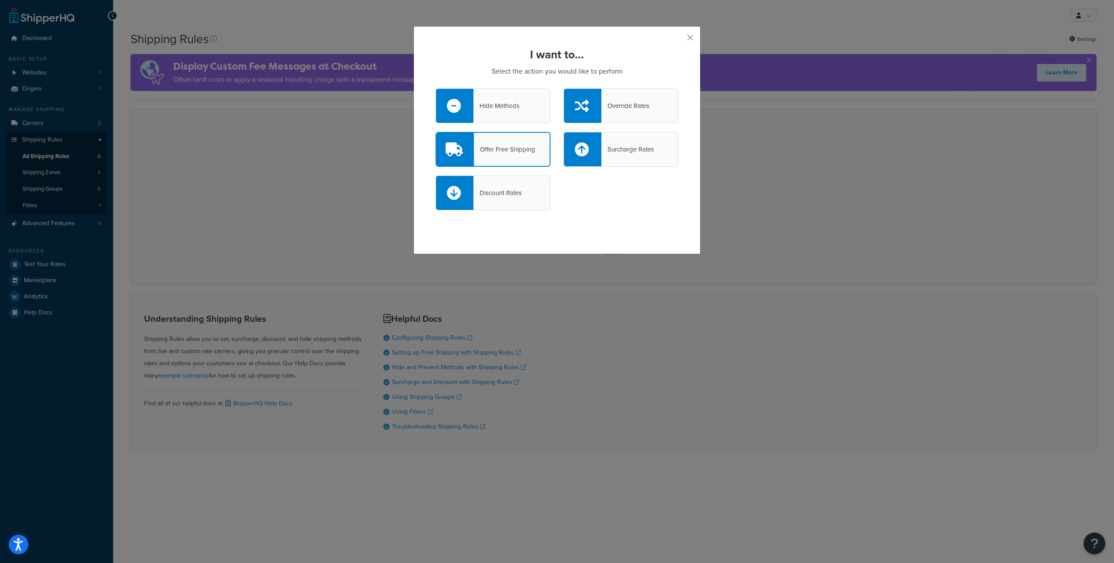
click at [499, 160] on div "Offer Free Shipping" at bounding box center [492, 149] width 115 height 35
click at [0, 0] on input "Offer Free Shipping" at bounding box center [0, 0] width 0 height 0
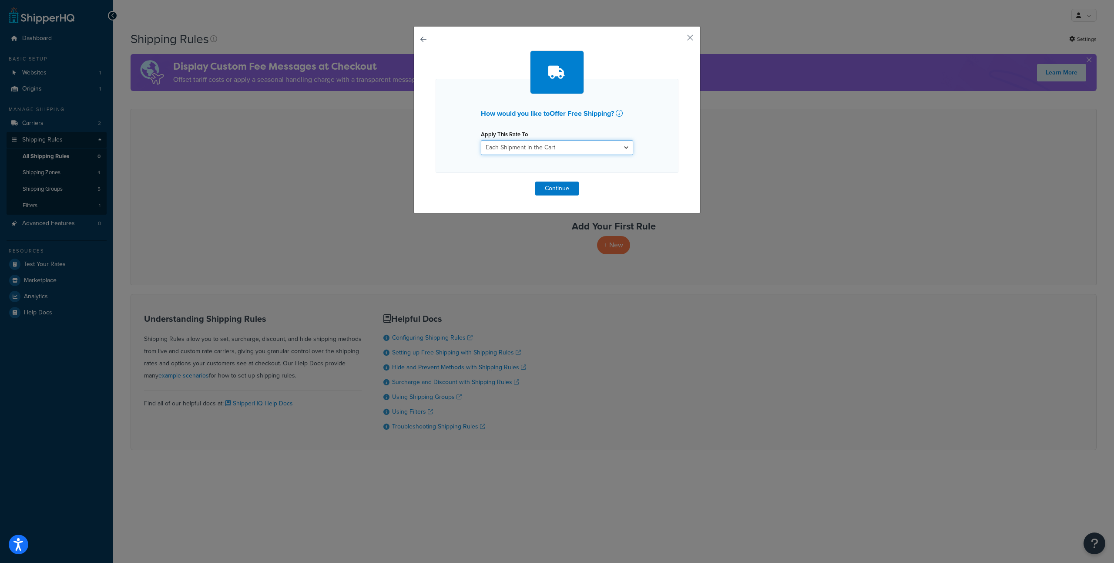
click at [510, 150] on select "Each Shipment in the Cart Each Shipping Group in the Cart Each Item within a Sh…" at bounding box center [557, 147] width 152 height 15
click at [511, 149] on select "Each Shipment in the Cart Each Shipping Group in the Cart Each Item within a Sh…" at bounding box center [557, 147] width 152 height 15
click at [509, 144] on select "Each Shipment in the Cart Each Shipping Group in the Cart Each Item within a Sh…" at bounding box center [557, 147] width 152 height 15
click at [481, 140] on select "Each Shipment in the Cart Each Shipping Group in the Cart Each Item within a Sh…" at bounding box center [557, 147] width 152 height 15
click at [549, 186] on button "Continue" at bounding box center [557, 188] width 44 height 14
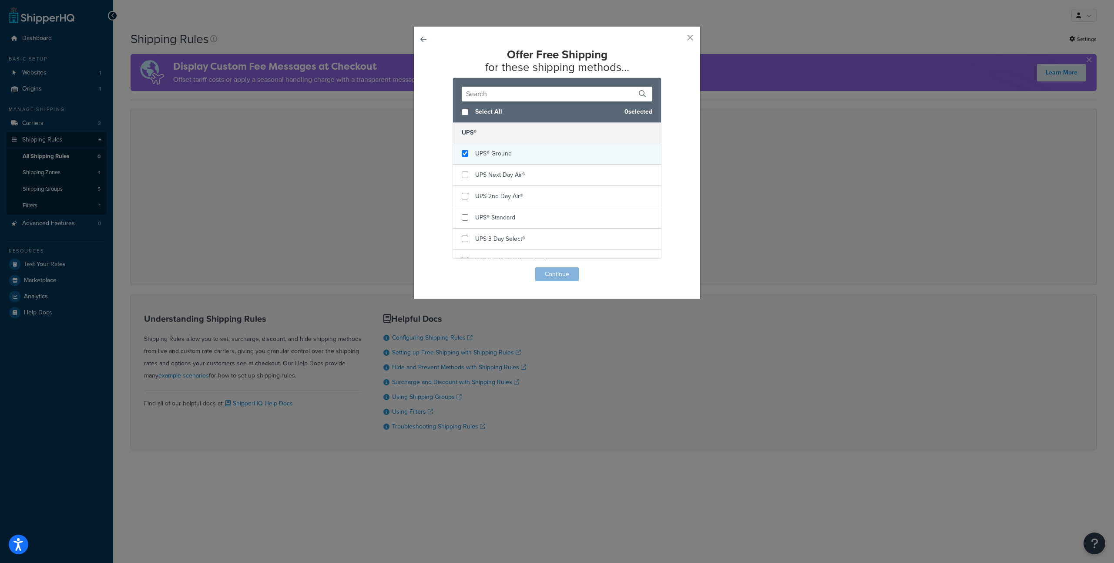
checkbox input "true"
click at [529, 156] on div "UPS® Ground" at bounding box center [557, 153] width 208 height 21
click at [559, 275] on button "Continue" at bounding box center [557, 274] width 44 height 14
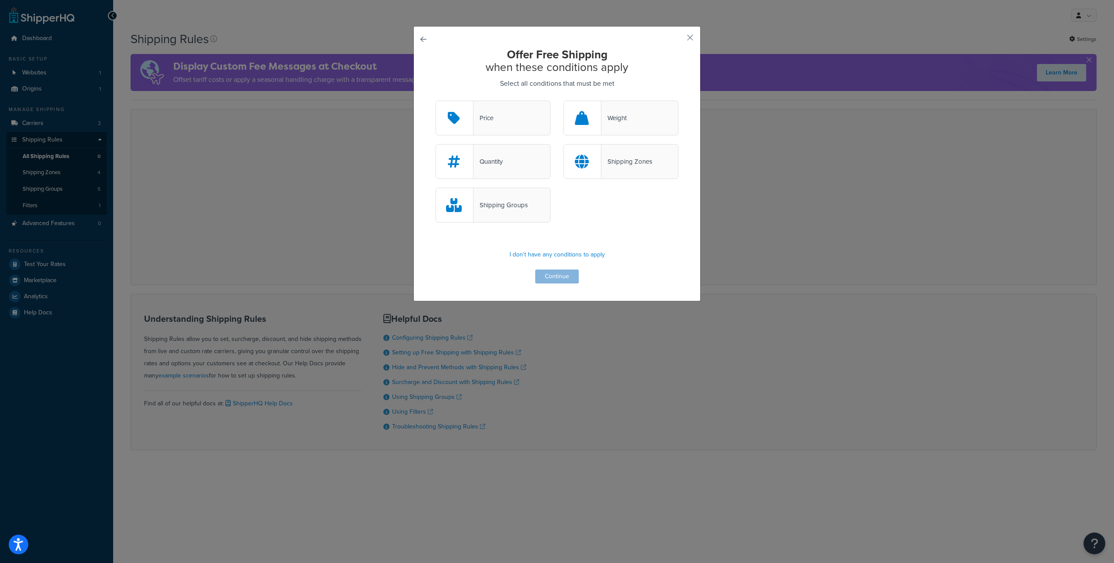
click at [428, 43] on div "Offer Free Shipping when these conditions apply Select all conditions that must…" at bounding box center [556, 163] width 287 height 275
click at [426, 43] on div "Offer Free Shipping when these conditions apply Select all conditions that must…" at bounding box center [556, 163] width 287 height 275
click at [425, 43] on div "Offer Free Shipping when these conditions apply Select all conditions that must…" at bounding box center [556, 163] width 287 height 275
click at [435, 100] on button "button" at bounding box center [435, 100] width 0 height 0
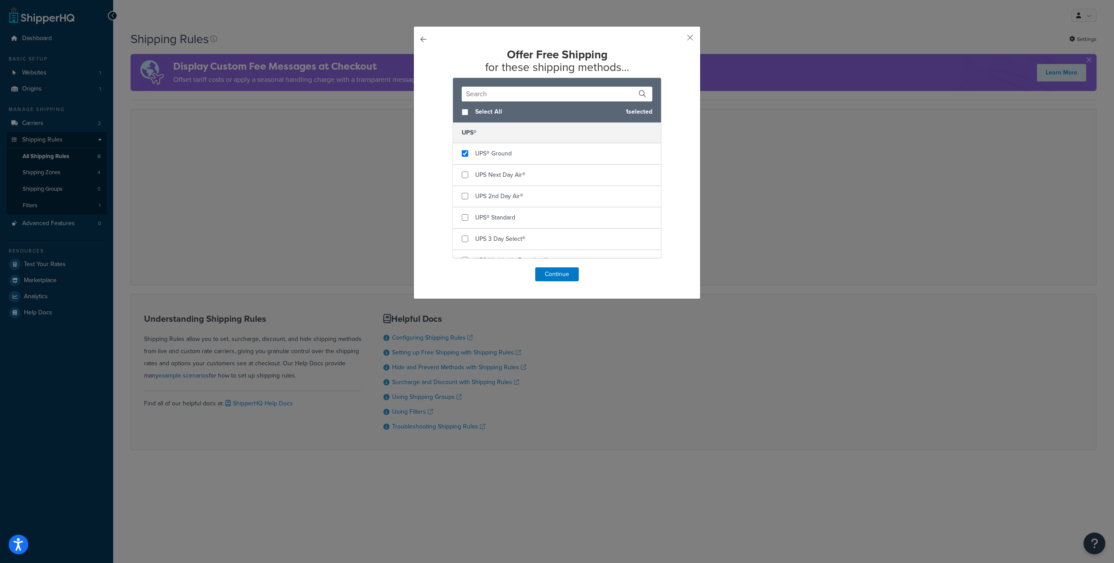
click at [435, 267] on button "button" at bounding box center [435, 267] width 0 height 0
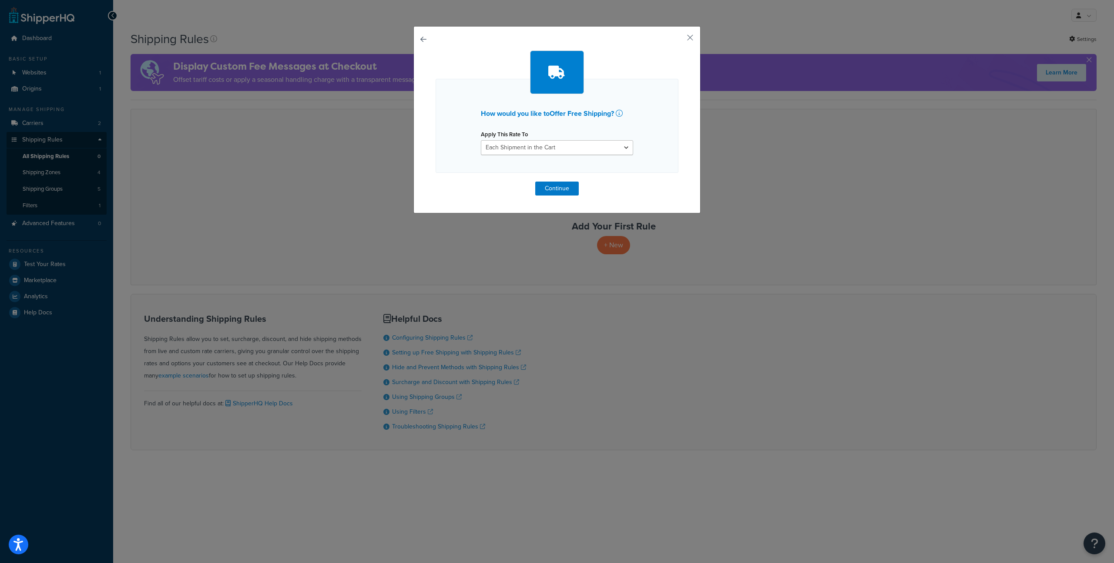
click at [435, 181] on button "button" at bounding box center [435, 181] width 0 height 0
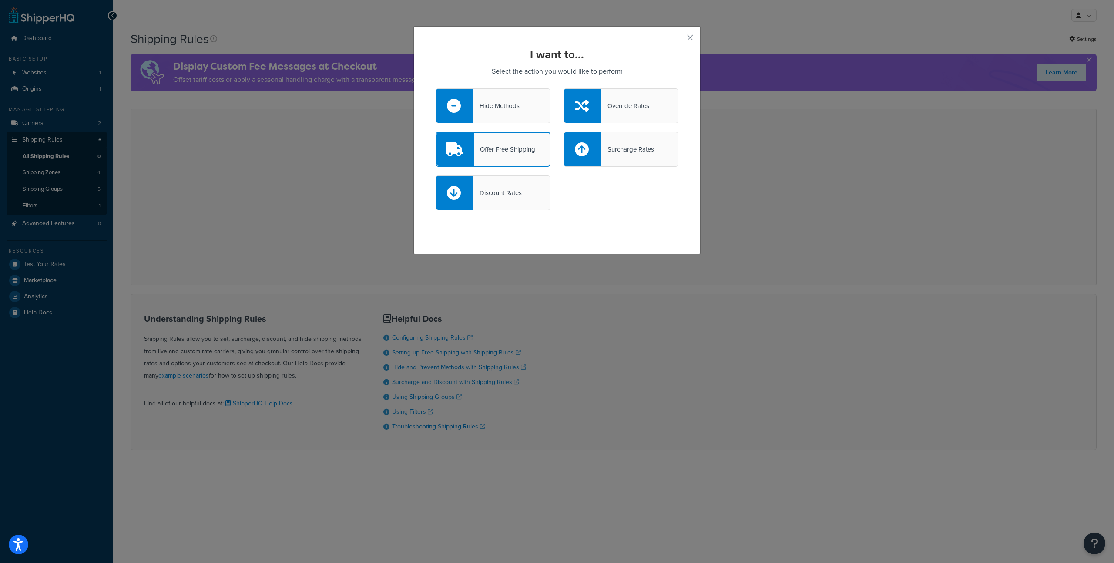
click at [514, 112] on div "Hide Methods" at bounding box center [492, 105] width 115 height 35
click at [0, 0] on input "Hide Methods" at bounding box center [0, 0] width 0 height 0
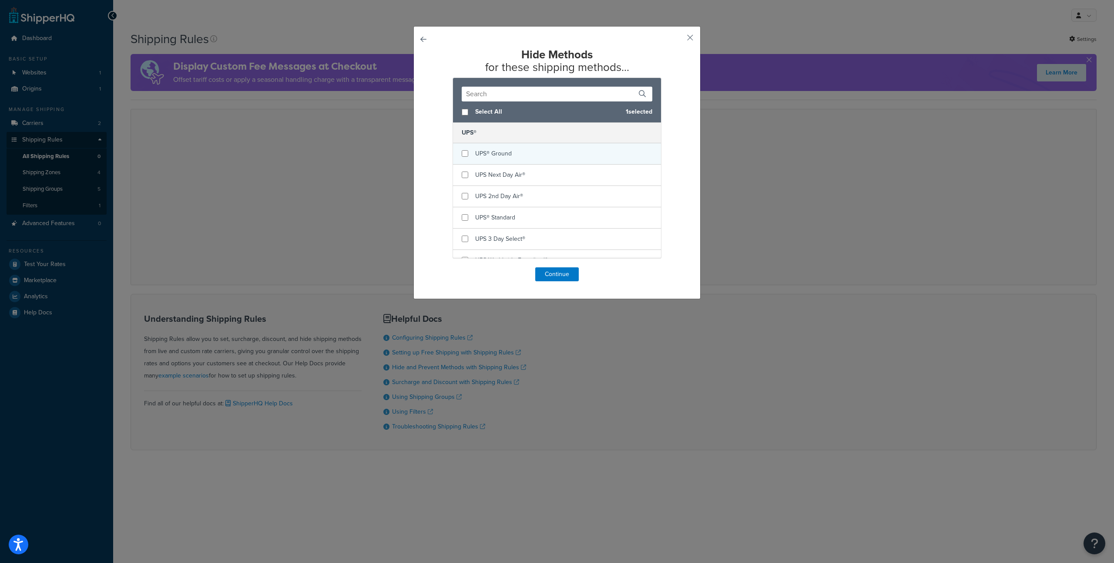
checkbox input "false"
click at [498, 156] on span "UPS® Ground" at bounding box center [493, 153] width 37 height 9
click at [465, 112] on div "Select All 0 selected" at bounding box center [557, 111] width 208 height 21
checkbox input "true"
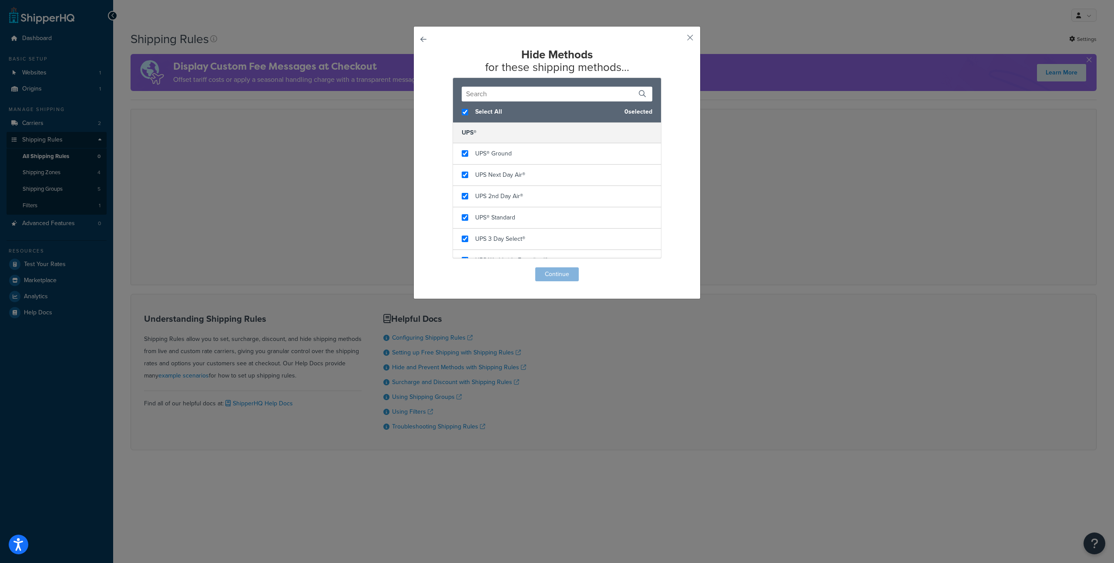
checkbox input "true"
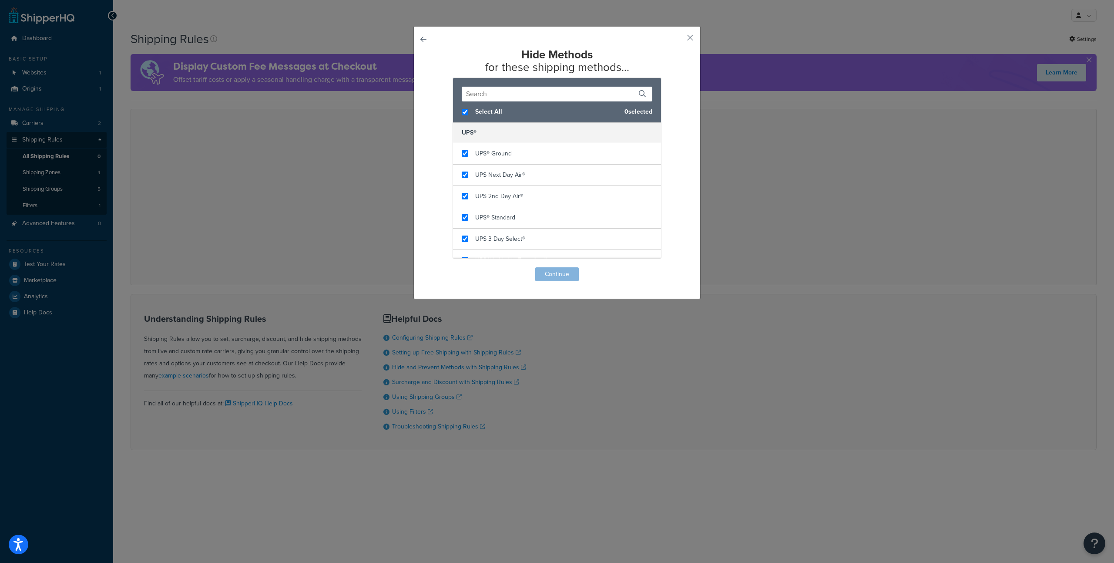
checkbox input "true"
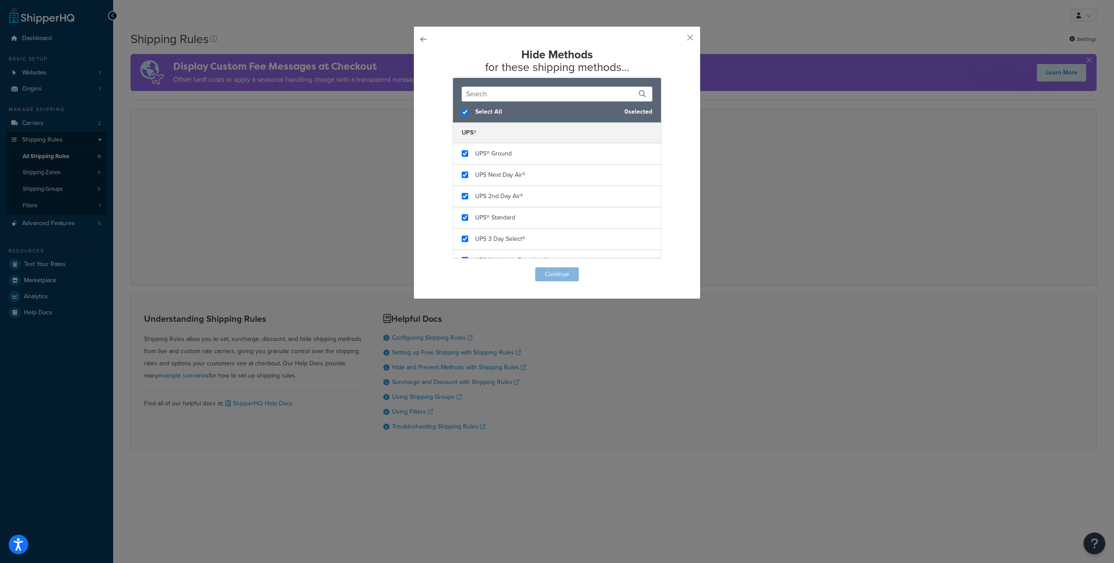
checkbox input "true"
click at [552, 274] on button "Continue" at bounding box center [557, 274] width 44 height 14
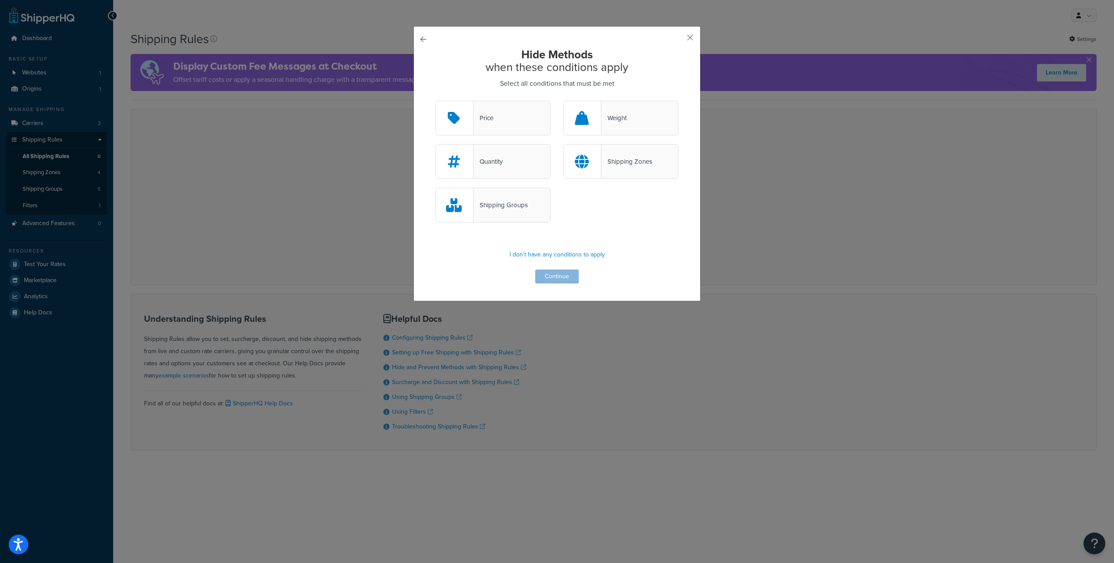
click at [601, 162] on div "Shipping Zones" at bounding box center [626, 161] width 51 height 12
click at [0, 0] on input "Shipping Zones" at bounding box center [0, 0] width 0 height 0
click at [557, 285] on div "Hide Methods when these conditions apply Select all conditions that must be met…" at bounding box center [556, 163] width 287 height 275
click at [559, 275] on button "Continue" at bounding box center [557, 276] width 44 height 14
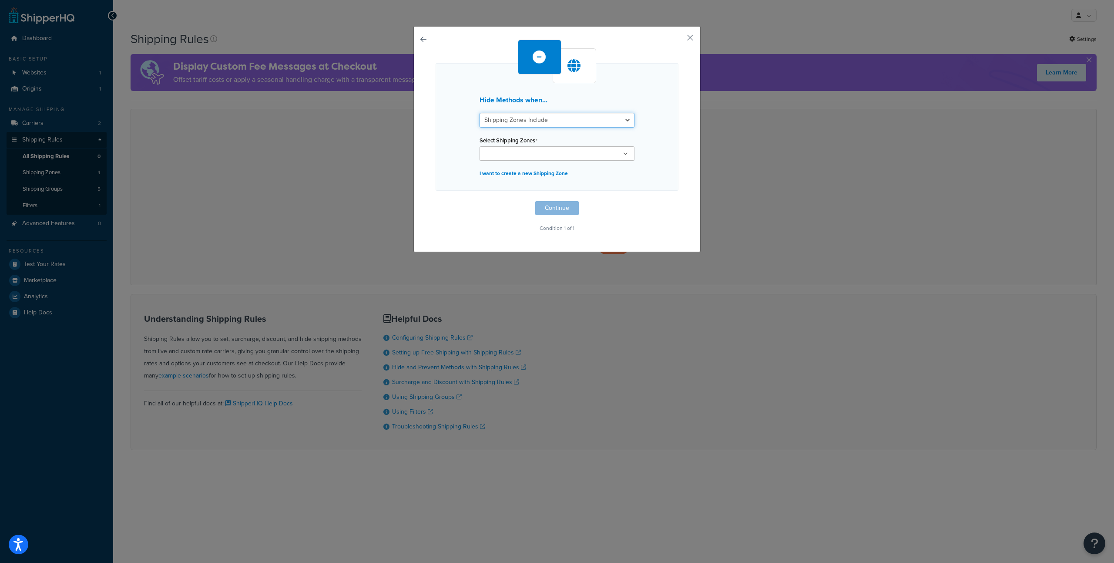
click at [545, 122] on select "Shipping Zones Include Shipping Zones Do Not Include" at bounding box center [556, 120] width 155 height 15
click at [560, 121] on select "Shipping Zones Include Shipping Zones Do Not Include" at bounding box center [556, 120] width 155 height 15
click at [556, 154] on ul at bounding box center [556, 153] width 155 height 14
click at [656, 159] on div "Hide Methods when... Shipping Zones Include Shipping Zones Do Not Include Selec…" at bounding box center [556, 126] width 243 height 127
click at [423, 40] on div "Hide Methods when... Shipping Zones Include Shipping Zones Do Not Include Selec…" at bounding box center [556, 139] width 287 height 226
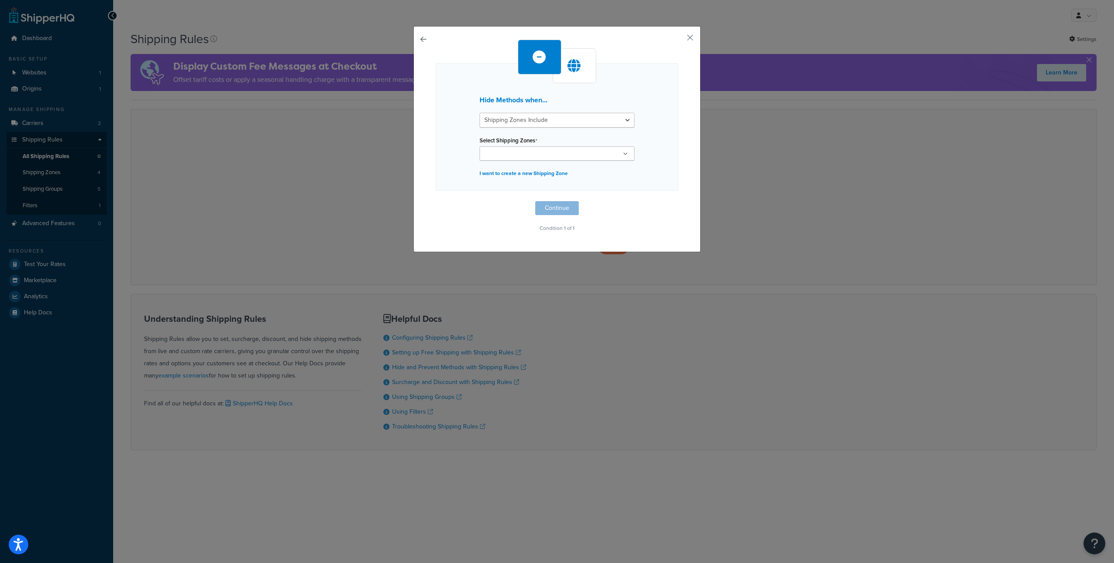
click at [435, 201] on button "button" at bounding box center [435, 201] width 0 height 0
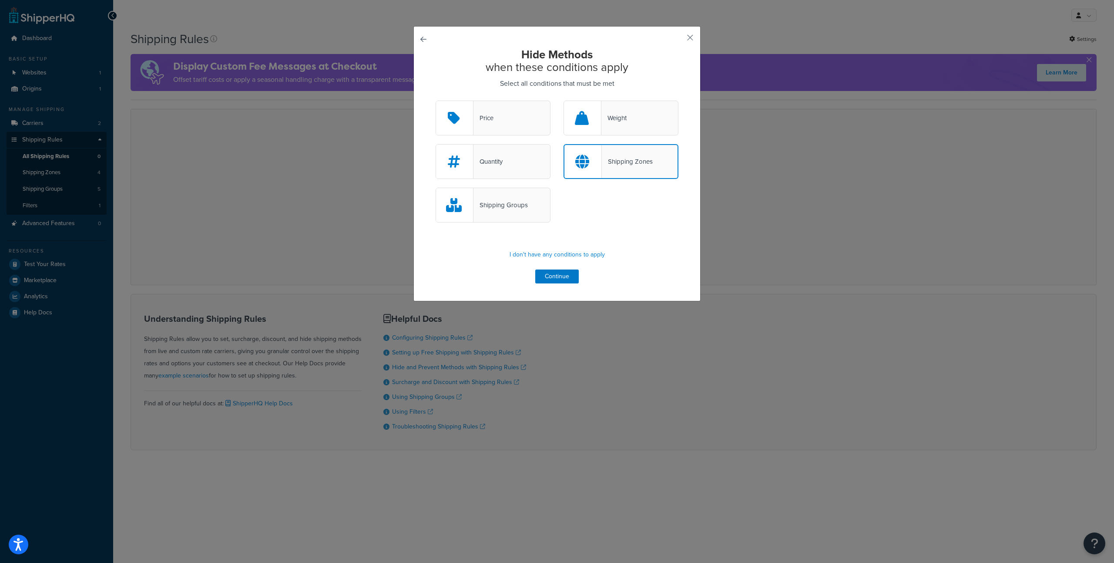
click at [615, 160] on div "Shipping Zones" at bounding box center [627, 161] width 51 height 12
click at [0, 0] on input "Shipping Zones" at bounding box center [0, 0] width 0 height 0
click at [584, 162] on icon at bounding box center [582, 161] width 14 height 14
click at [0, 0] on input "Shipping Zones" at bounding box center [0, 0] width 0 height 0
click at [549, 284] on div "Hide Methods when these conditions apply Select all conditions that must be met…" at bounding box center [556, 163] width 287 height 275
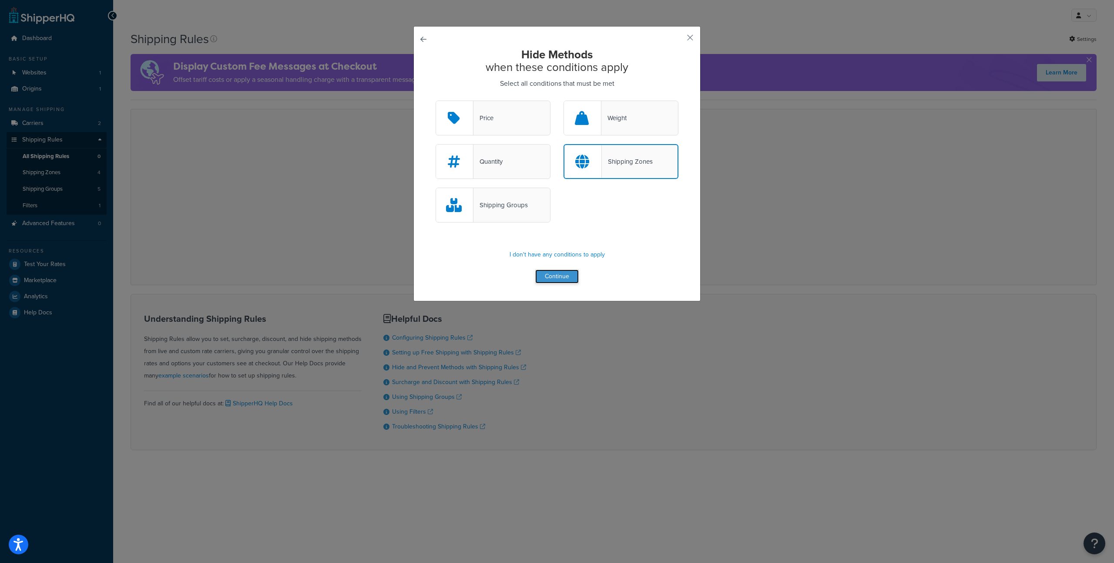
click at [551, 277] on button "Continue" at bounding box center [557, 276] width 44 height 14
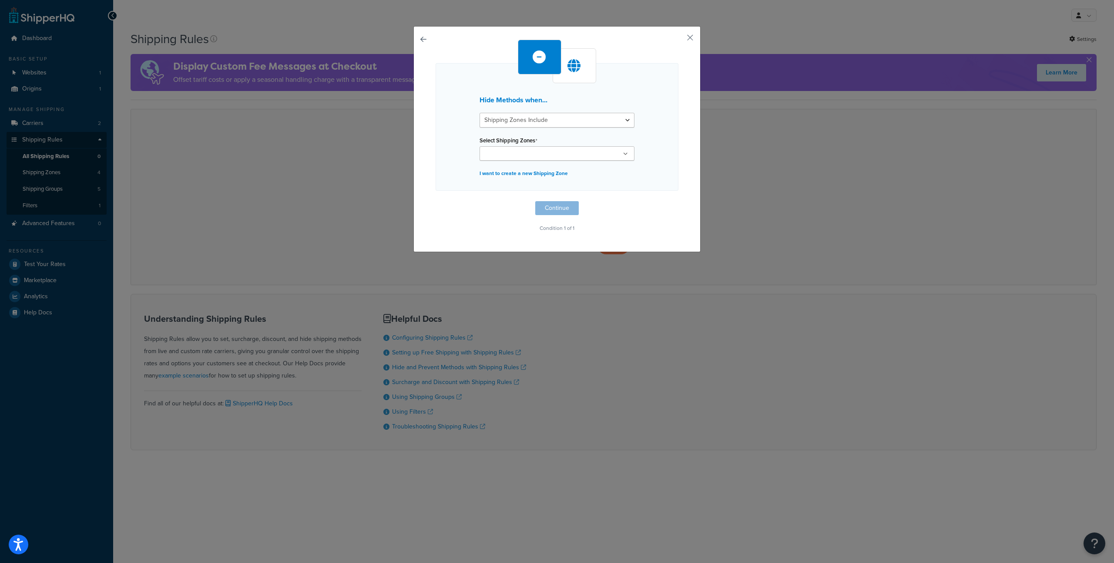
click at [522, 152] on input "Select Shipping Zones" at bounding box center [520, 154] width 77 height 10
click at [692, 164] on div "Hide Methods when... Shipping Zones Include Shipping Zones Do Not Include Selec…" at bounding box center [556, 139] width 287 height 226
click at [550, 173] on p "I want to create a new Shipping Zone" at bounding box center [556, 173] width 155 height 12
click at [435, 201] on button "button" at bounding box center [435, 201] width 0 height 0
click at [543, 175] on p "I want to create a new Shipping Zone" at bounding box center [556, 173] width 155 height 12
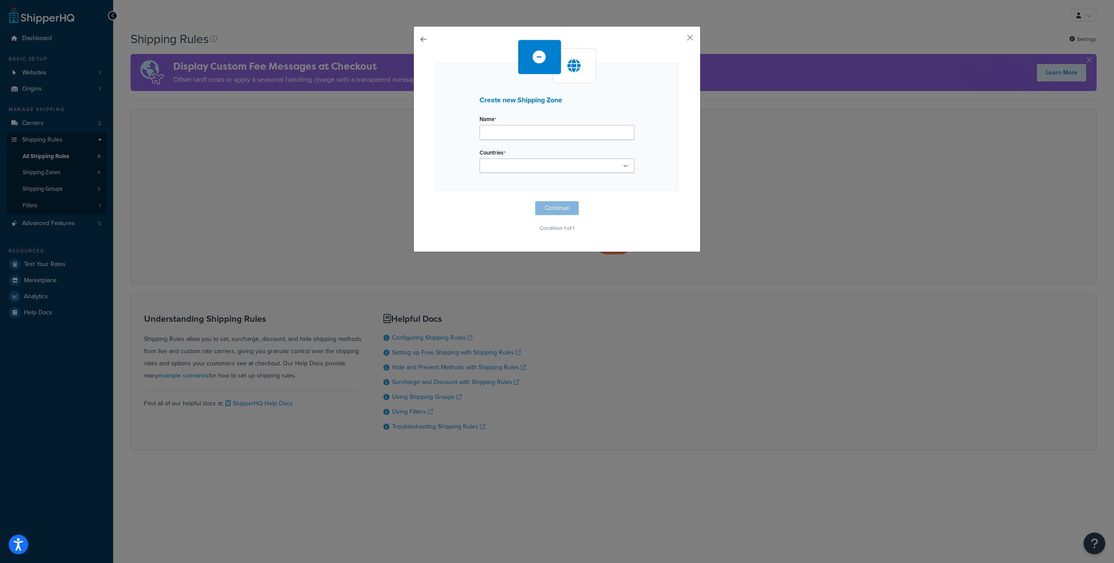
click at [559, 57] on div at bounding box center [575, 65] width 44 height 35
drag, startPoint x: 411, startPoint y: 38, endPoint x: 416, endPoint y: 38, distance: 4.8
click at [413, 38] on div "Create new Shipping Zone Name Countries United States United Kingdom Afghanista…" at bounding box center [556, 139] width 287 height 226
click at [435, 201] on button "button" at bounding box center [435, 201] width 0 height 0
click at [516, 117] on select "Shipping Zones Include Shipping Zones Do Not Include" at bounding box center [556, 120] width 155 height 15
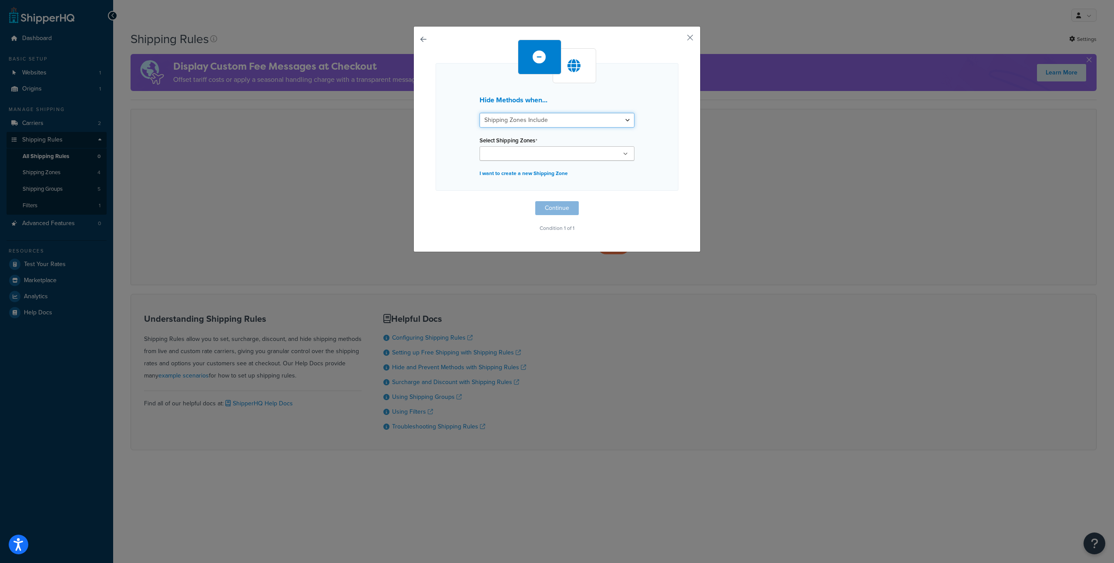
select select "exclude"
click at [479, 113] on select "Shipping Zones Include Shipping Zones Do Not Include" at bounding box center [556, 120] width 155 height 15
click at [435, 201] on button "button" at bounding box center [435, 201] width 0 height 0
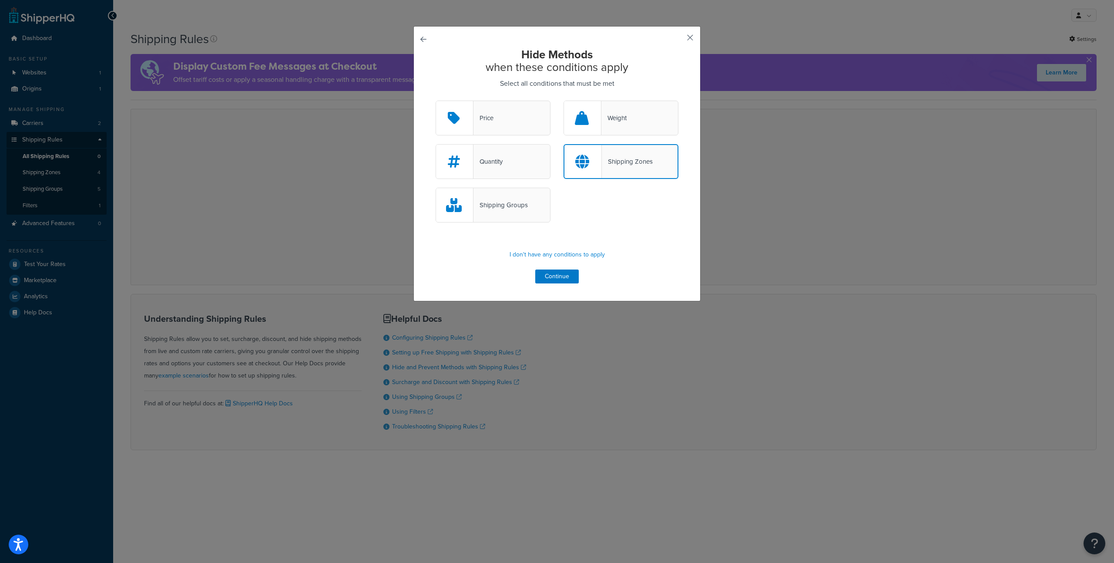
click at [678, 40] on button "button" at bounding box center [677, 41] width 2 height 2
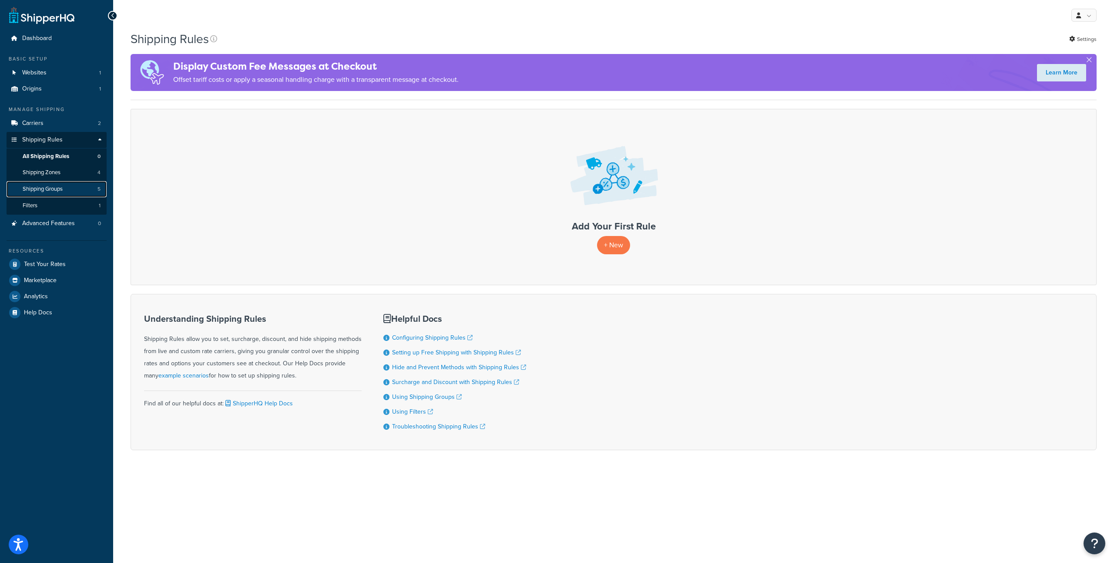
click at [63, 188] on span "Shipping Groups" at bounding box center [43, 188] width 40 height 7
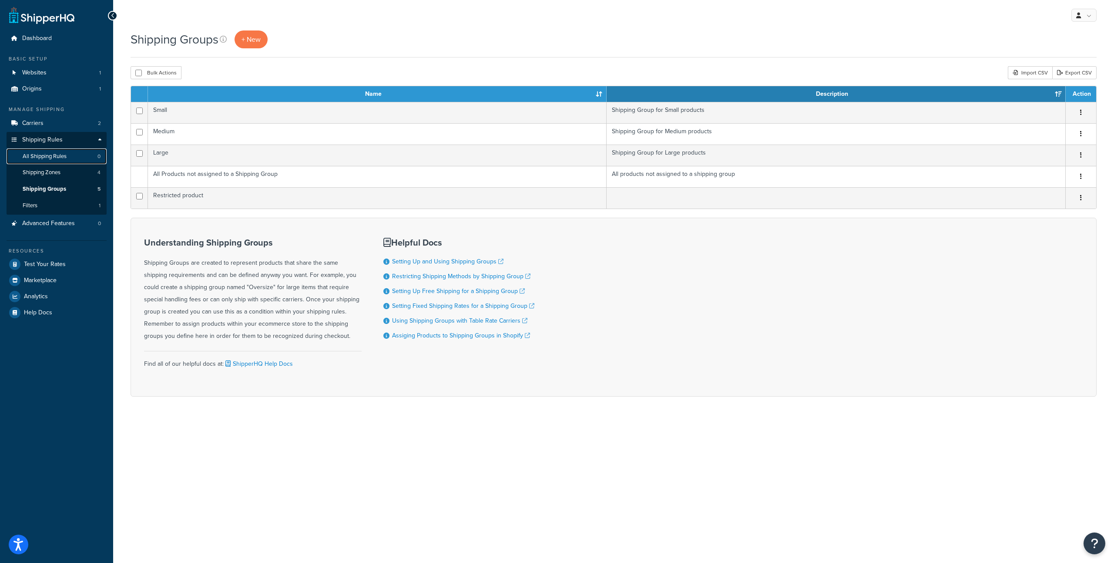
click at [61, 161] on link "All Shipping Rules 0" at bounding box center [57, 156] width 100 height 16
click at [64, 172] on link "Shipping Zones 4" at bounding box center [57, 172] width 100 height 16
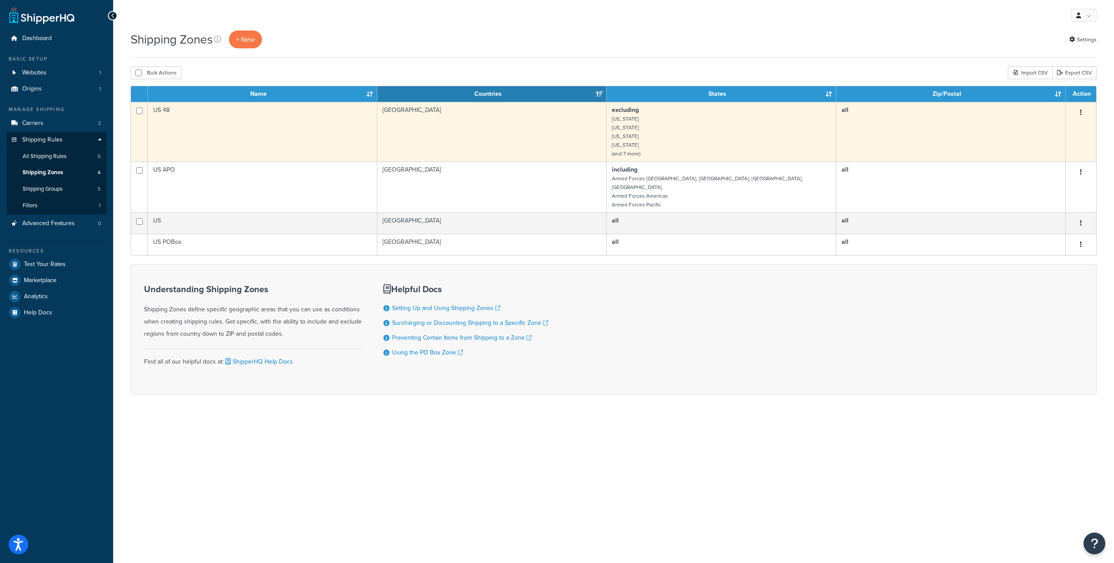
click at [676, 124] on td "excluding Alaska Hawaii American Samoa Guam (and 7 more)" at bounding box center [720, 132] width 229 height 60
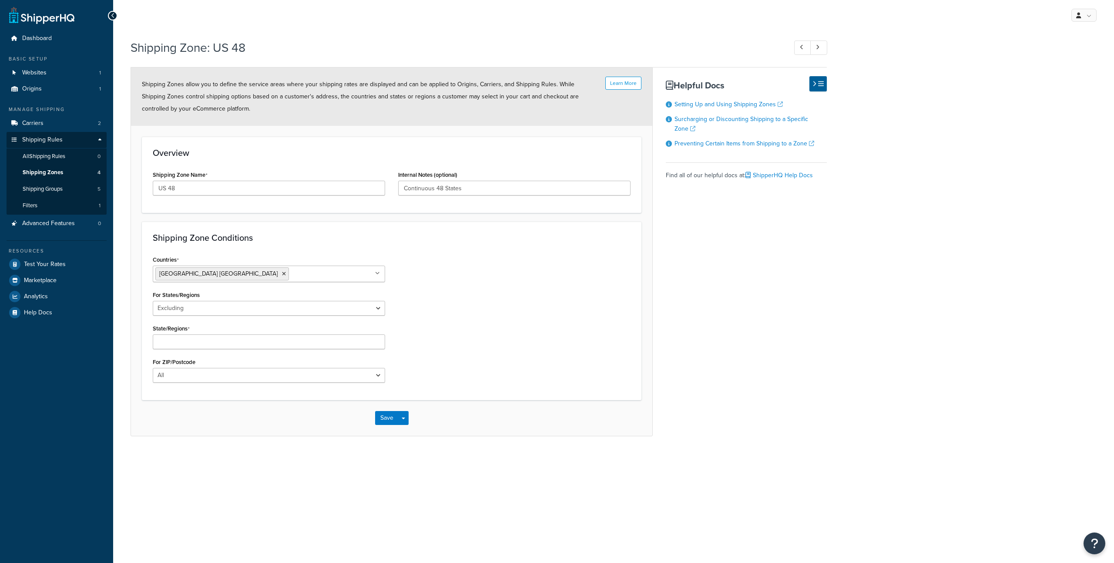
select select "excluding"
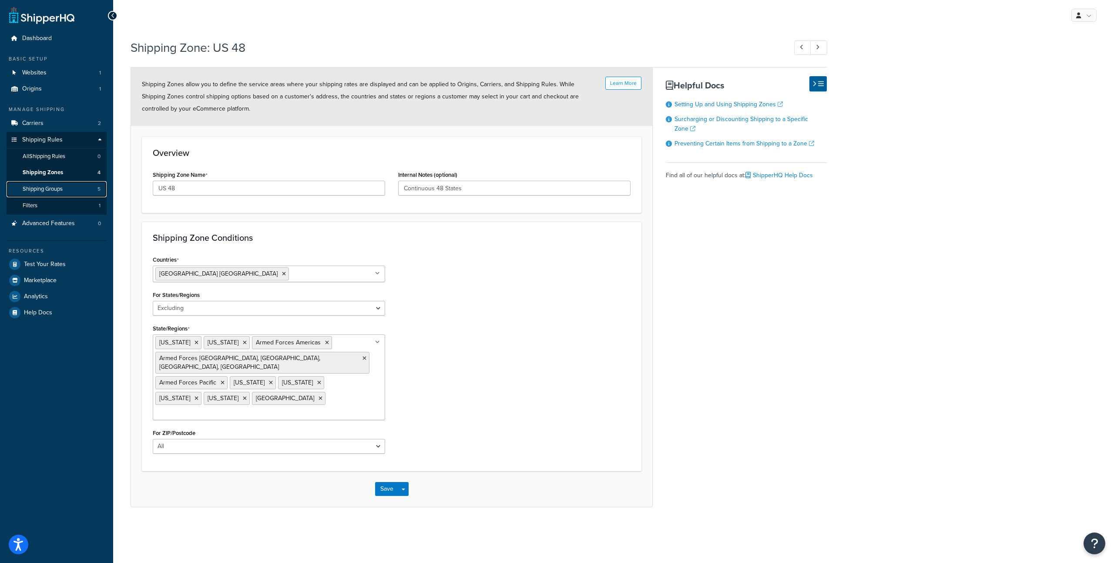
click at [60, 185] on span "Shipping Groups" at bounding box center [43, 188] width 40 height 7
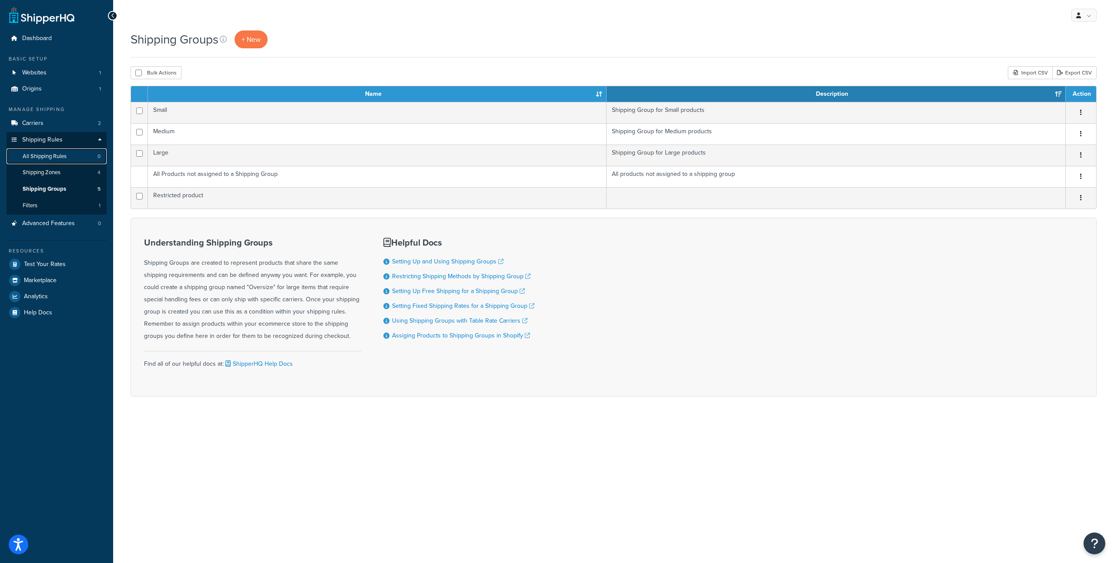
click at [51, 160] on span "All Shipping Rules" at bounding box center [45, 156] width 44 height 7
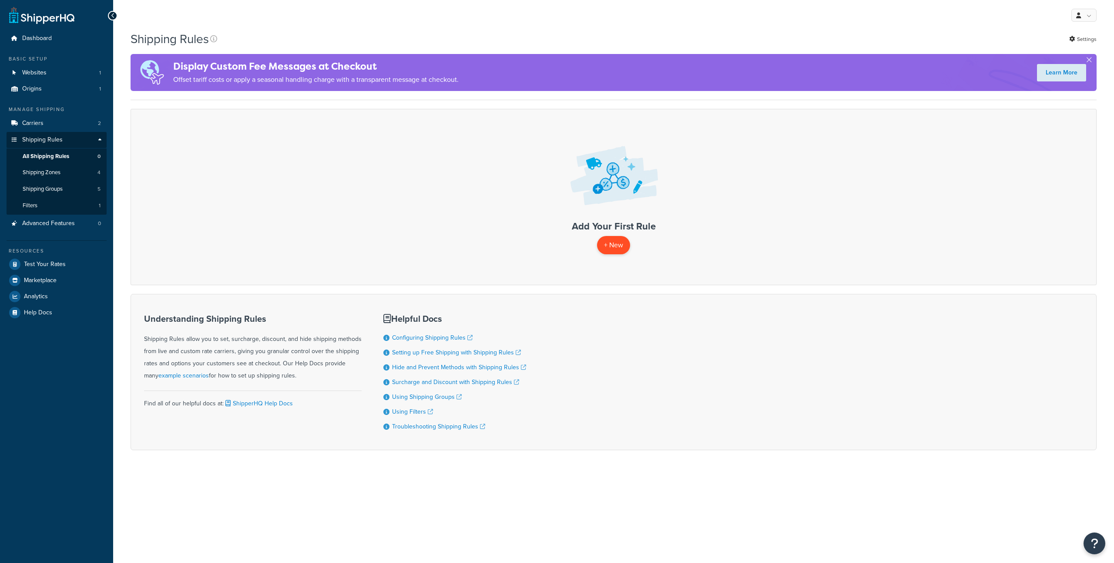
click at [608, 240] on p "+ New" at bounding box center [613, 245] width 33 height 18
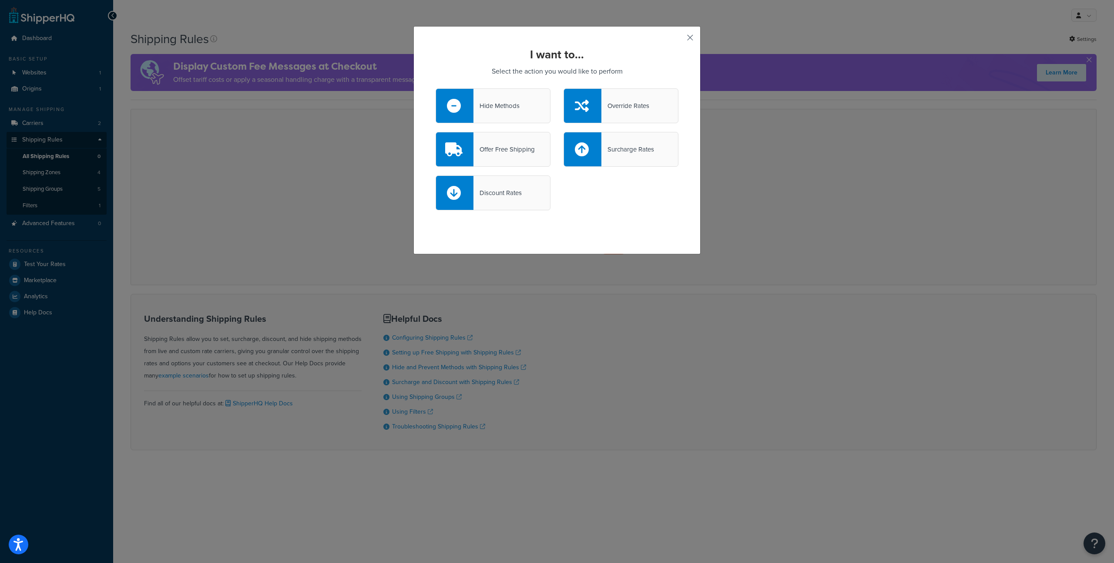
drag, startPoint x: 684, startPoint y: 29, endPoint x: 686, endPoint y: 35, distance: 5.9
click at [685, 30] on div "I want to... Select the action you would like to perform Hide Methods Override …" at bounding box center [556, 140] width 287 height 228
click at [678, 40] on button "button" at bounding box center [677, 41] width 2 height 2
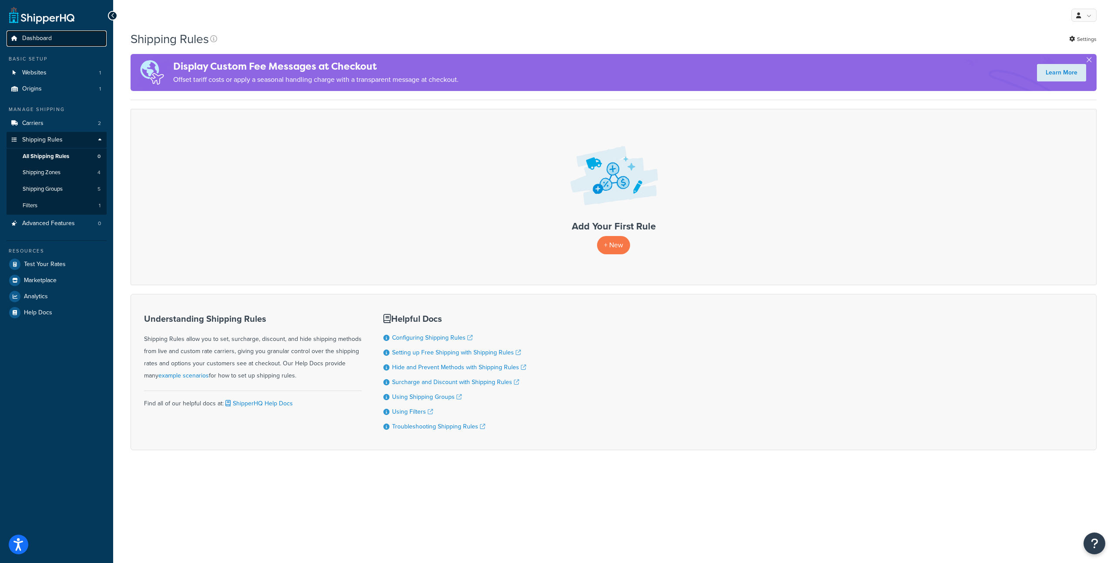
click at [43, 46] on link "Dashboard" at bounding box center [57, 38] width 100 height 16
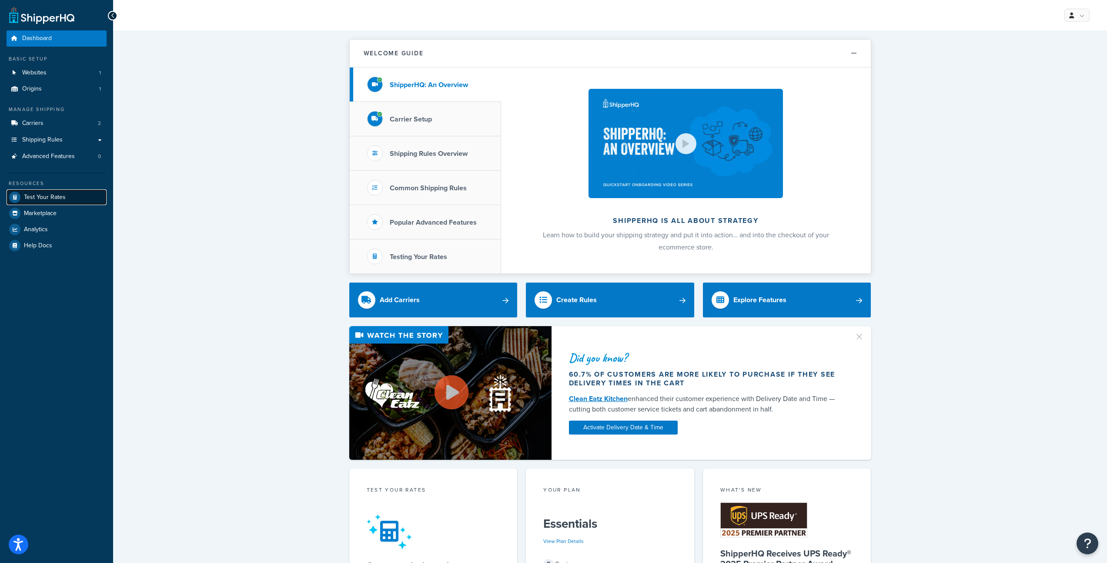
click at [57, 199] on span "Test Your Rates" at bounding box center [45, 197] width 42 height 7
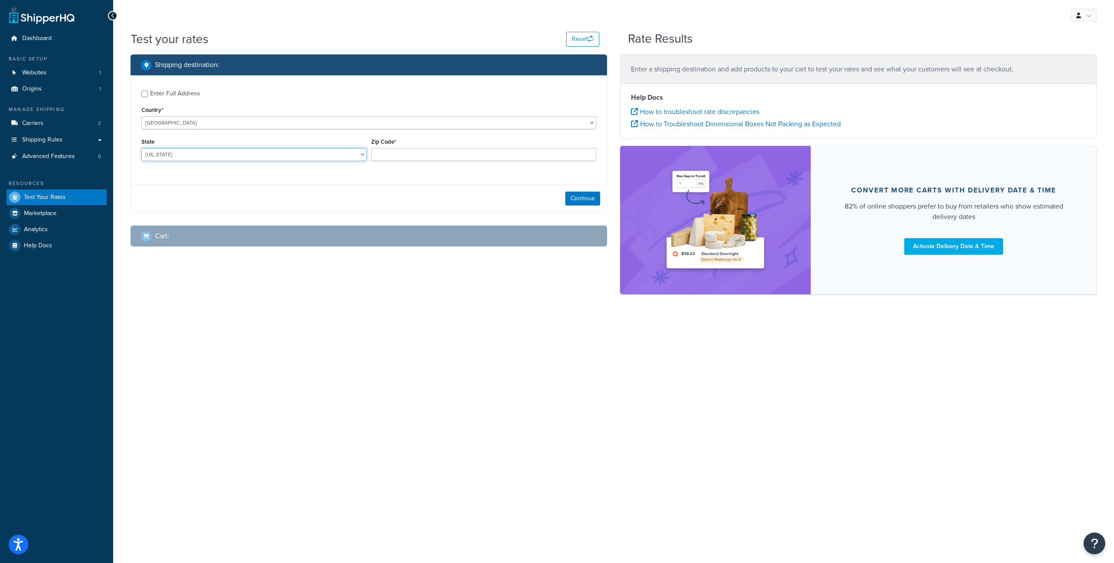
click at [232, 151] on select "Alabama Alaska American Samoa Arizona Arkansas Armed Forces Americas Armed Forc…" at bounding box center [253, 154] width 225 height 13
click at [235, 149] on select "Alabama Alaska American Samoa Arizona Arkansas Armed Forces Americas Armed Forc…" at bounding box center [253, 154] width 225 height 13
select select "TX"
click at [141, 148] on select "Alabama Alaska American Samoa Arizona Arkansas Armed Forces Americas Armed Forc…" at bounding box center [253, 154] width 225 height 13
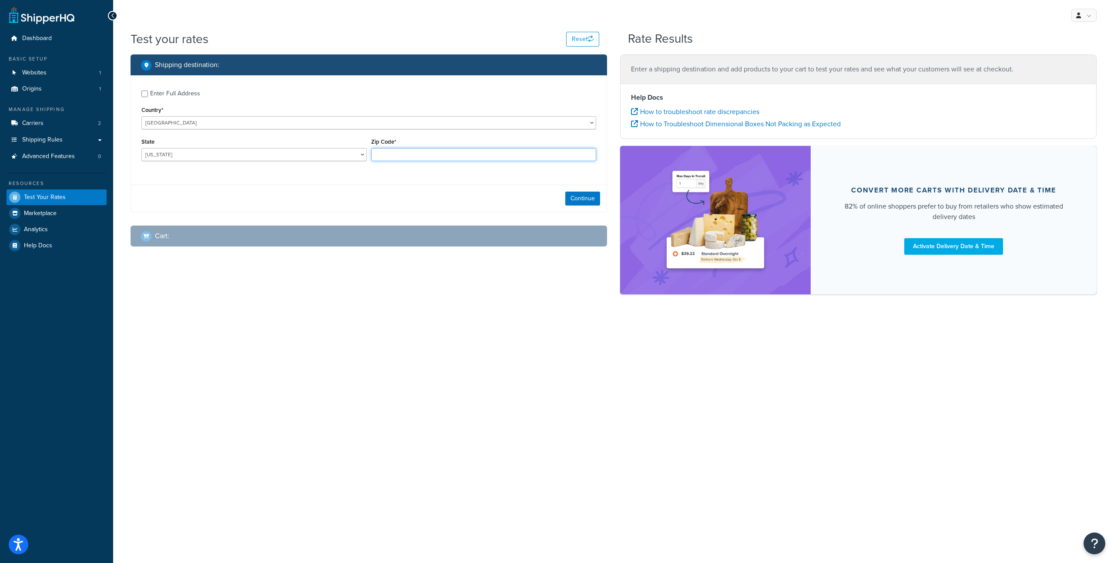
click at [426, 152] on input "Zip Code*" at bounding box center [483, 154] width 225 height 13
type input "77494"
click at [582, 181] on div "Enter Full Address Country* United States United Kingdom Afghanistan Åland Isla…" at bounding box center [369, 143] width 476 height 137
click at [581, 201] on button "Continue" at bounding box center [582, 198] width 35 height 14
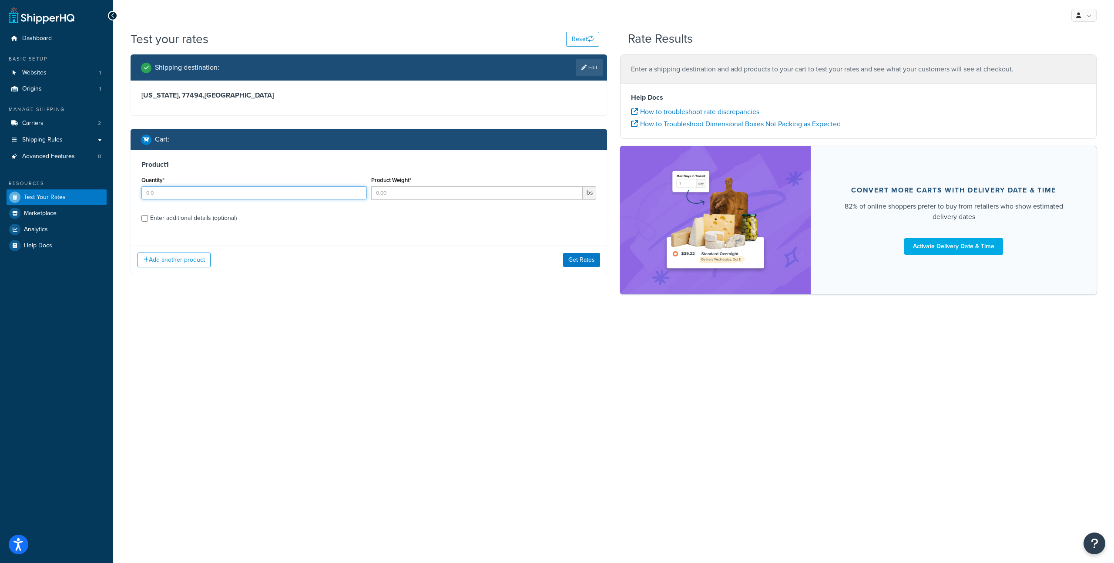
click at [259, 197] on input "Quantity*" at bounding box center [253, 192] width 225 height 13
type input "1"
click at [358, 191] on input "1" at bounding box center [253, 192] width 225 height 13
click at [581, 261] on button "Get Rates" at bounding box center [581, 260] width 37 height 14
click at [457, 198] on input "Product Weight*" at bounding box center [477, 192] width 212 height 13
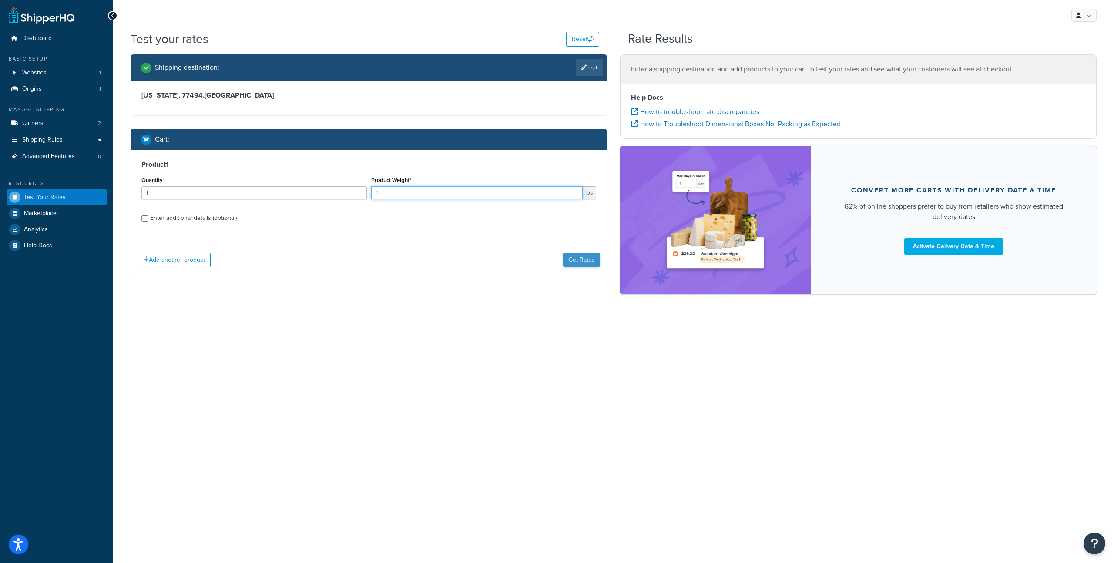
type input "1"
click at [579, 260] on button "Get Rates" at bounding box center [581, 260] width 37 height 14
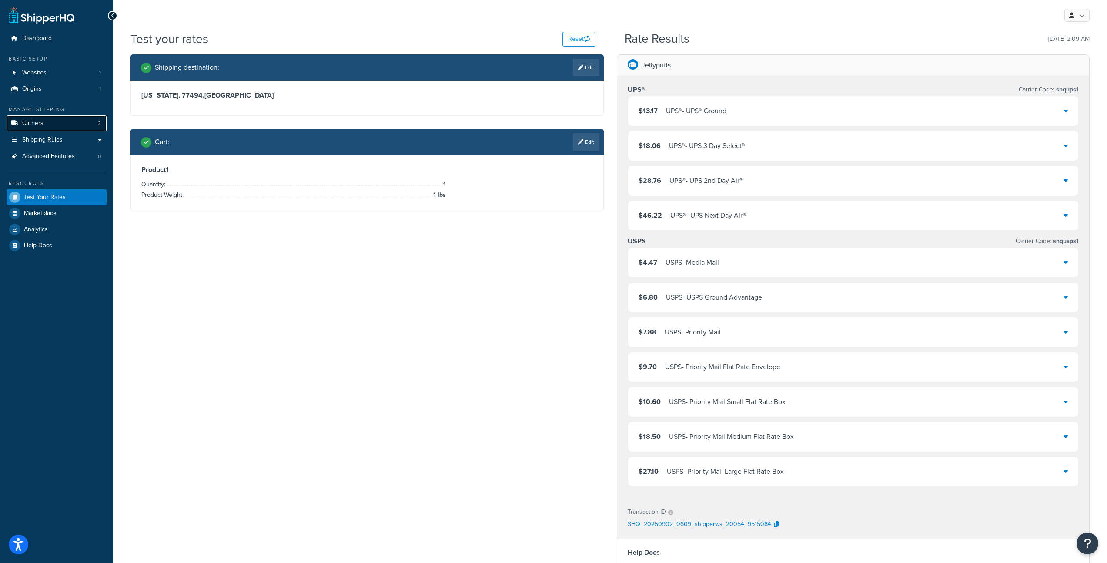
click at [64, 129] on link "Carriers 2" at bounding box center [57, 123] width 100 height 16
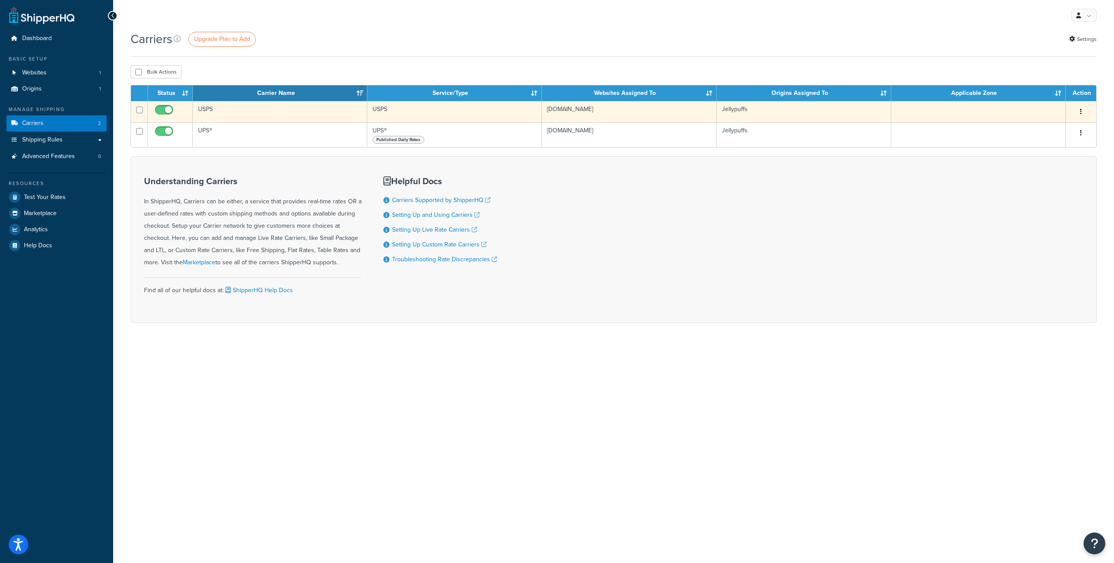
click at [228, 114] on td "USPS" at bounding box center [280, 111] width 174 height 21
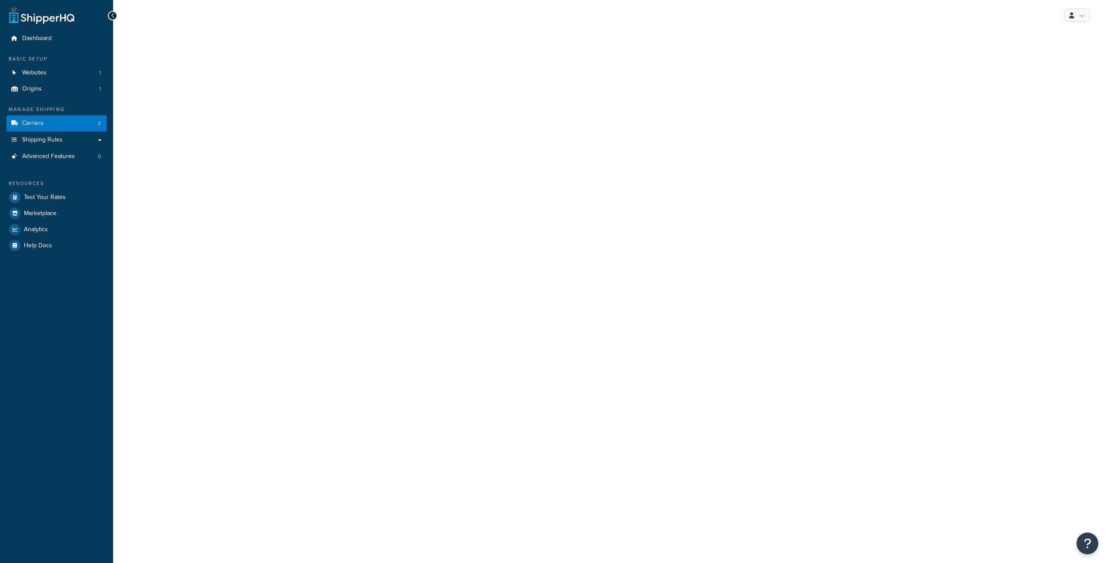
select select "usps"
select select "ONLINE"
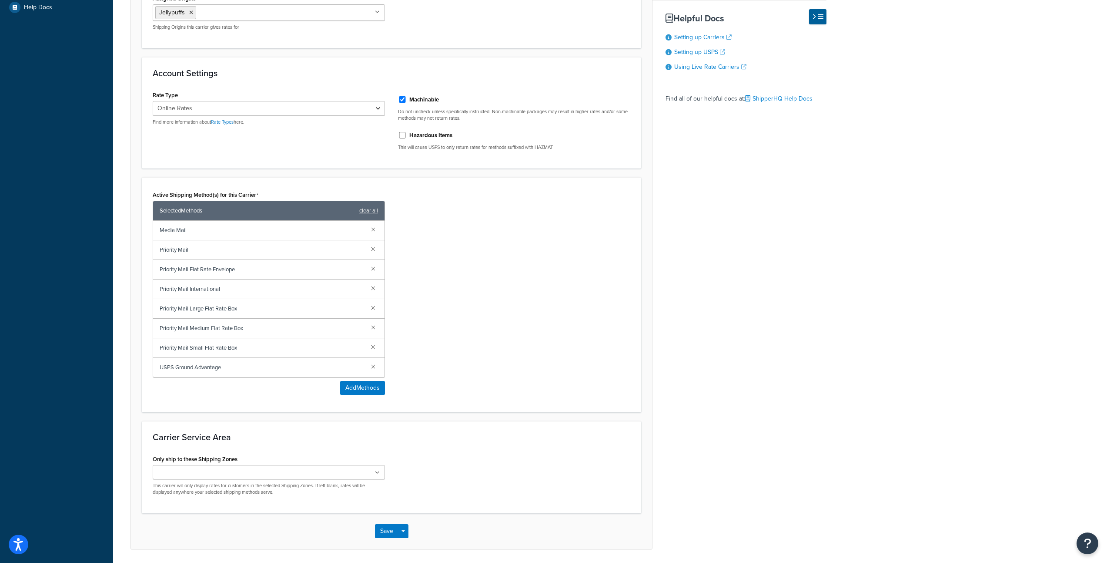
scroll to position [261, 0]
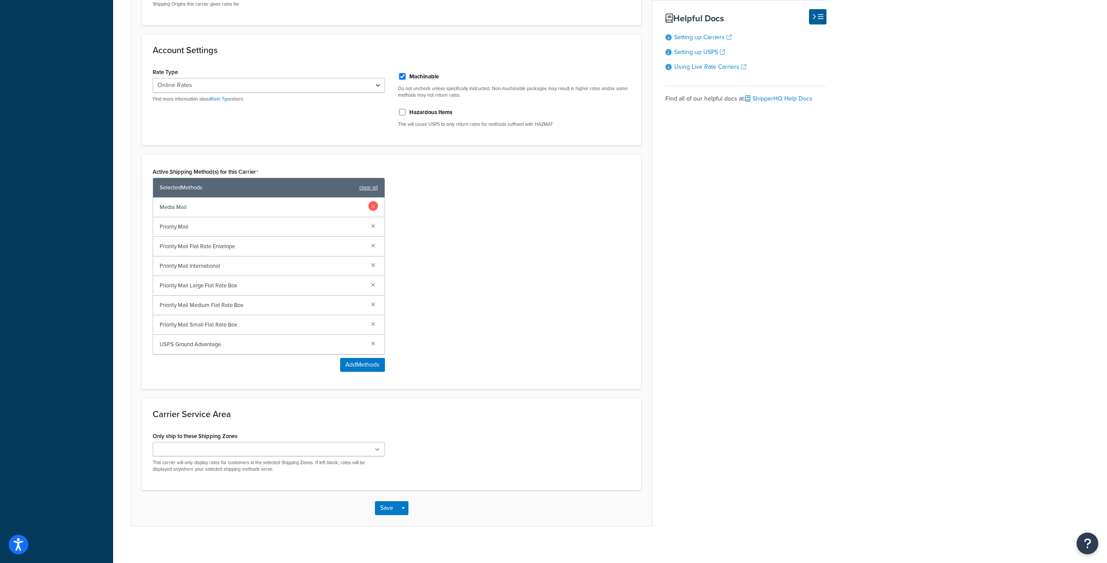
click at [372, 205] on link at bounding box center [373, 206] width 10 height 10
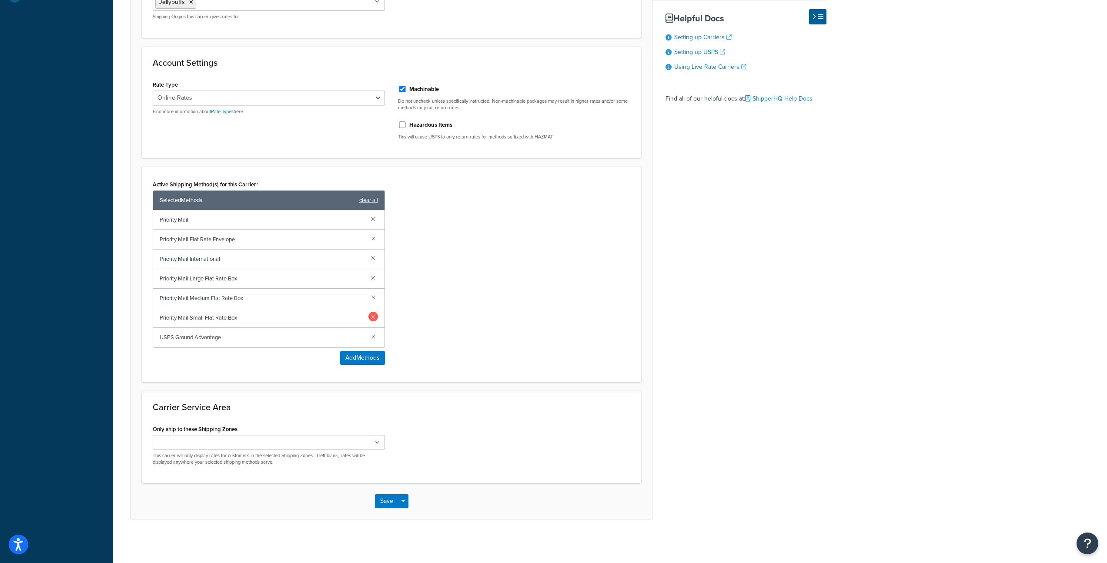
click at [374, 317] on link at bounding box center [373, 316] width 10 height 10
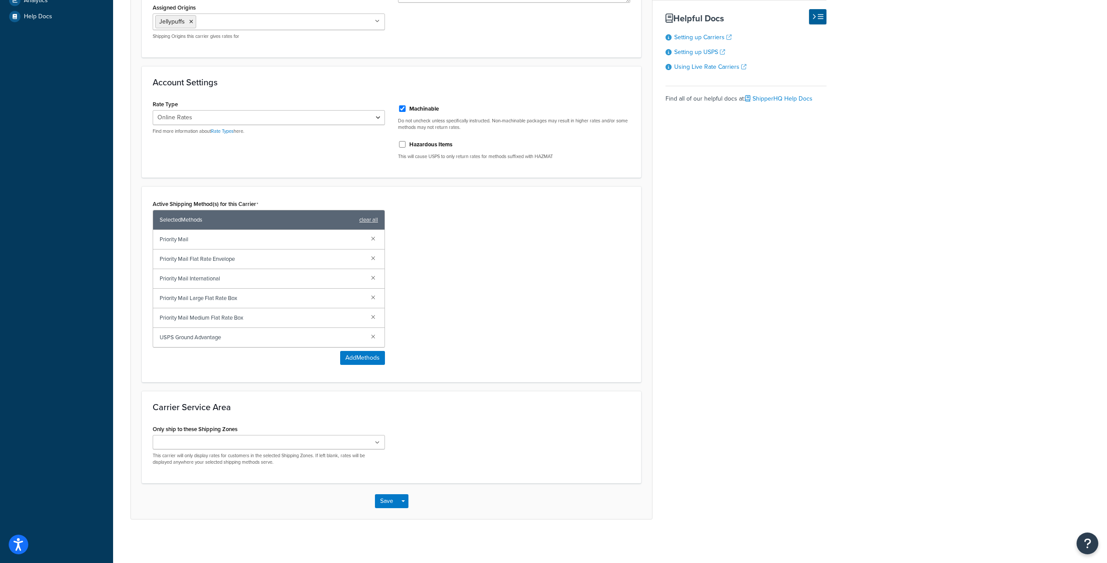
scroll to position [229, 0]
click at [374, 258] on link at bounding box center [373, 258] width 10 height 10
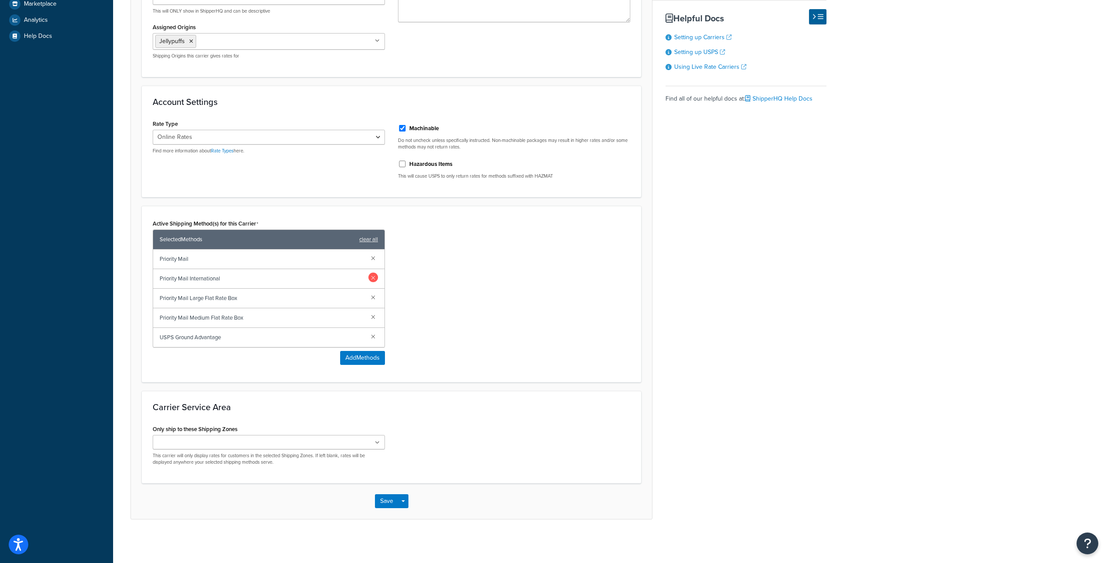
click at [376, 281] on link at bounding box center [373, 277] width 10 height 10
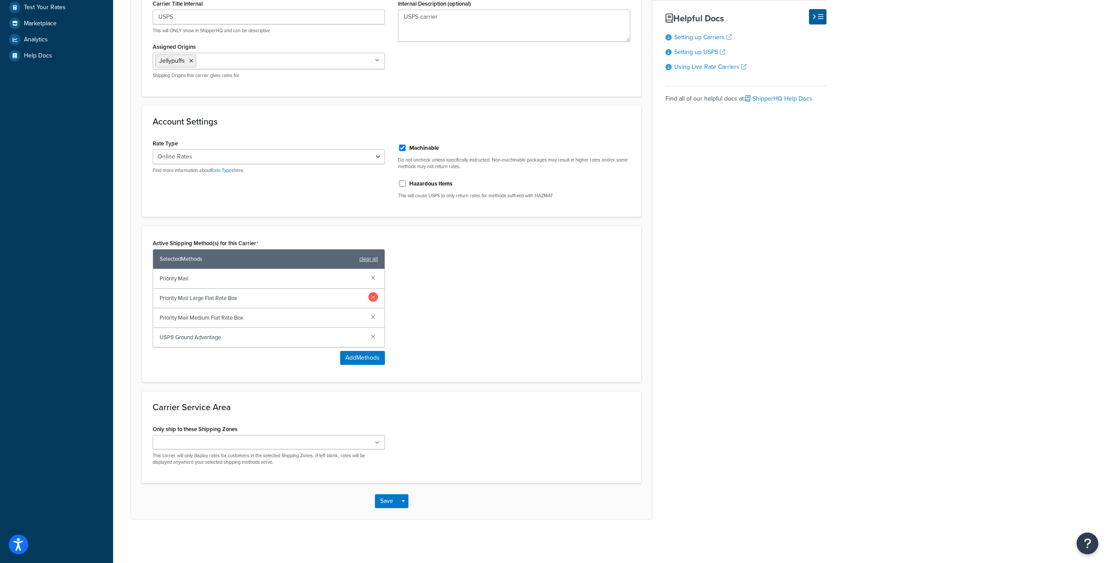
click at [375, 294] on link at bounding box center [373, 297] width 10 height 10
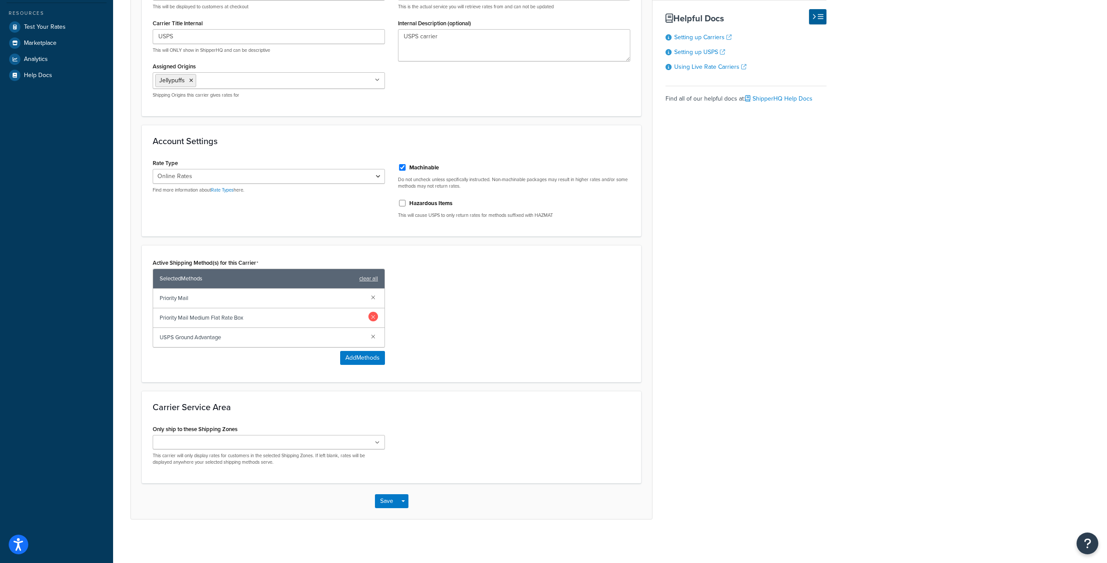
click at [374, 315] on link at bounding box center [373, 316] width 10 height 10
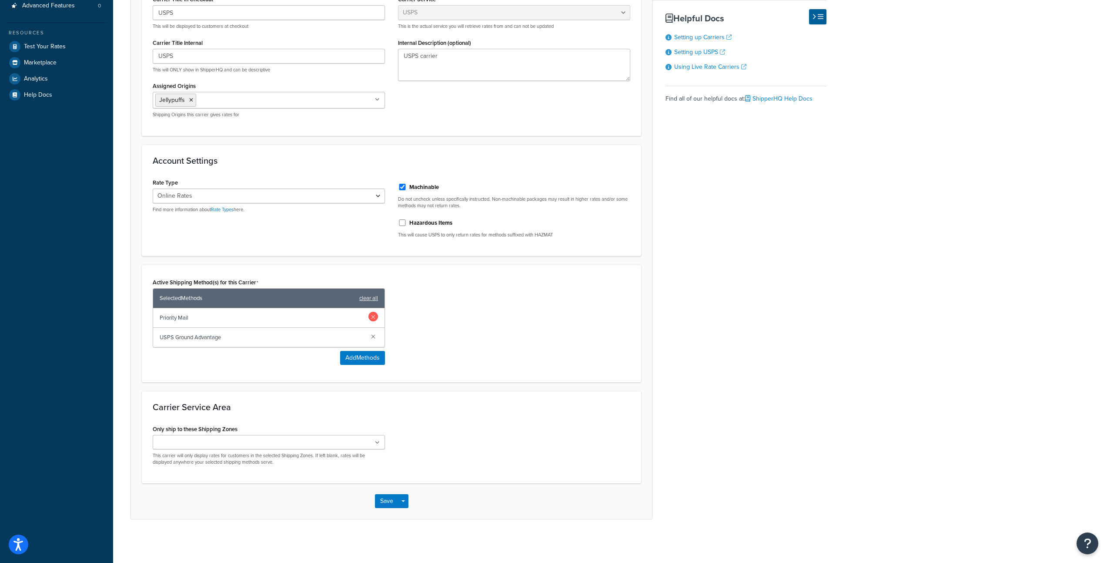
click at [375, 316] on link at bounding box center [373, 316] width 10 height 10
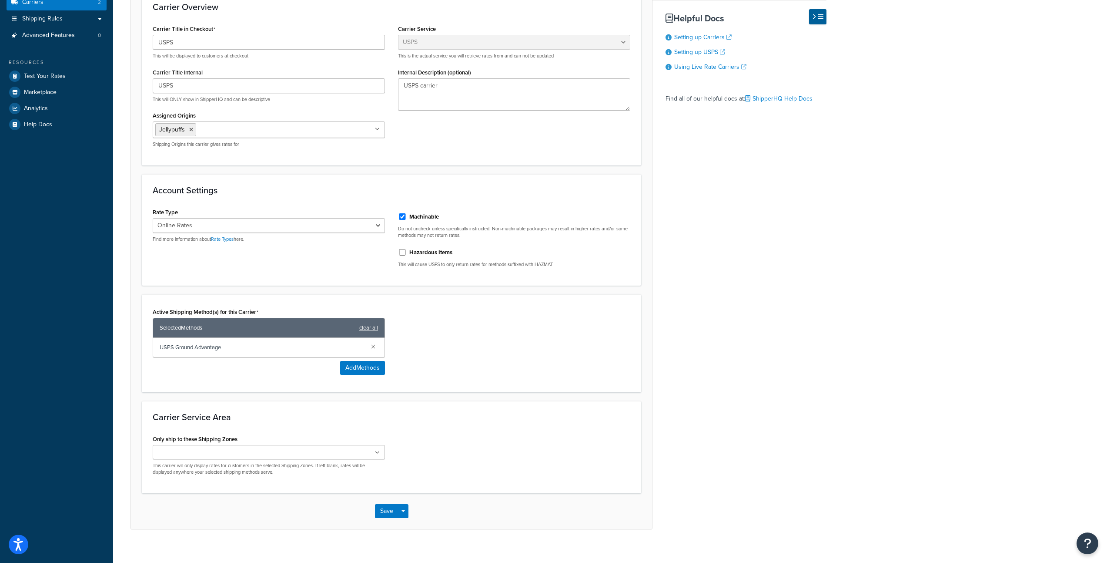
scroll to position [131, 0]
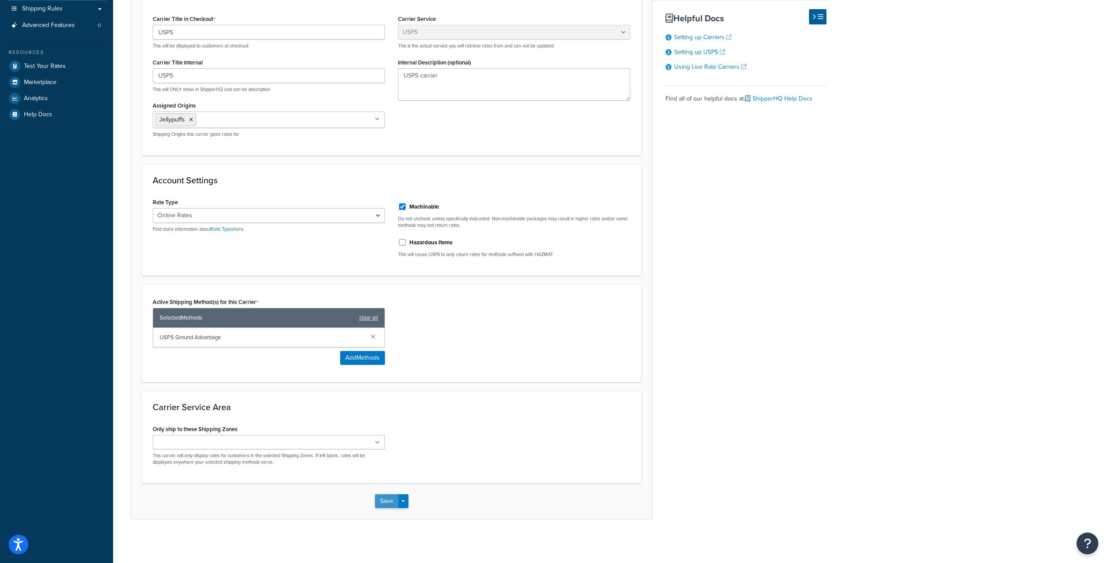
click at [395, 506] on button "Save" at bounding box center [386, 501] width 23 height 14
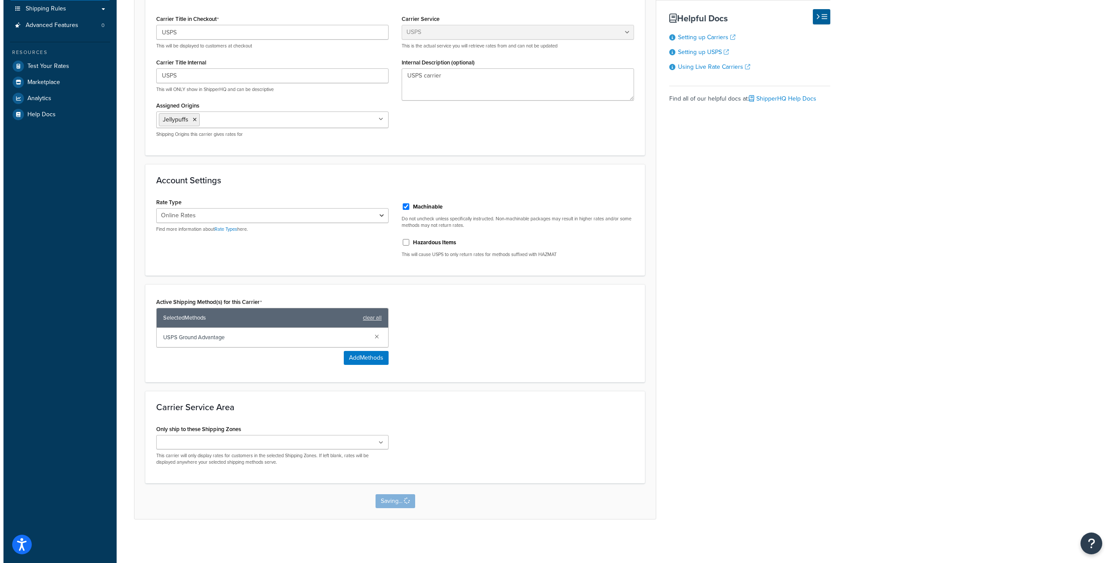
scroll to position [0, 0]
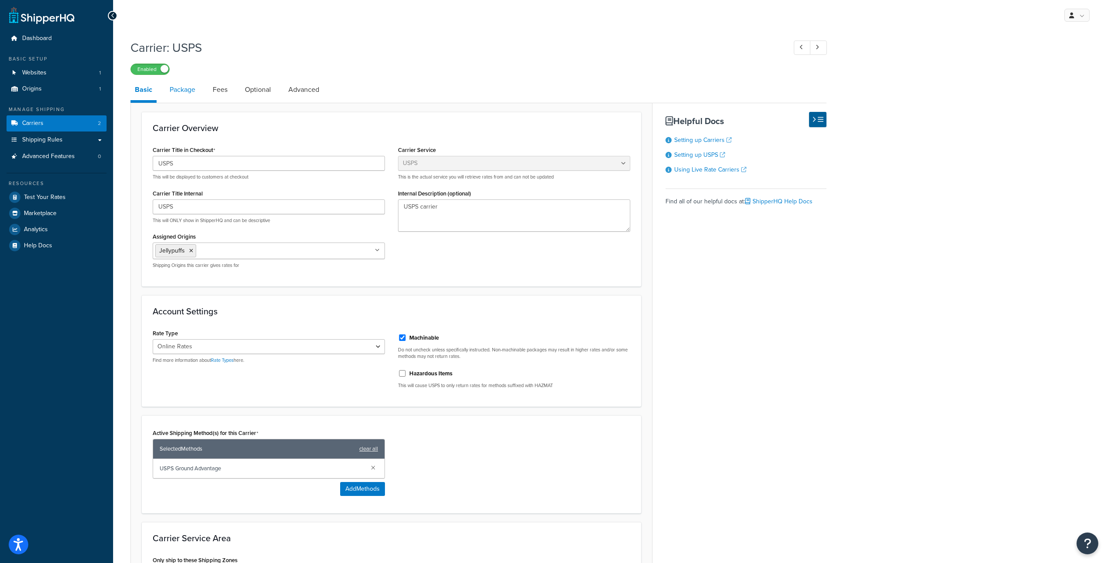
click at [193, 95] on link "Package" at bounding box center [182, 89] width 34 height 21
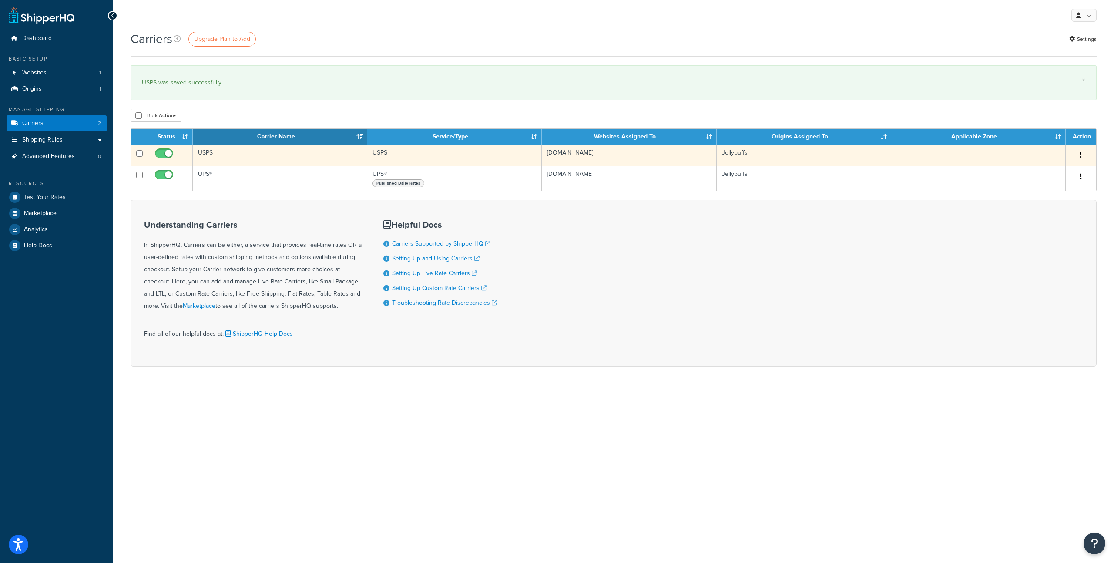
click at [218, 154] on td "USPS" at bounding box center [280, 154] width 174 height 21
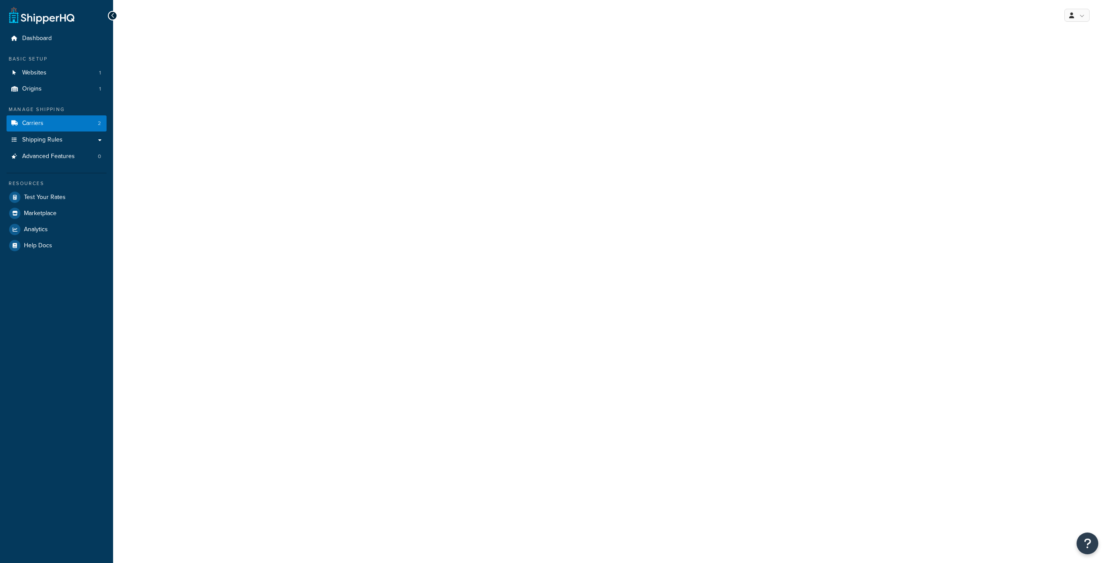
select select "usps"
select select "ONLINE"
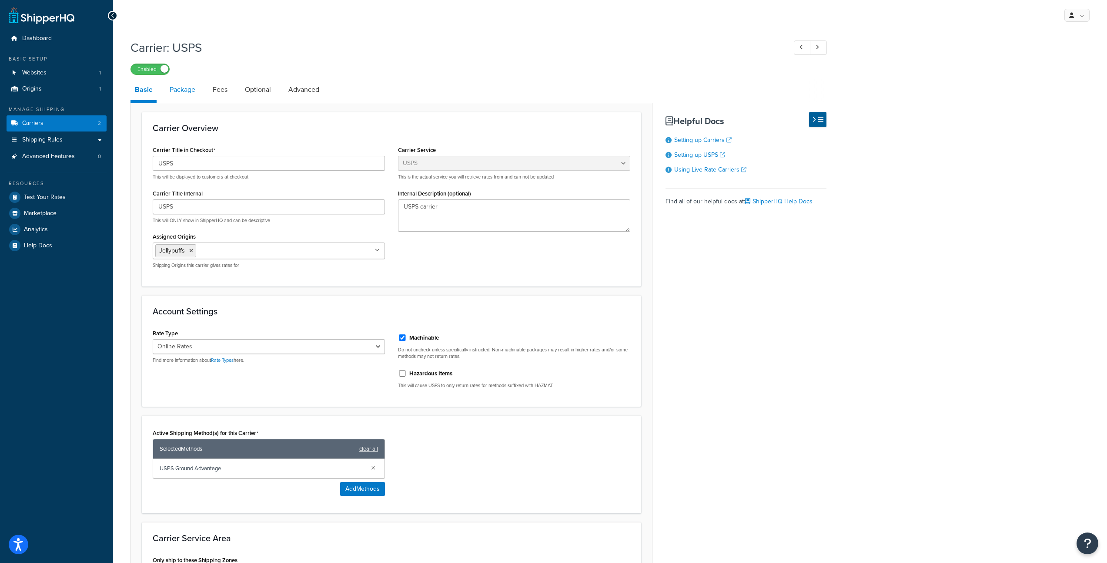
click at [188, 94] on link "Package" at bounding box center [182, 89] width 34 height 21
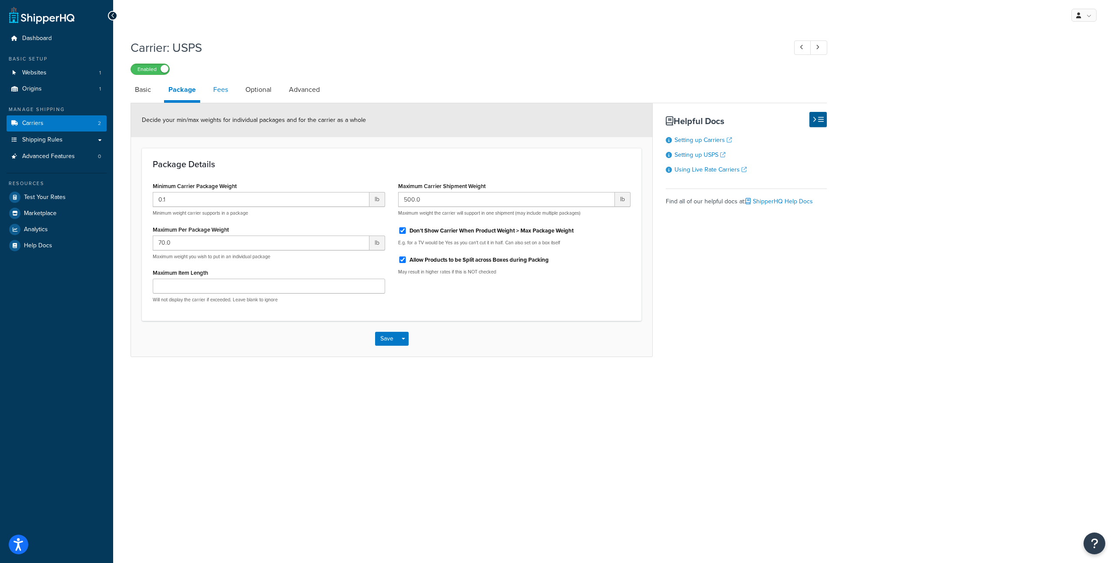
click at [223, 92] on link "Fees" at bounding box center [220, 89] width 23 height 21
select select "AFTER"
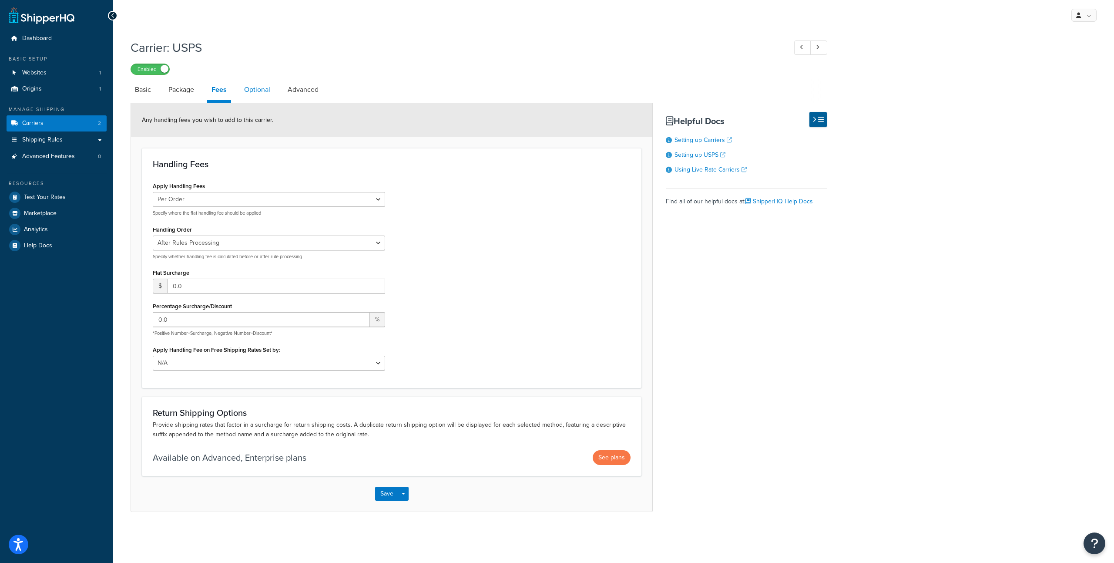
click at [265, 94] on link "Optional" at bounding box center [257, 89] width 35 height 21
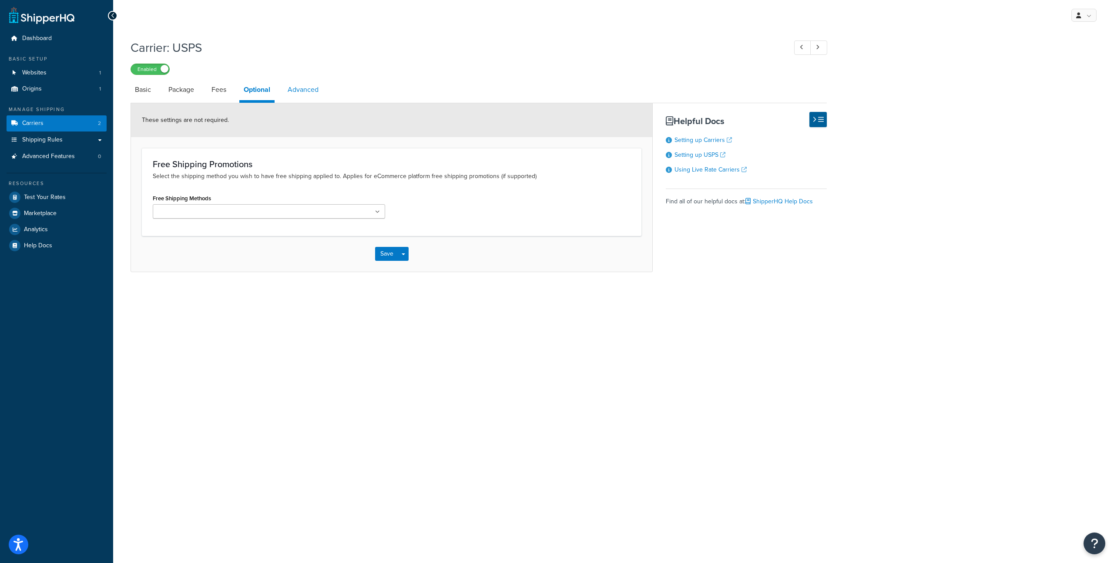
click at [304, 91] on link "Advanced" at bounding box center [303, 89] width 40 height 21
select select "false"
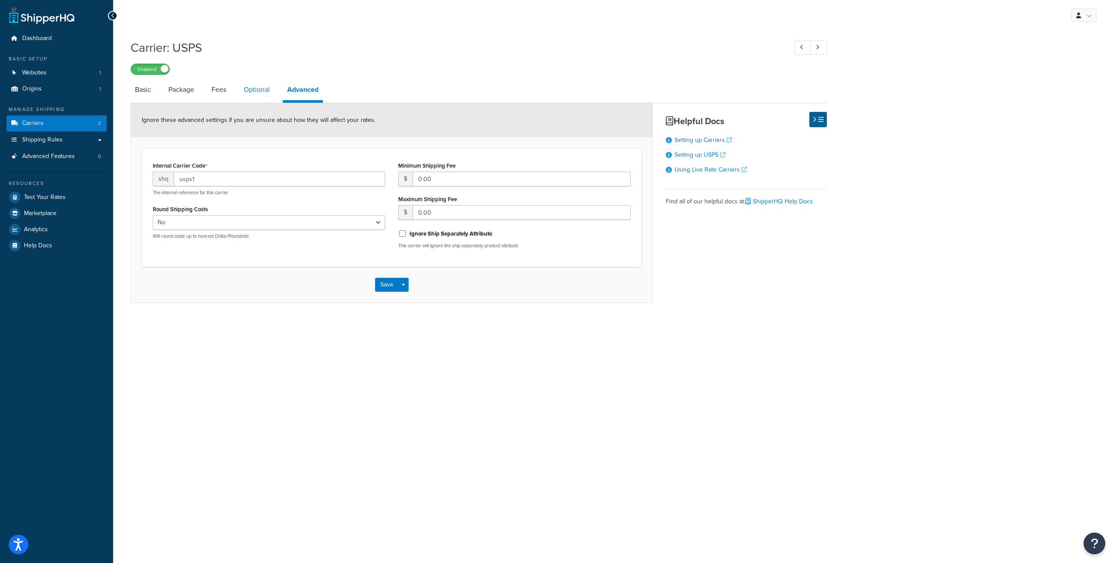
click at [272, 93] on link "Optional" at bounding box center [256, 89] width 35 height 21
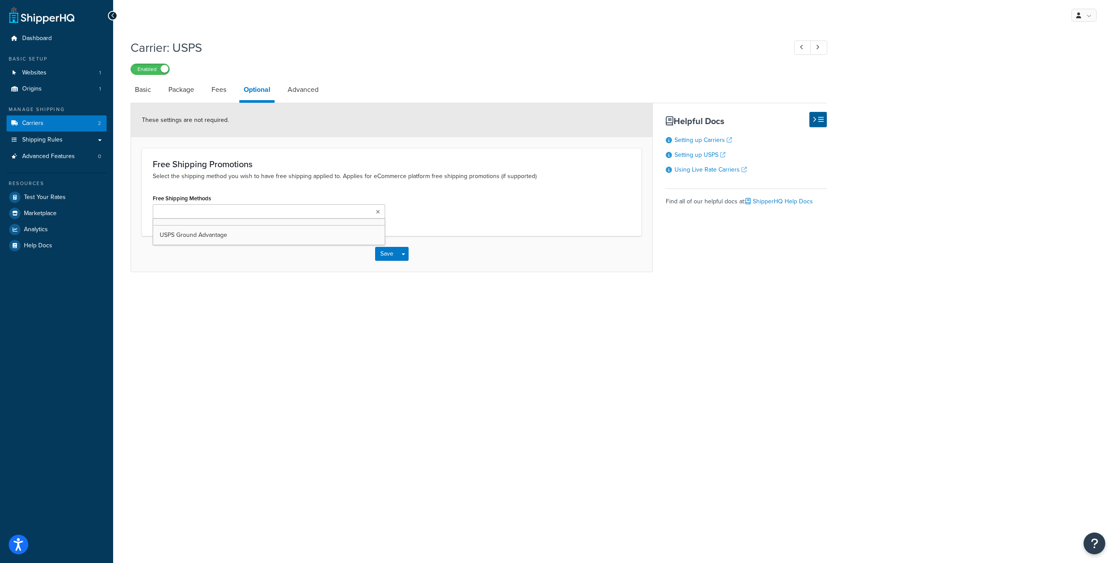
click at [226, 215] on ul at bounding box center [269, 211] width 232 height 14
click at [243, 184] on div "Free Shipping Promotions Select the shipping method you wish to have free shipp…" at bounding box center [391, 192] width 499 height 88
click at [294, 95] on link "Advanced" at bounding box center [303, 89] width 40 height 21
select select "false"
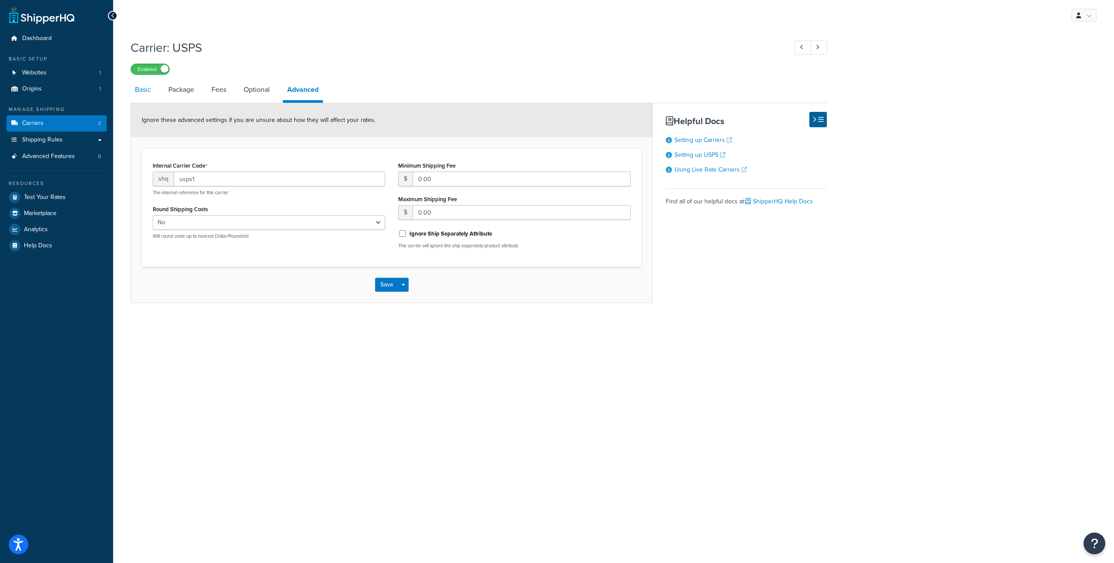
click at [145, 90] on link "Basic" at bounding box center [143, 89] width 25 height 21
select select "usps"
select select "ONLINE"
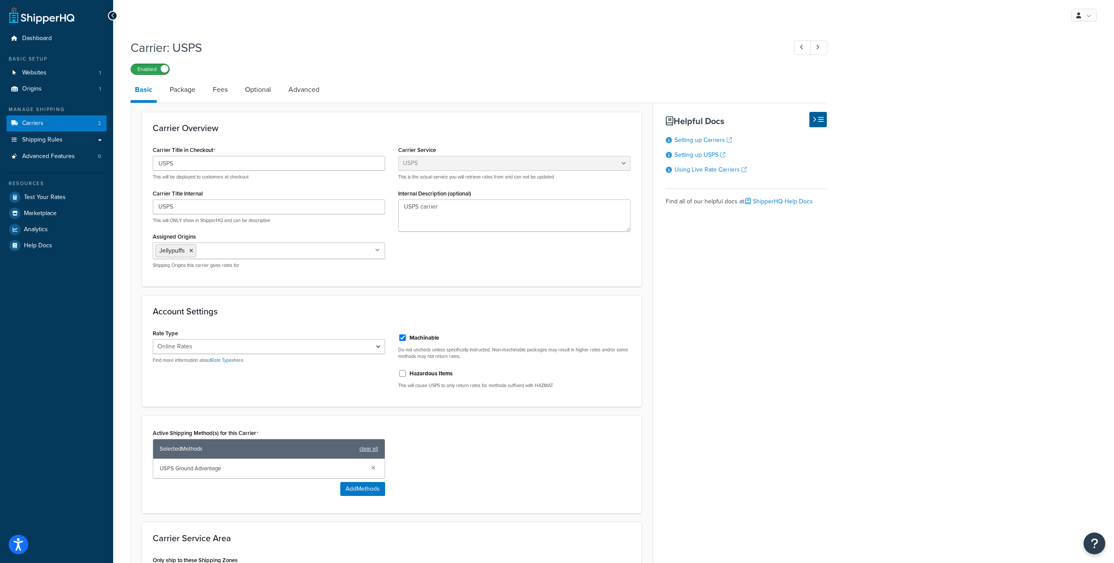
select select "false"
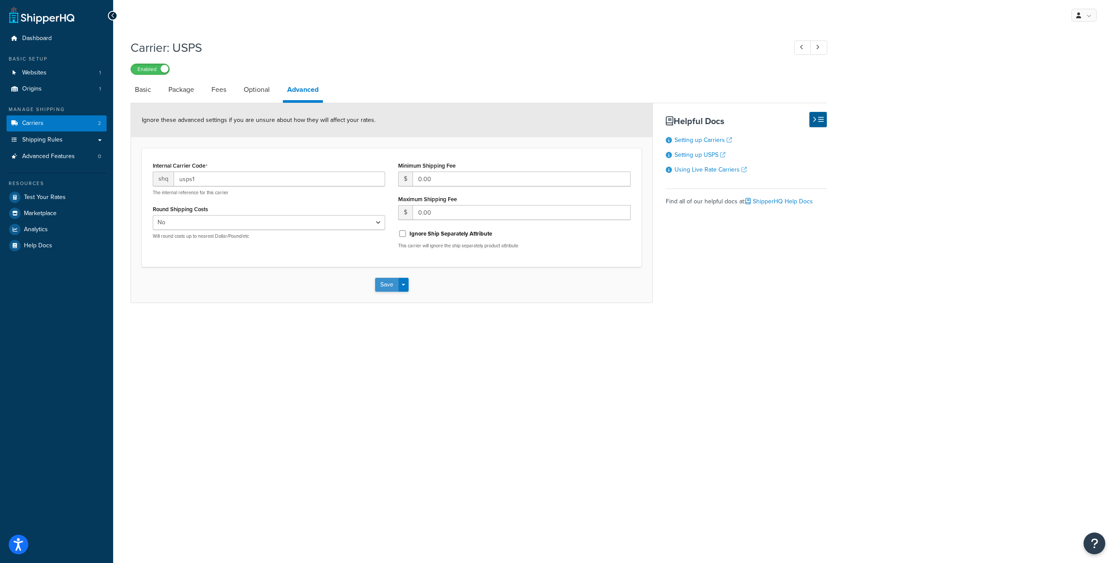
click at [388, 288] on button "Save" at bounding box center [386, 285] width 23 height 14
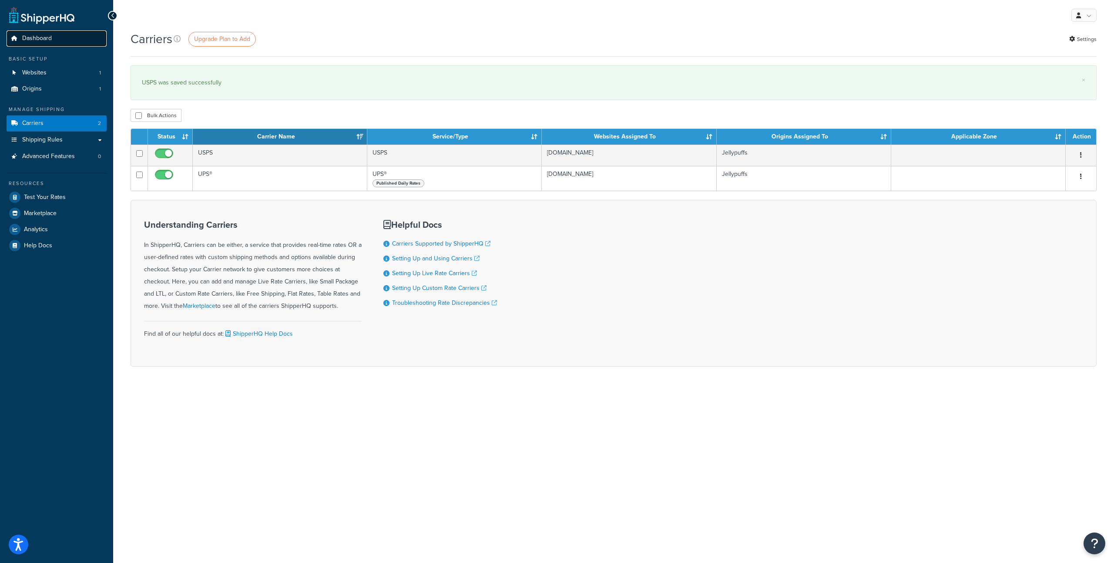
click at [68, 44] on link "Dashboard" at bounding box center [57, 38] width 100 height 16
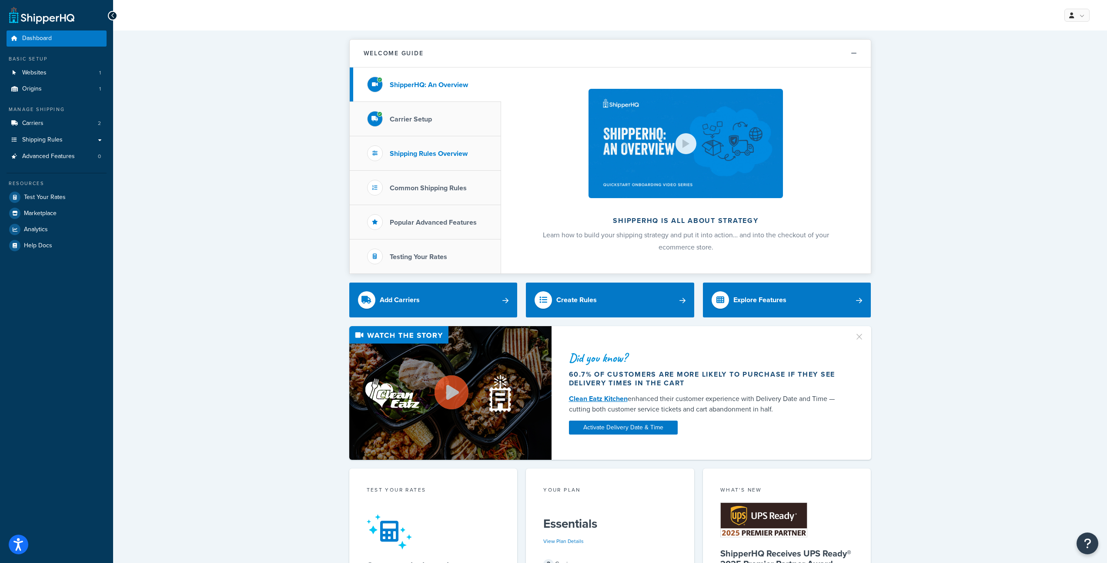
click at [448, 162] on li "Shipping Rules Overview" at bounding box center [425, 153] width 151 height 34
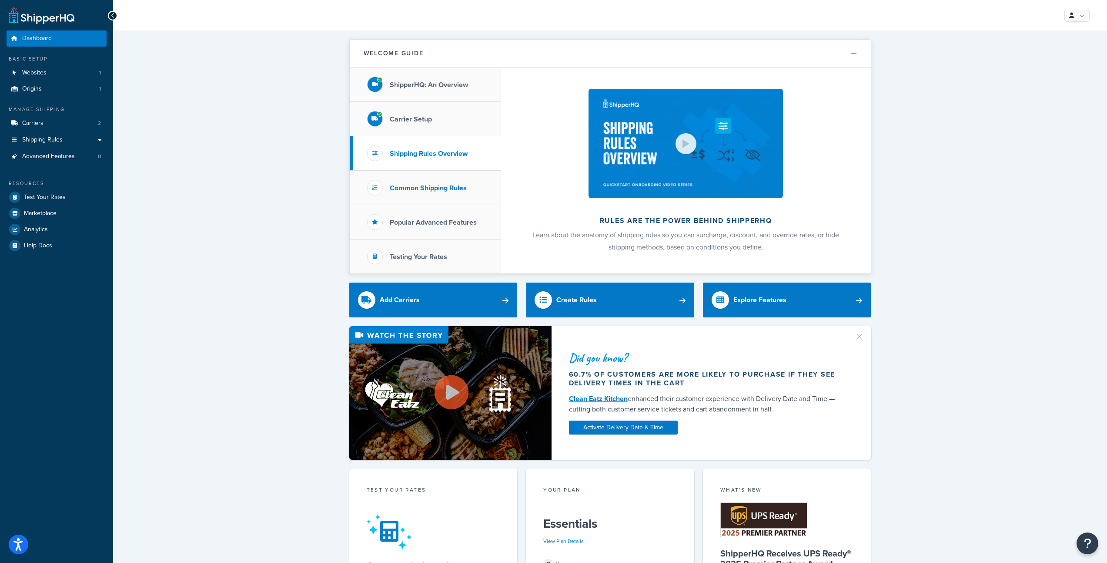
click at [449, 184] on h3 "Common Shipping Rules" at bounding box center [428, 188] width 77 height 8
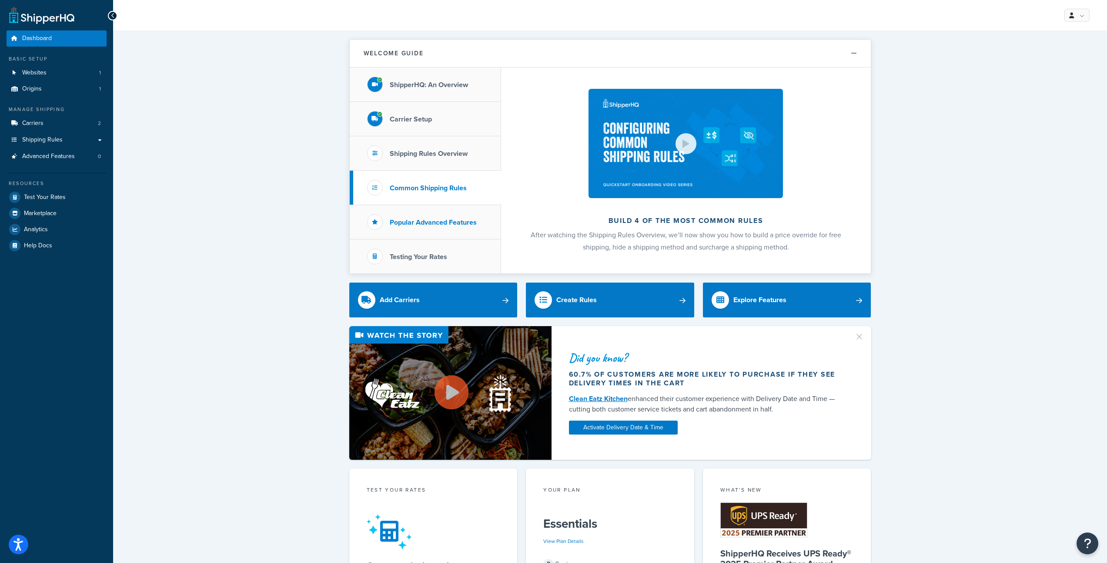
click at [450, 218] on h3 "Popular Advanced Features" at bounding box center [433, 222] width 87 height 8
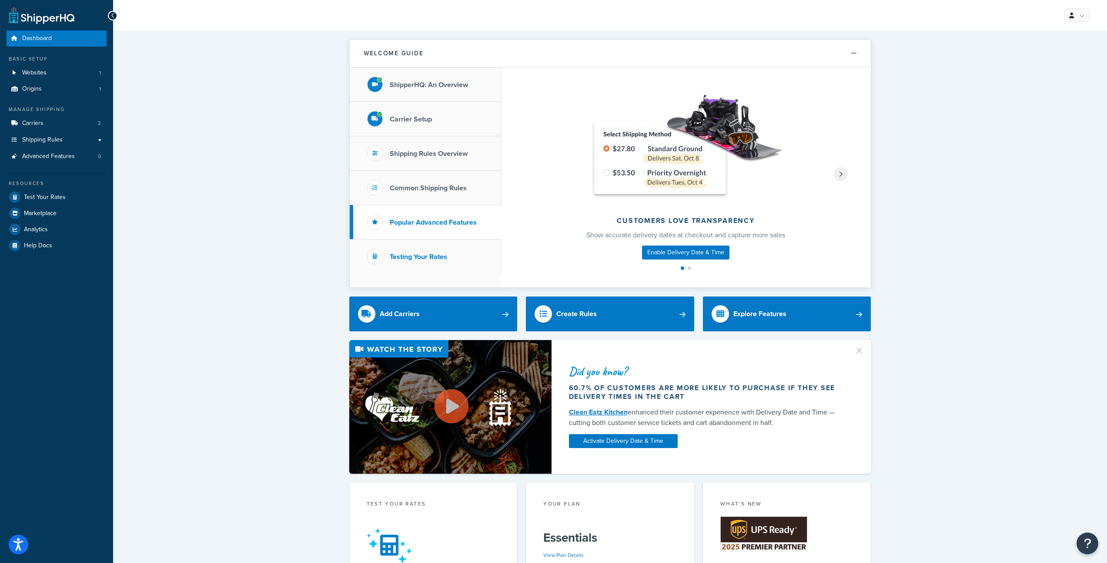
click at [457, 255] on li "Testing Your Rates" at bounding box center [425, 256] width 151 height 34
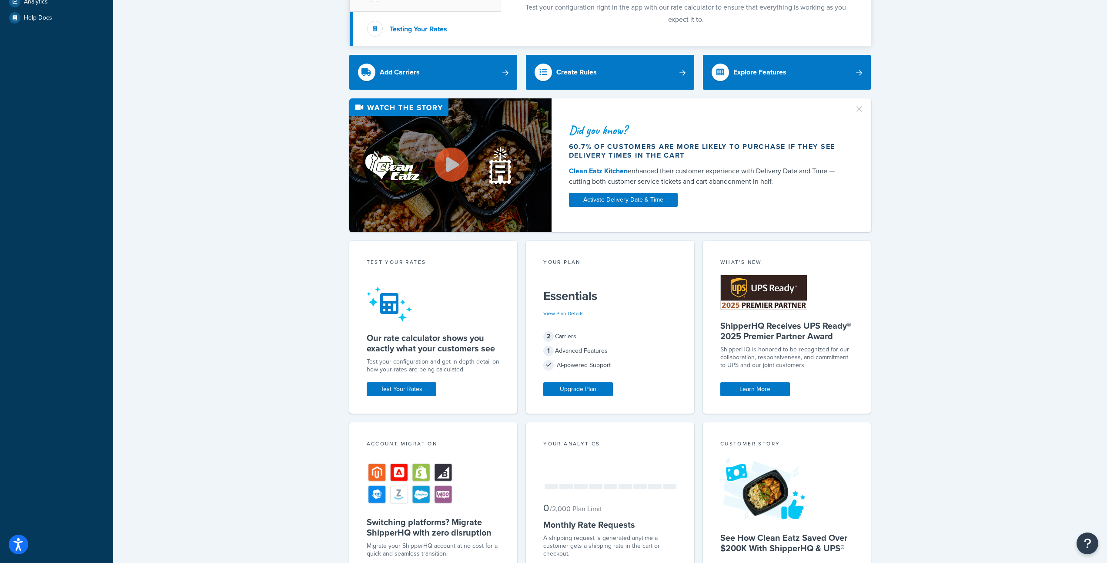
scroll to position [44, 0]
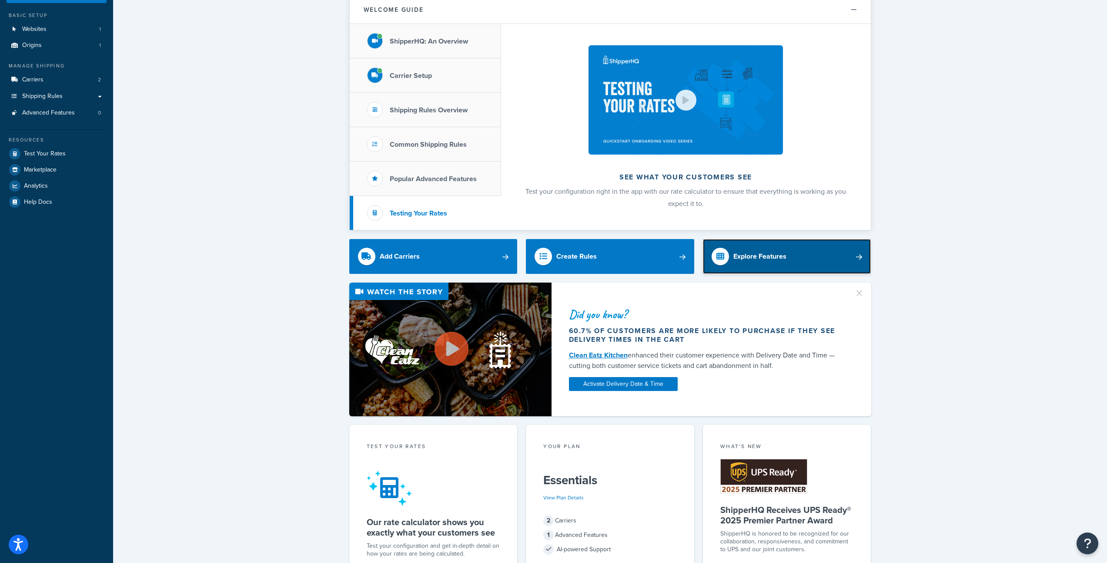
click at [770, 265] on link "Explore Features" at bounding box center [787, 256] width 168 height 35
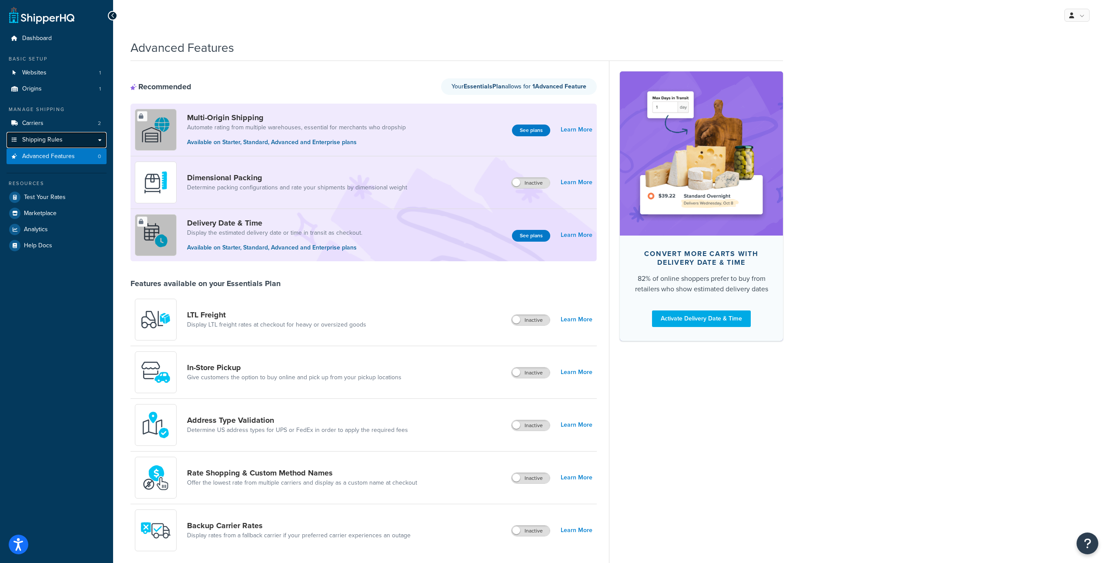
click at [63, 140] on link "Shipping Rules" at bounding box center [57, 140] width 100 height 16
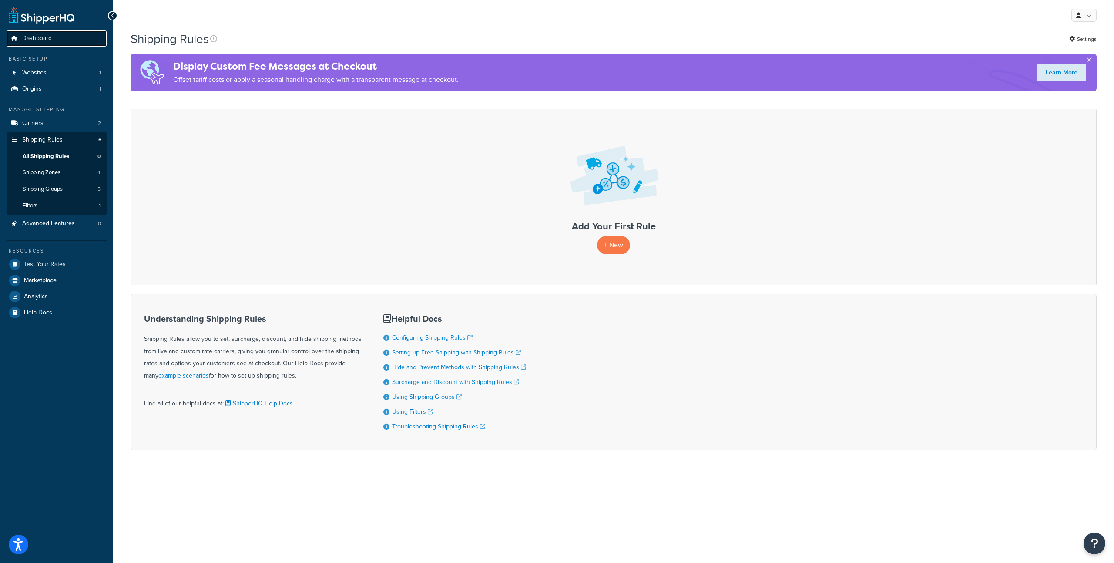
click at [45, 39] on span "Dashboard" at bounding box center [37, 38] width 30 height 7
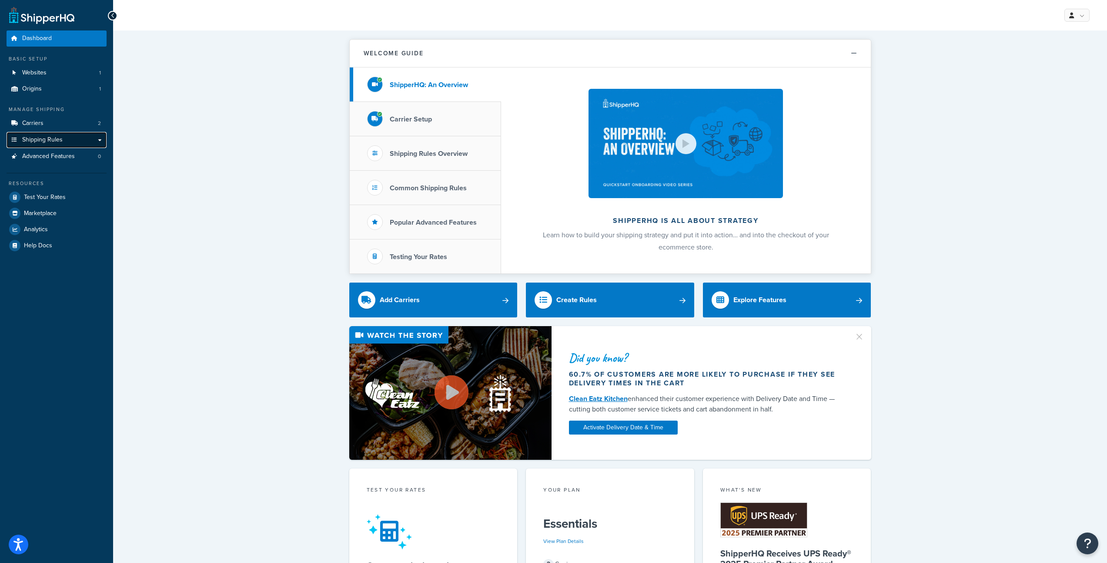
click at [70, 142] on link "Shipping Rules" at bounding box center [57, 140] width 100 height 16
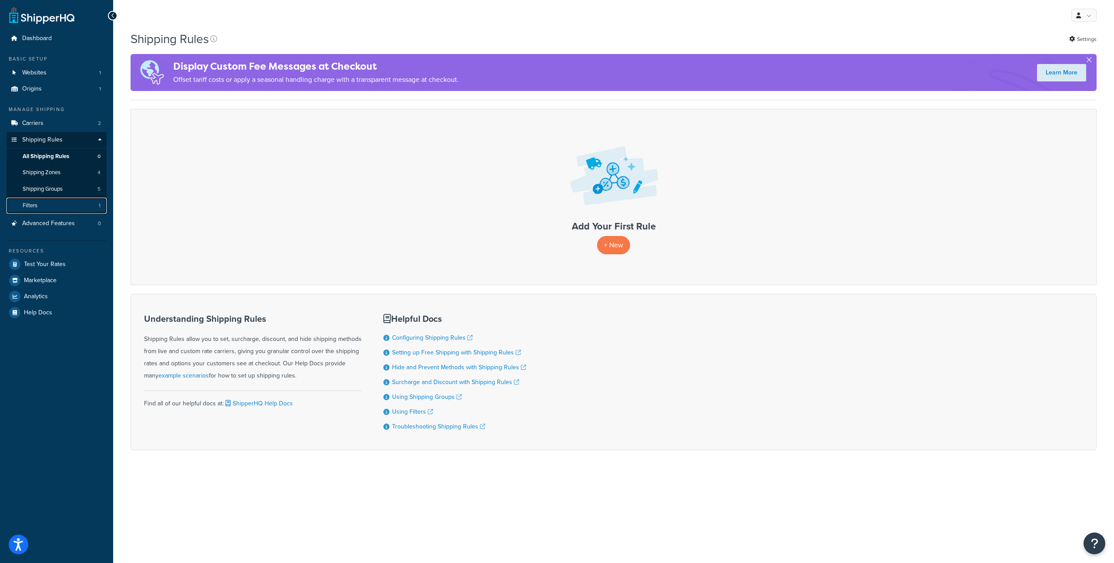
click at [78, 206] on link "Filters 1" at bounding box center [57, 206] width 100 height 16
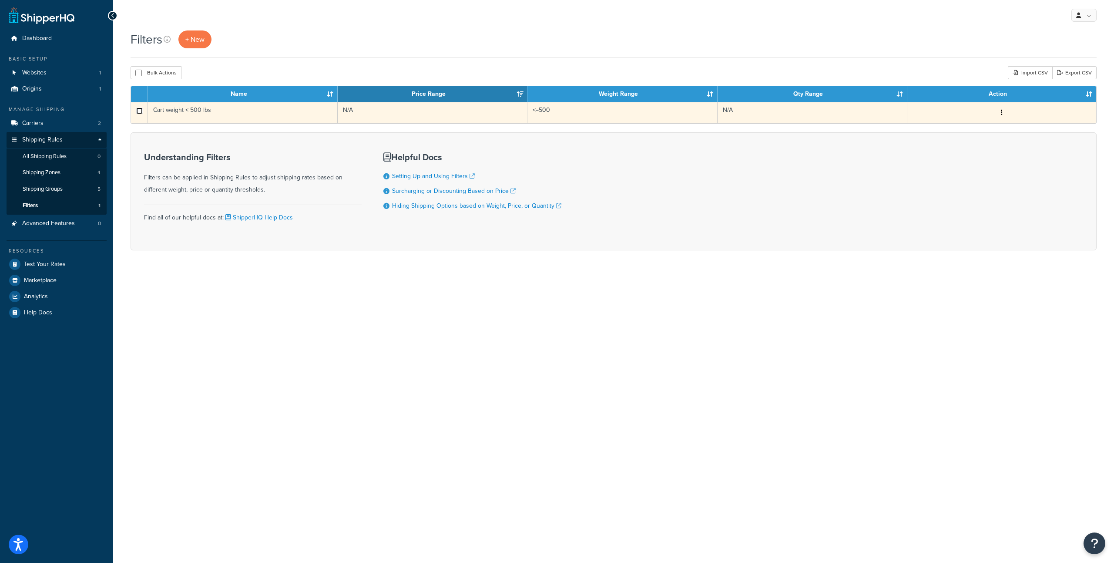
click at [138, 111] on input "checkbox" at bounding box center [139, 110] width 7 height 7
checkbox input "true"
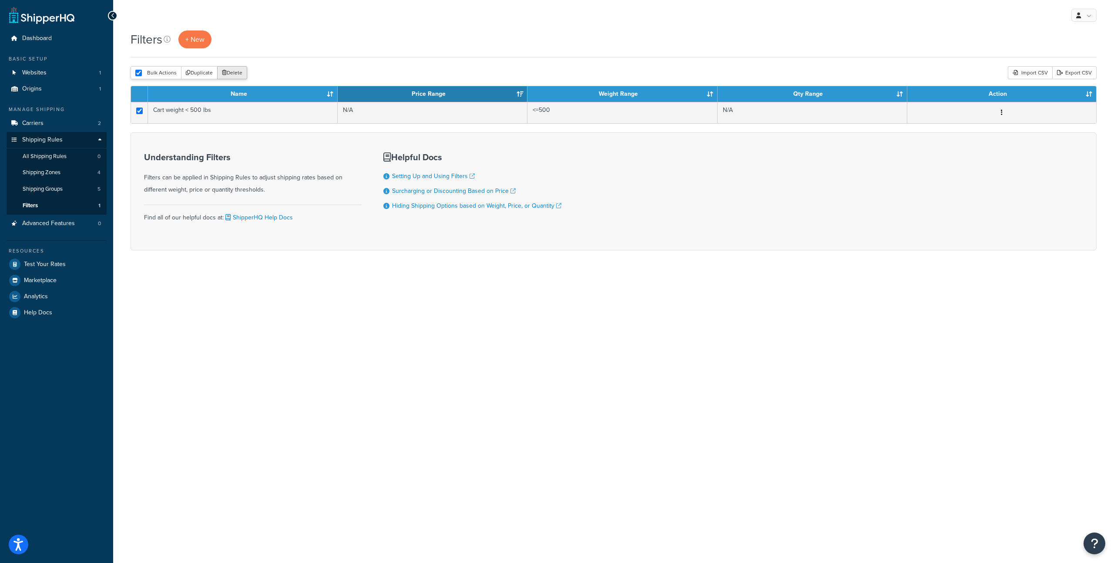
click at [232, 68] on button "Delete" at bounding box center [232, 72] width 30 height 13
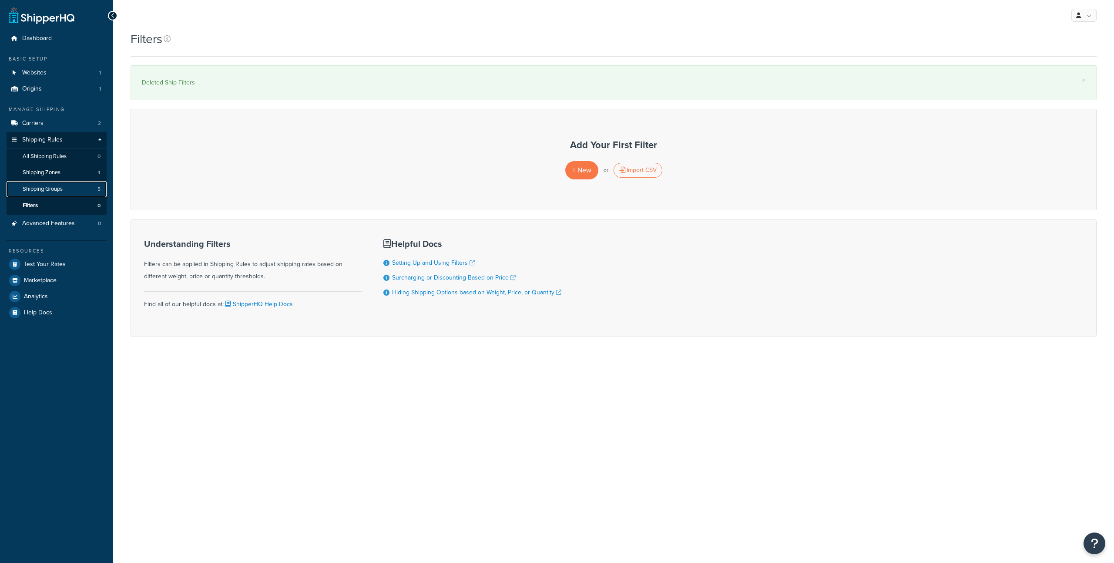
click at [56, 189] on span "Shipping Groups" at bounding box center [43, 188] width 40 height 7
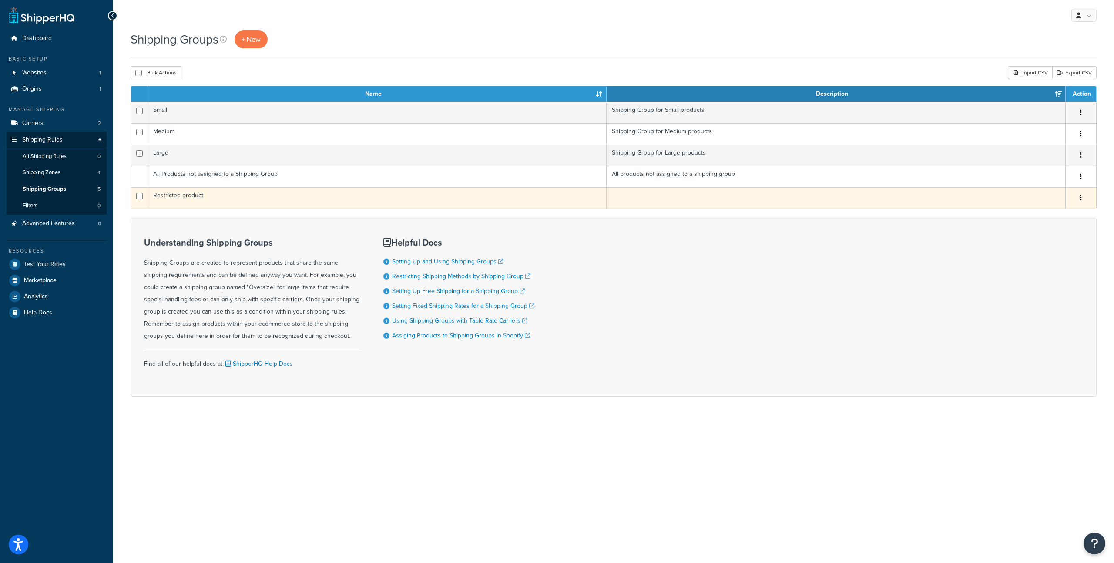
click at [226, 198] on td "Restricted product" at bounding box center [377, 197] width 459 height 21
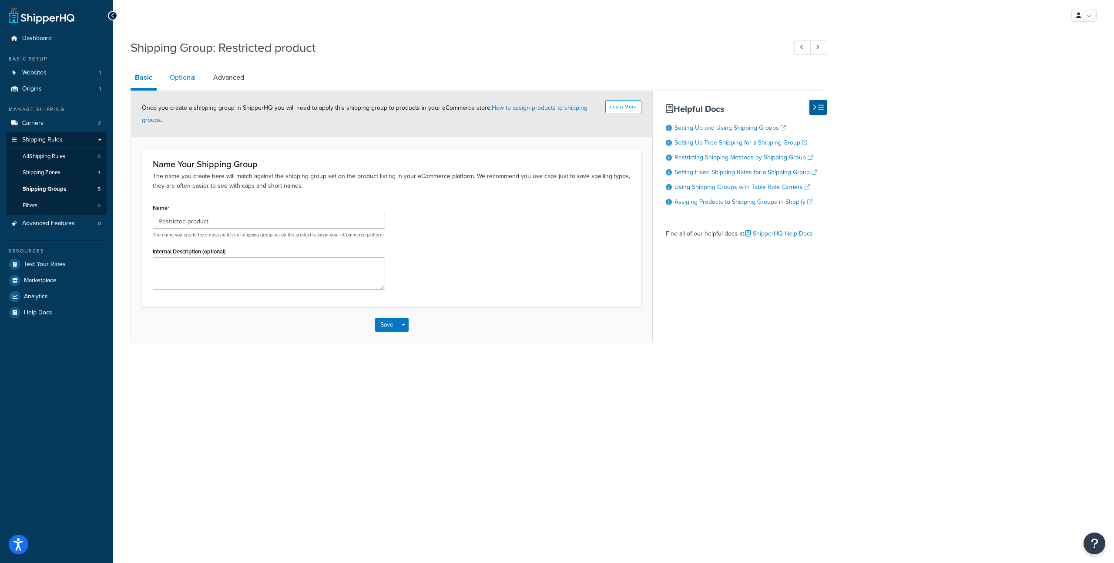
click at [188, 80] on link "Optional" at bounding box center [182, 77] width 35 height 21
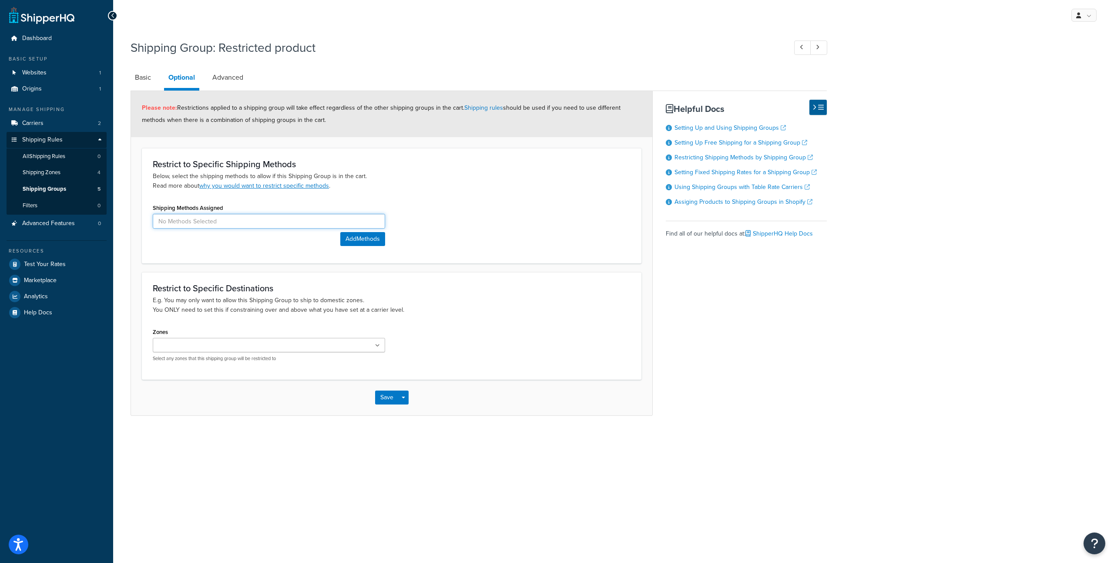
click at [209, 221] on input at bounding box center [269, 221] width 232 height 15
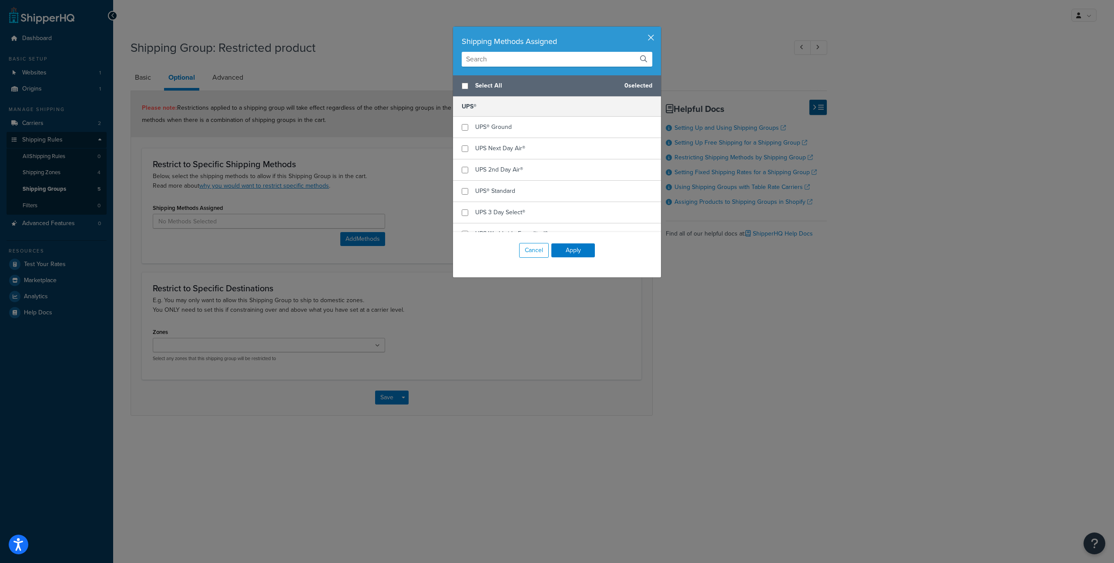
click at [659, 29] on button "button" at bounding box center [660, 28] width 2 height 2
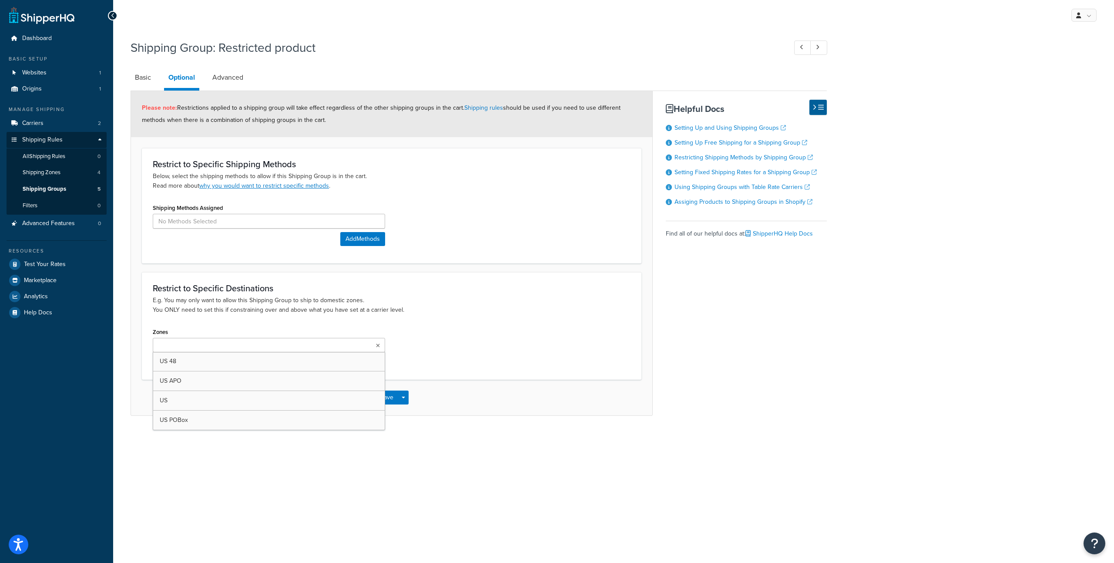
click at [249, 343] on ul at bounding box center [269, 345] width 232 height 14
click at [258, 324] on div "Restrict to Specific Destinations E.g. You may only want to allow this Shipping…" at bounding box center [391, 325] width 499 height 107
click at [233, 74] on link "Advanced" at bounding box center [228, 77] width 40 height 21
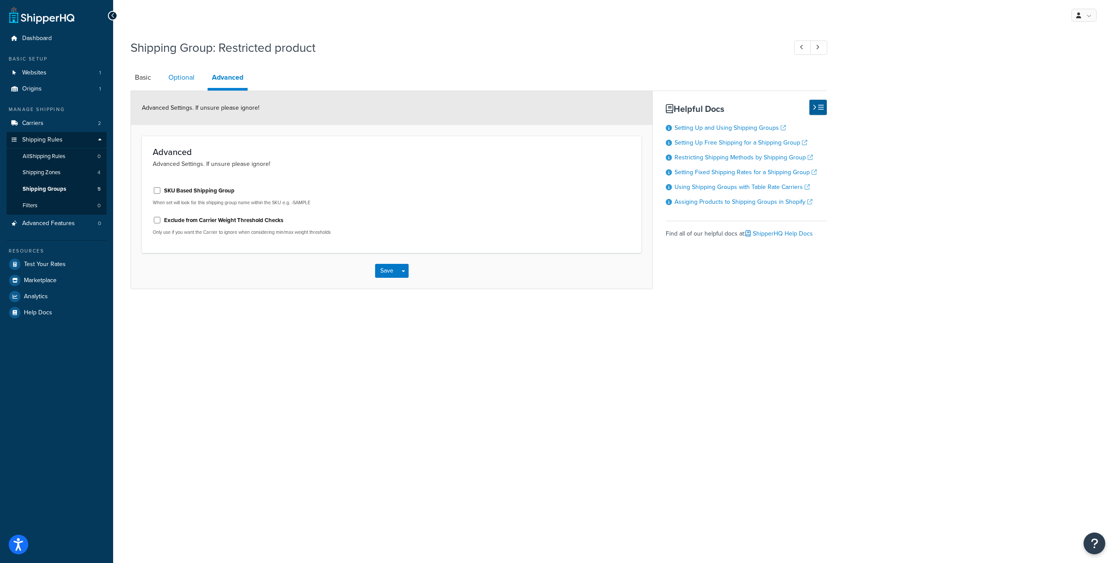
click at [180, 81] on link "Optional" at bounding box center [181, 77] width 35 height 21
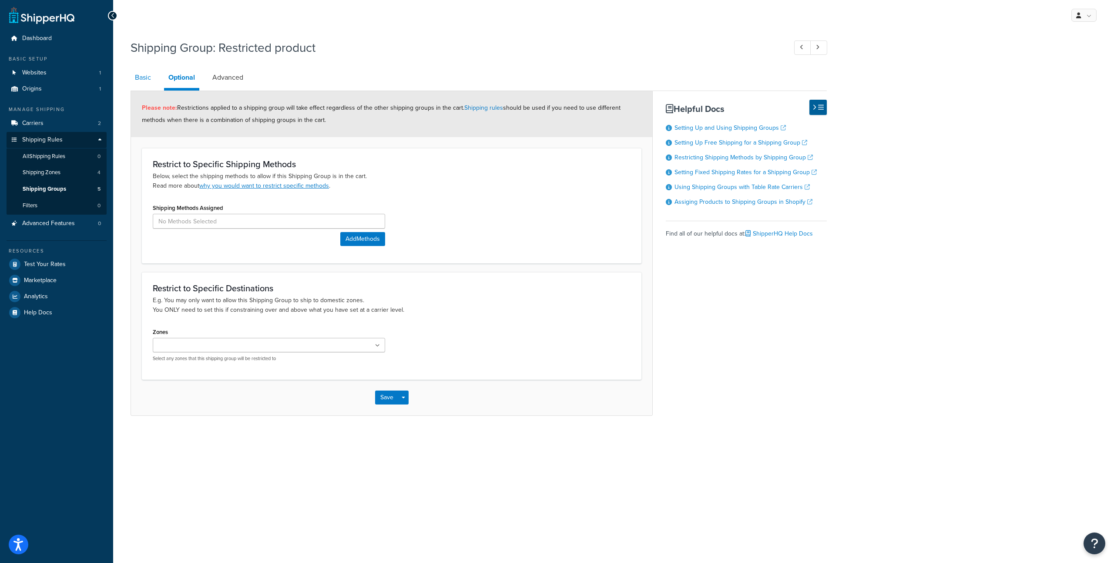
click at [132, 83] on link "Basic" at bounding box center [143, 77] width 25 height 21
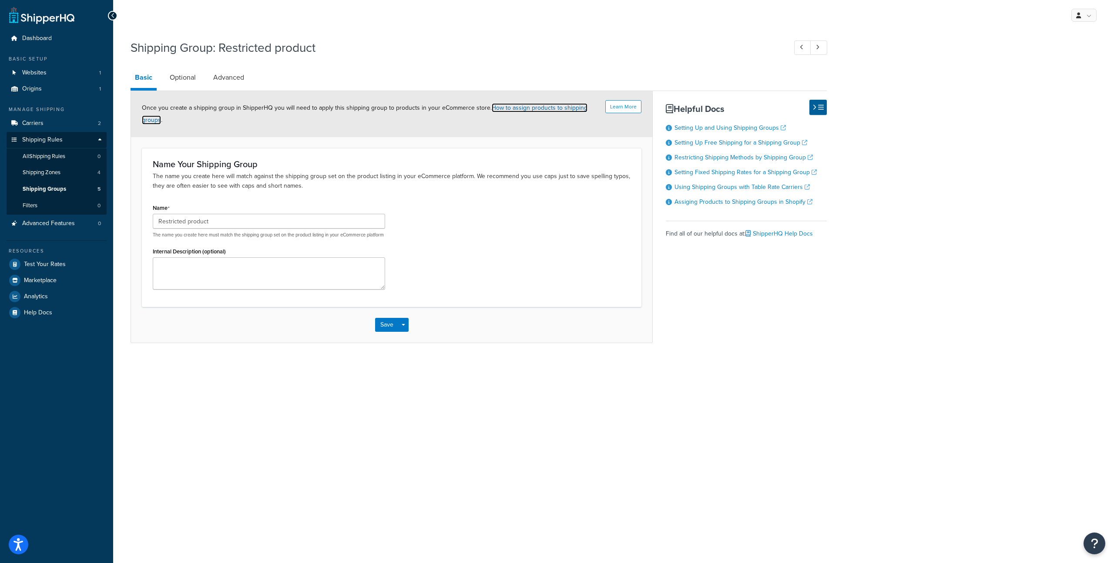
click at [542, 111] on link "How to assign products to shipping groups" at bounding box center [364, 113] width 445 height 21
click at [1091, 546] on icon "Open Resource Center" at bounding box center [1094, 543] width 8 height 12
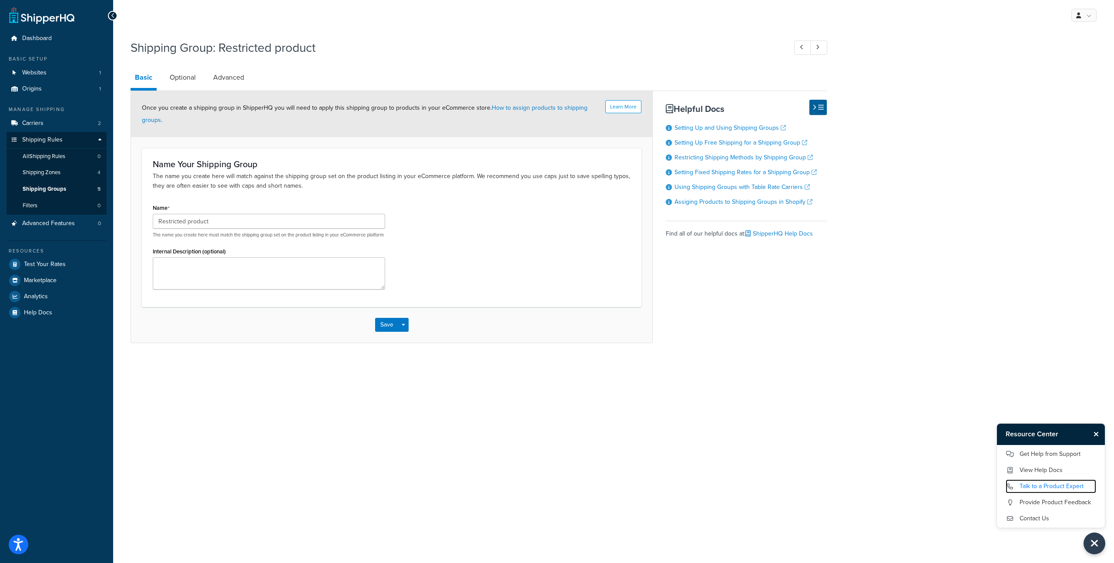
click at [1068, 489] on link "Talk to a Product Expert" at bounding box center [1050, 486] width 90 height 14
click at [73, 147] on link "Shipping Rules" at bounding box center [57, 140] width 100 height 16
click at [64, 38] on link "Dashboard" at bounding box center [57, 38] width 100 height 16
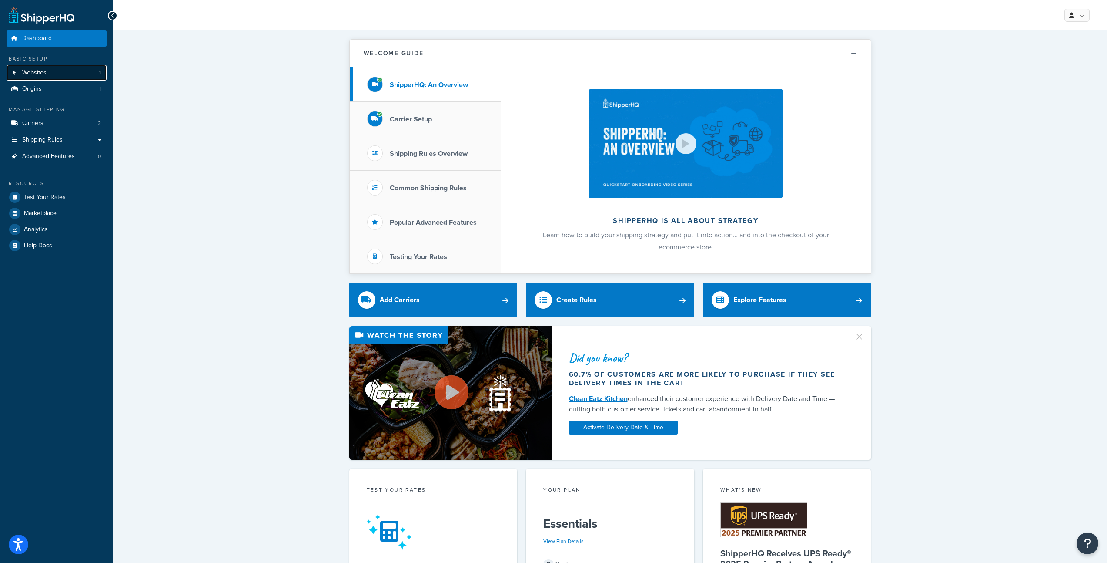
drag, startPoint x: 53, startPoint y: 68, endPoint x: 60, endPoint y: 69, distance: 7.1
click at [54, 67] on link "Websites 1" at bounding box center [57, 73] width 100 height 16
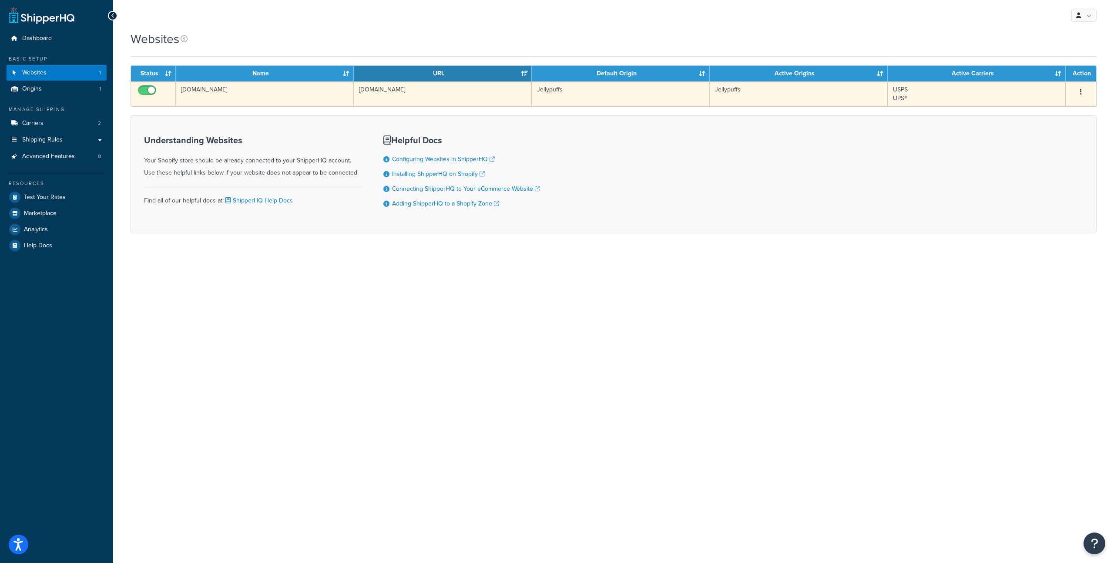
click at [345, 97] on td "[DOMAIN_NAME]" at bounding box center [265, 93] width 178 height 25
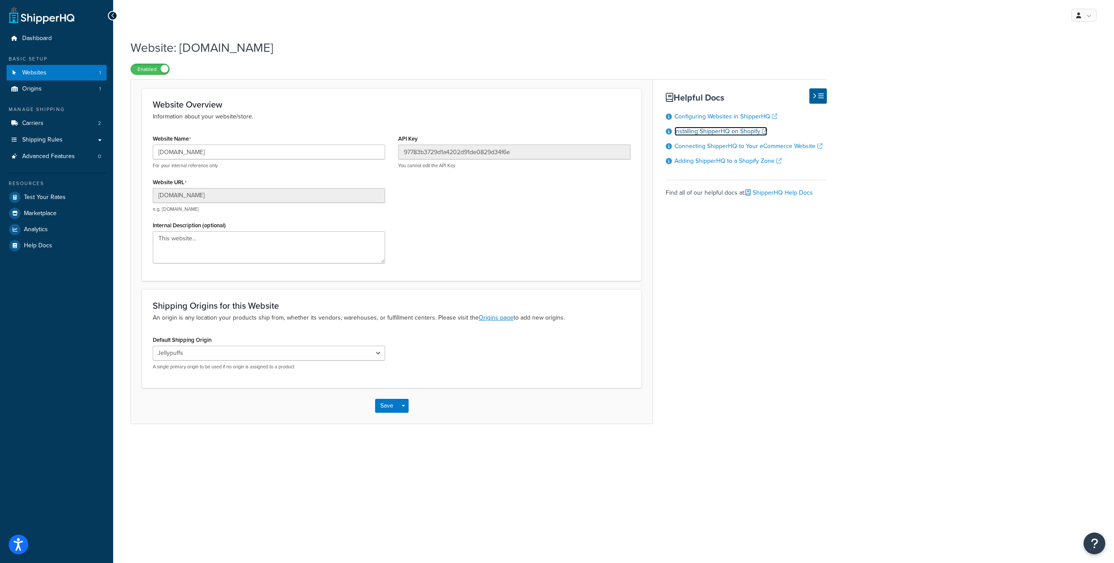
click at [759, 134] on link "Installing ShipperHQ on Shopify" at bounding box center [720, 131] width 93 height 9
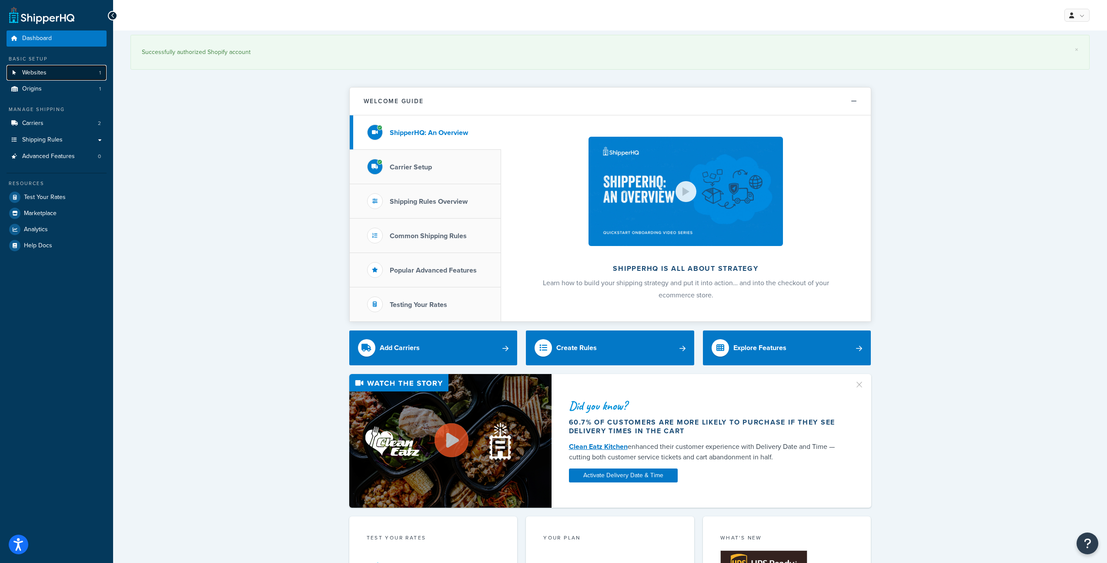
click at [51, 70] on link "Websites 1" at bounding box center [57, 73] width 100 height 16
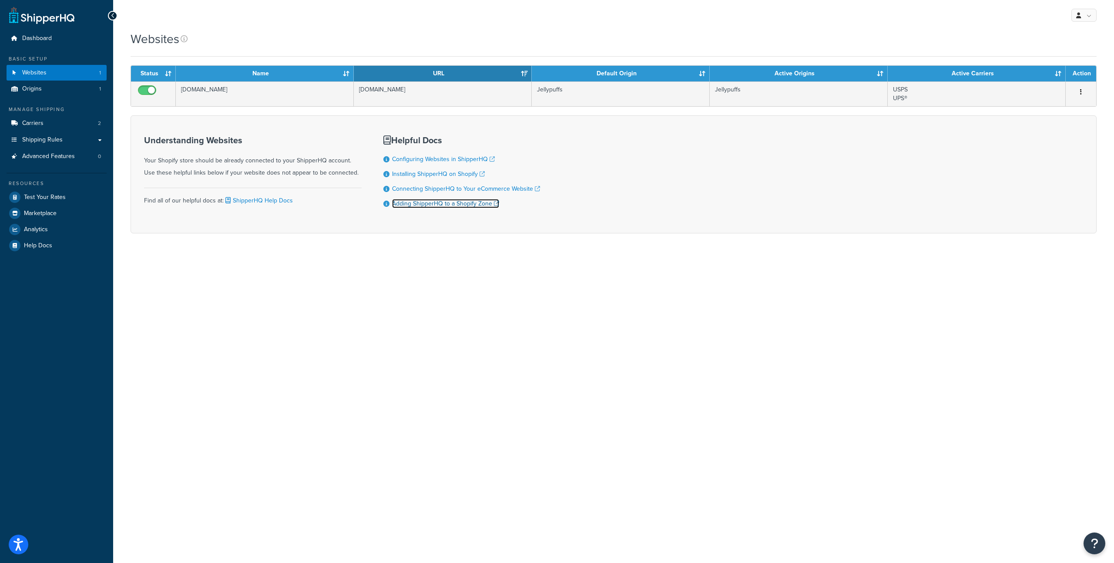
click at [397, 208] on link "Adding ShipperHQ to a Shopify Zone" at bounding box center [445, 203] width 107 height 9
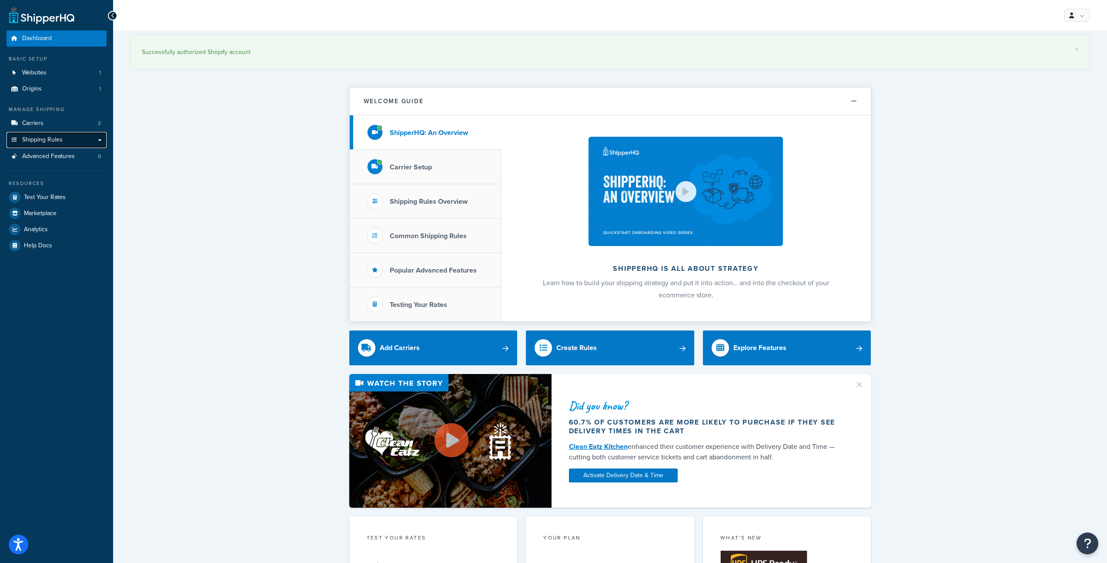
click at [90, 144] on link "Shipping Rules" at bounding box center [57, 140] width 100 height 16
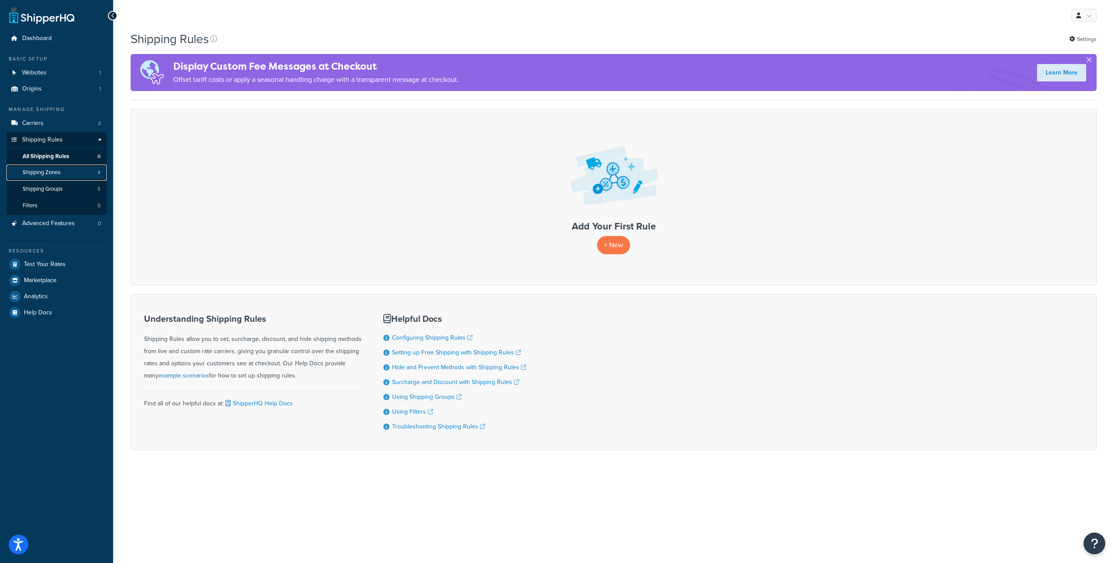
click at [77, 175] on link "Shipping Zones 4" at bounding box center [57, 172] width 100 height 16
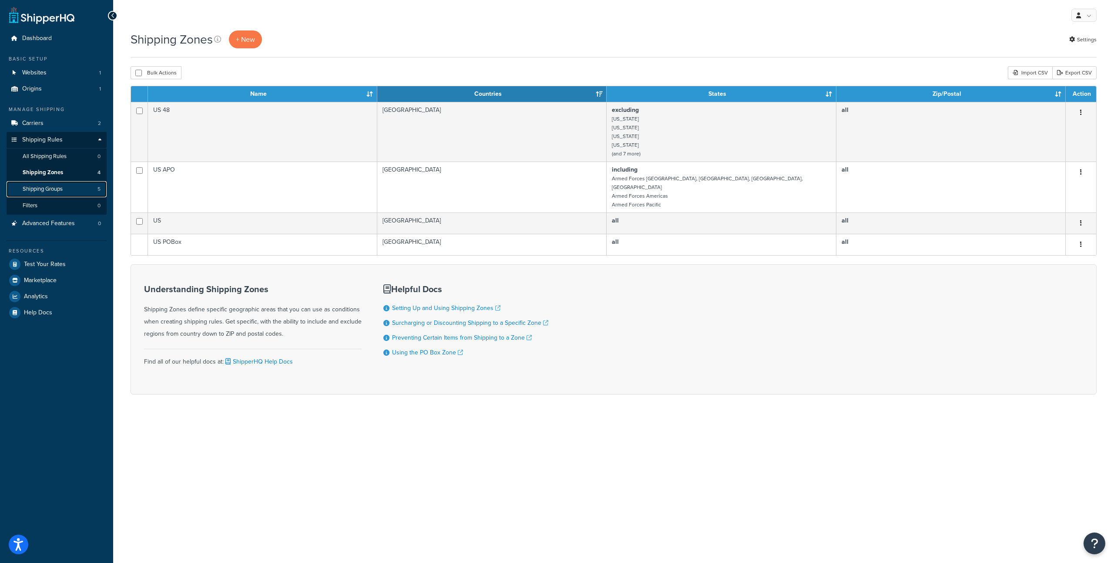
click at [68, 193] on link "Shipping Groups 5" at bounding box center [57, 189] width 100 height 16
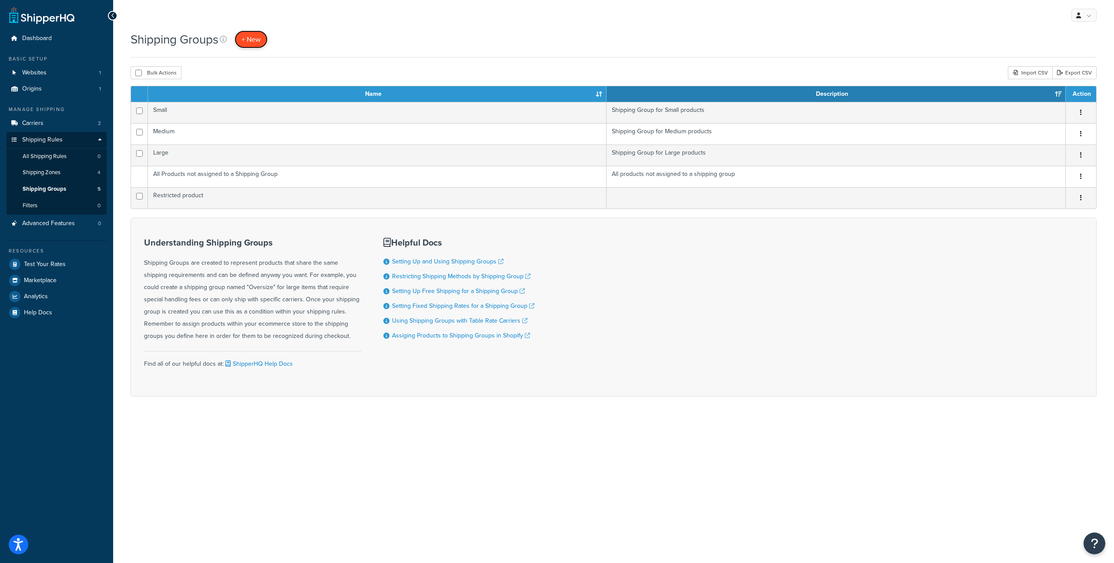
click at [256, 39] on span "+ New" at bounding box center [250, 39] width 19 height 10
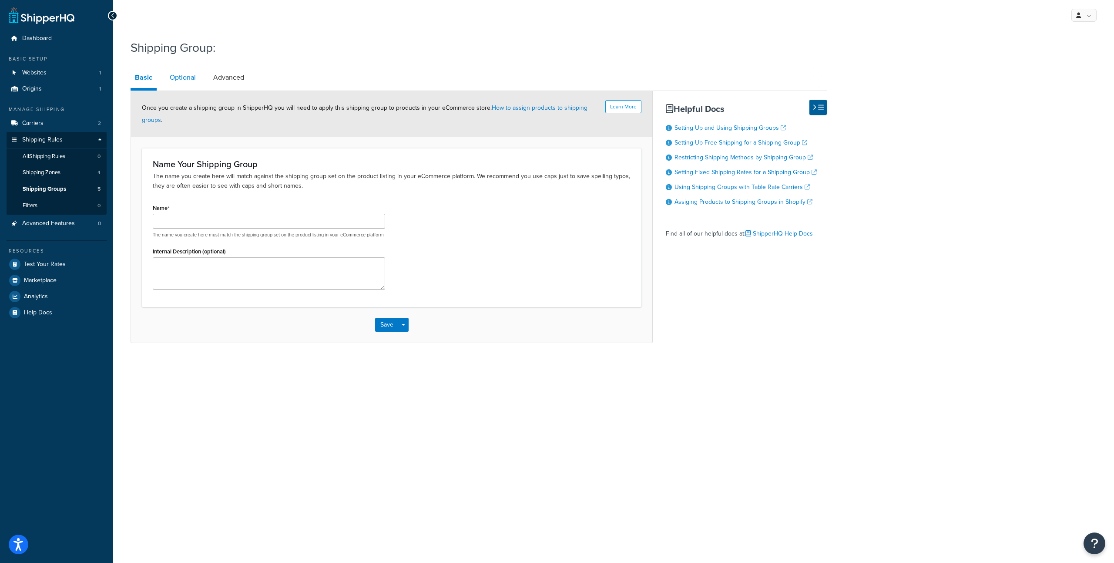
click at [192, 75] on link "Optional" at bounding box center [182, 77] width 35 height 21
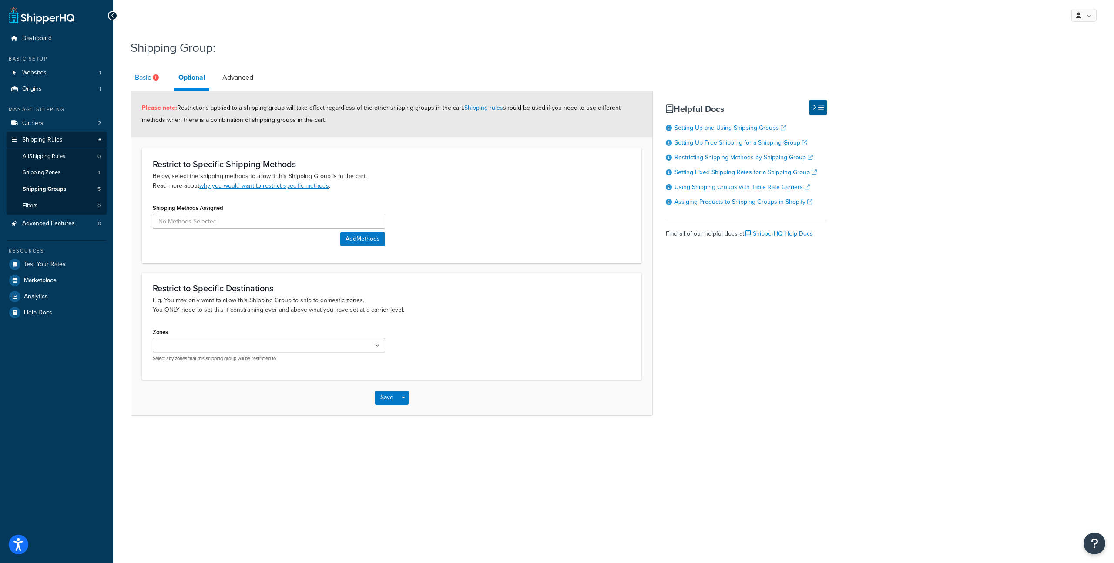
click at [146, 76] on link "Basic" at bounding box center [148, 77] width 35 height 21
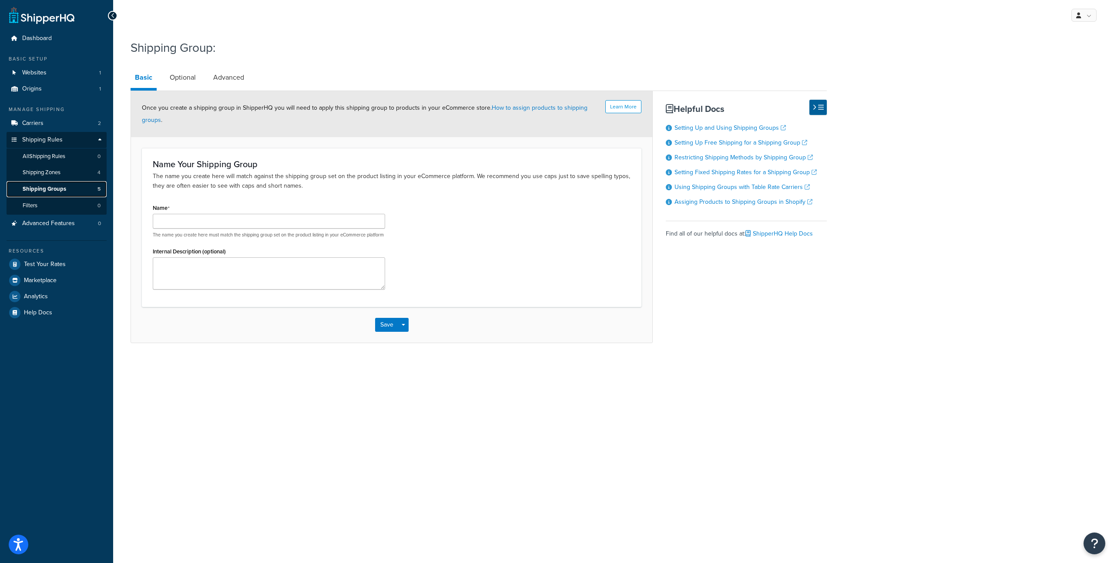
click at [64, 191] on span "Shipping Groups" at bounding box center [45, 188] width 44 height 7
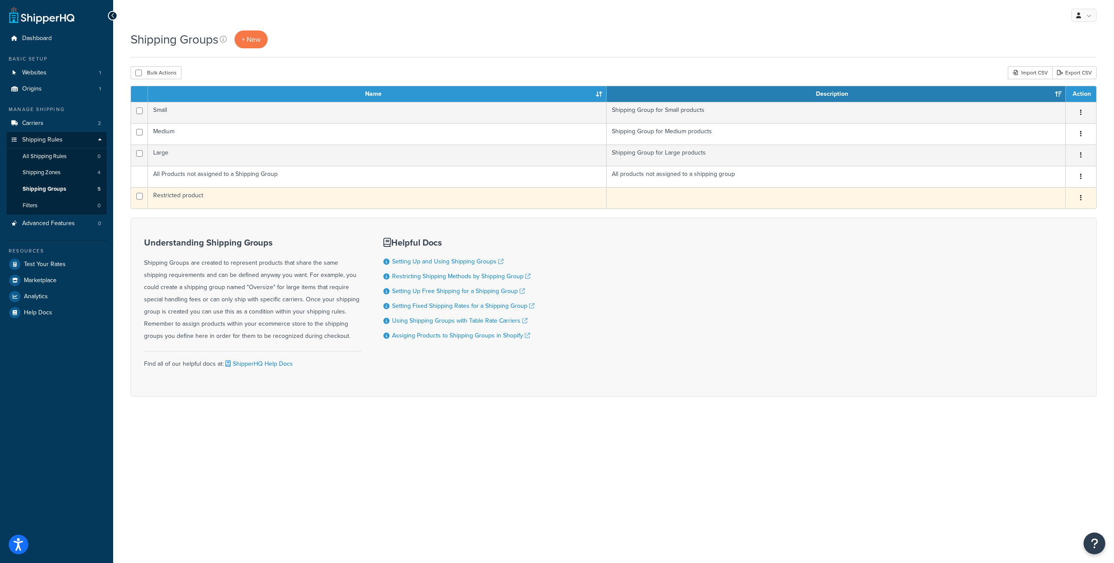
click at [192, 196] on td "Restricted product" at bounding box center [377, 197] width 459 height 21
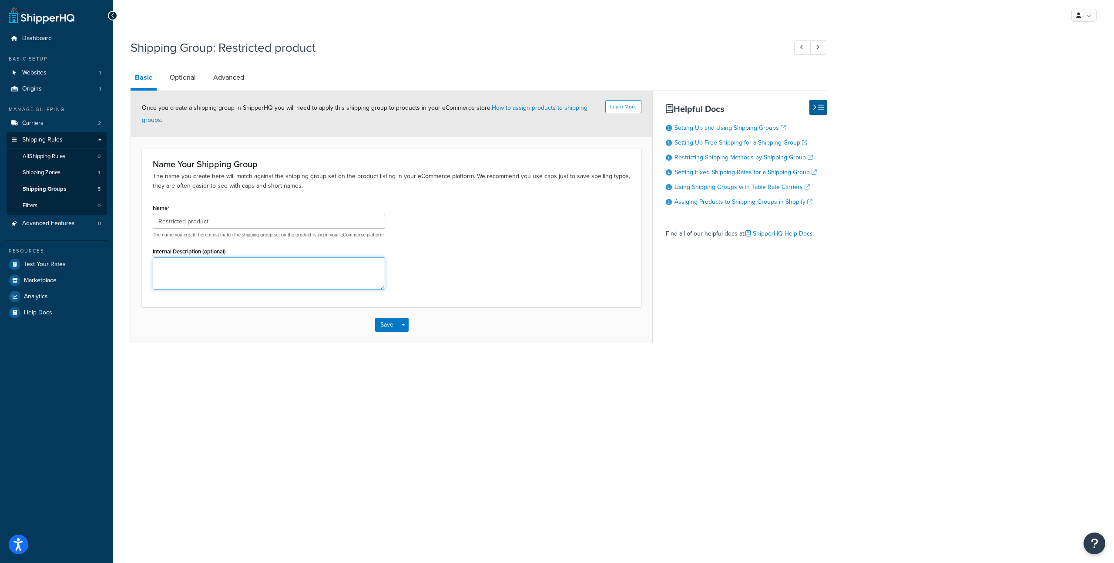
click at [237, 272] on textarea "Internal Description (optional)" at bounding box center [269, 273] width 232 height 32
click at [503, 110] on link "How to assign products to shipping groups" at bounding box center [364, 113] width 445 height 21
